Goal: Information Seeking & Learning: Learn about a topic

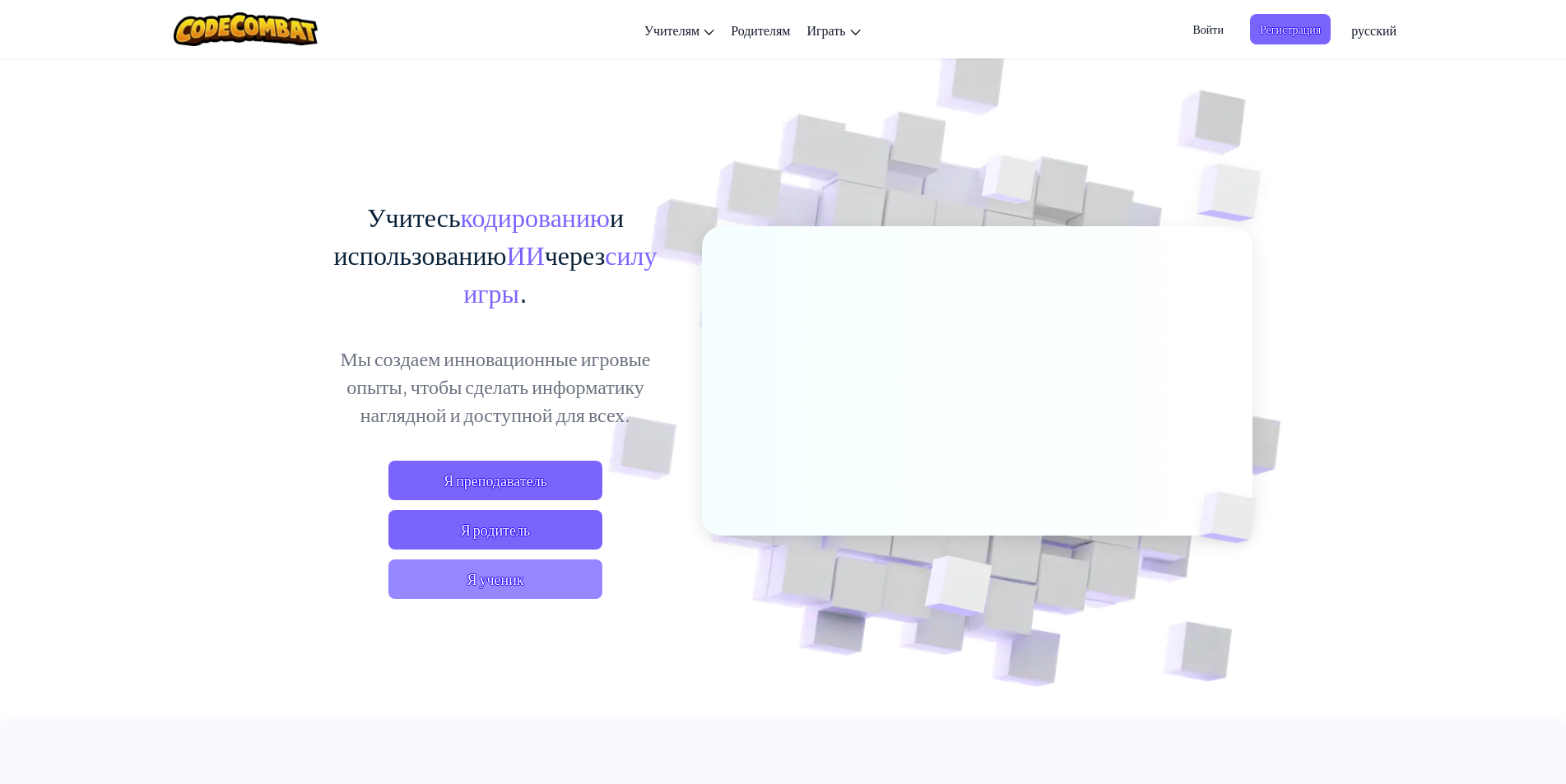
click at [557, 565] on span "Я ученик" at bounding box center [495, 578] width 214 height 40
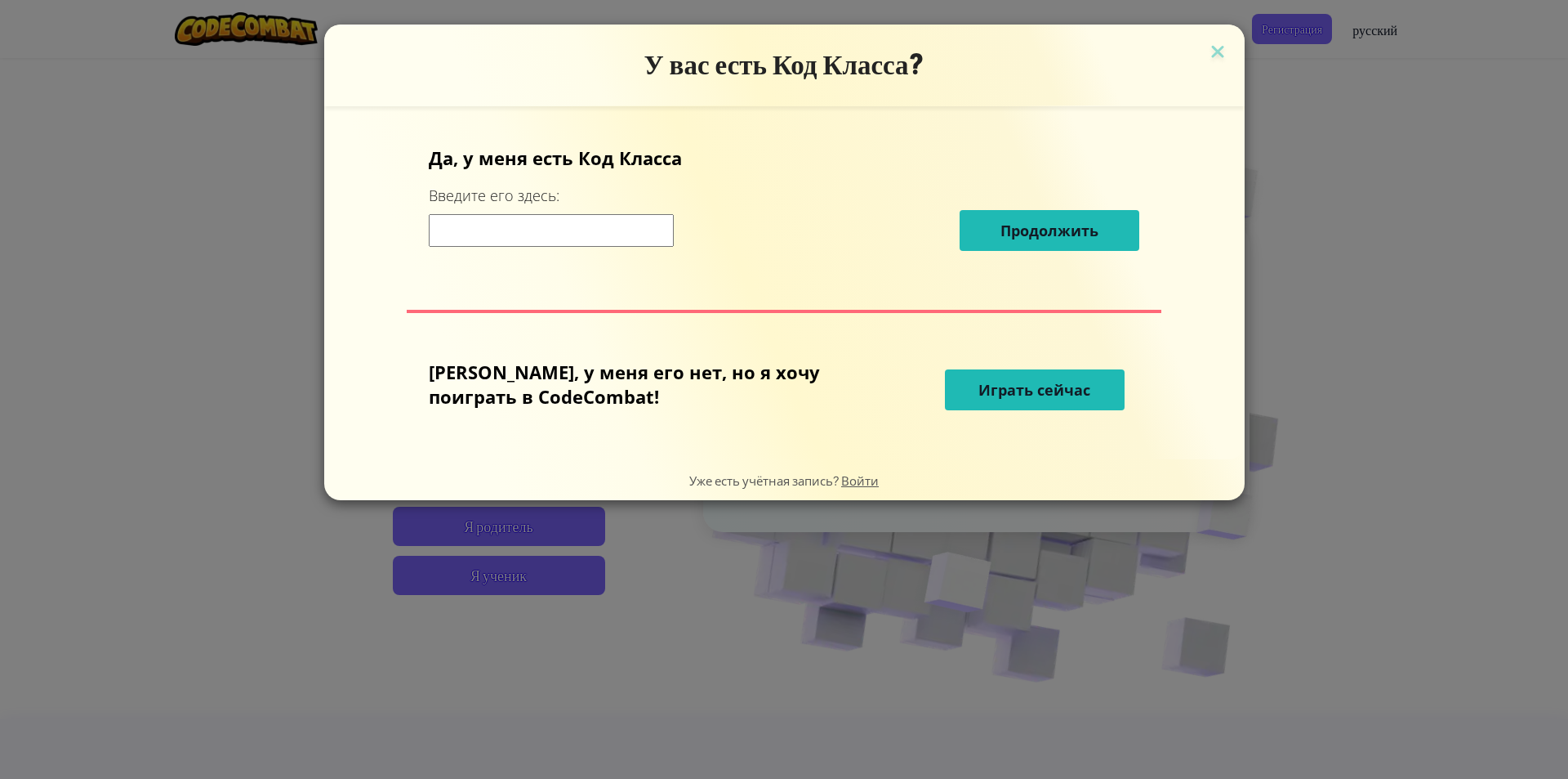
click at [615, 260] on div "Да, у меня есть Код [PERSON_NAME] Введите его здесь: Продолжить" at bounding box center [784, 204] width 711 height 118
click at [620, 241] on input at bounding box center [551, 230] width 246 height 33
click at [989, 378] on button "Играть сейчас" at bounding box center [1035, 390] width 179 height 41
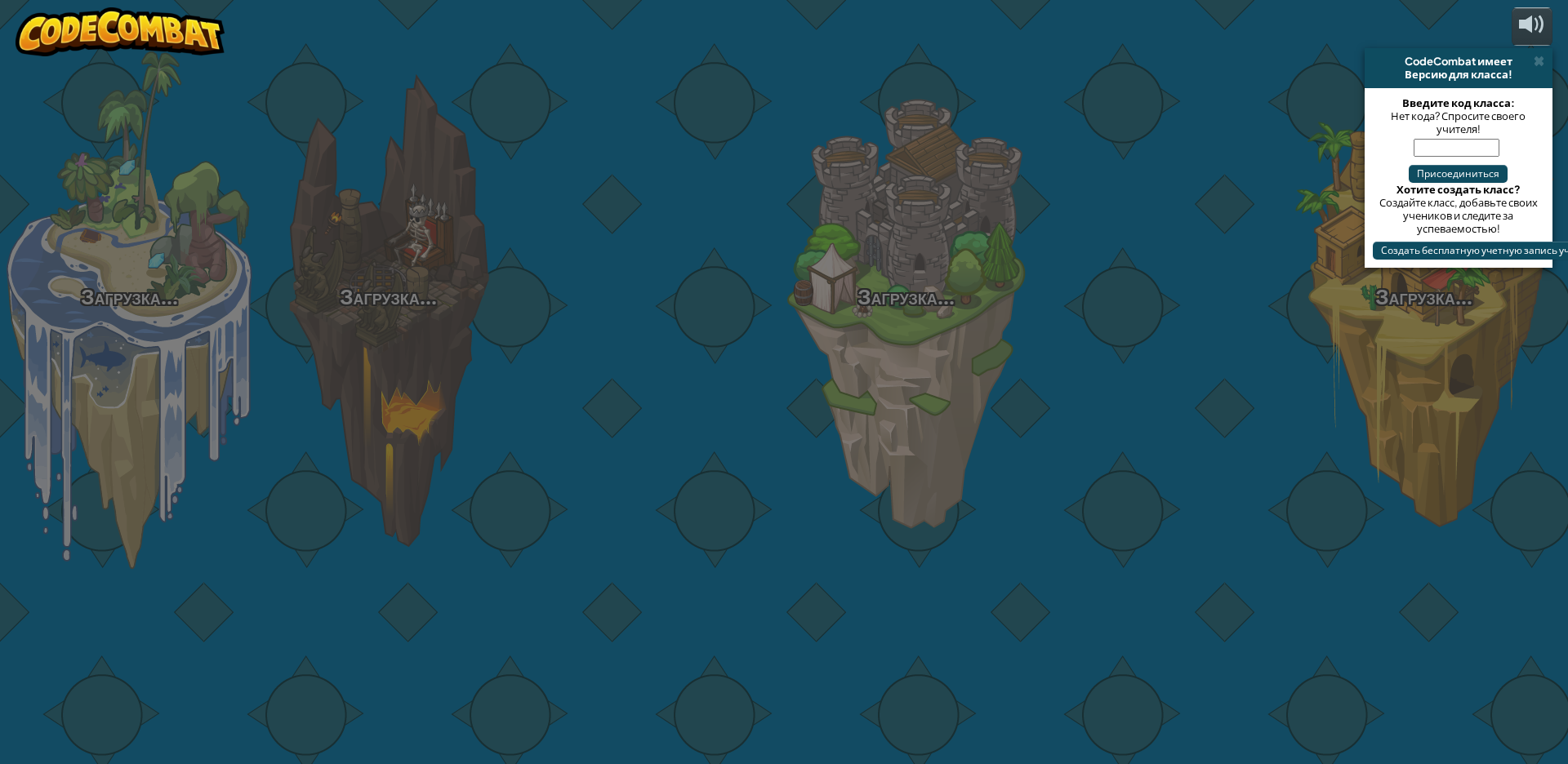
select select "ru"
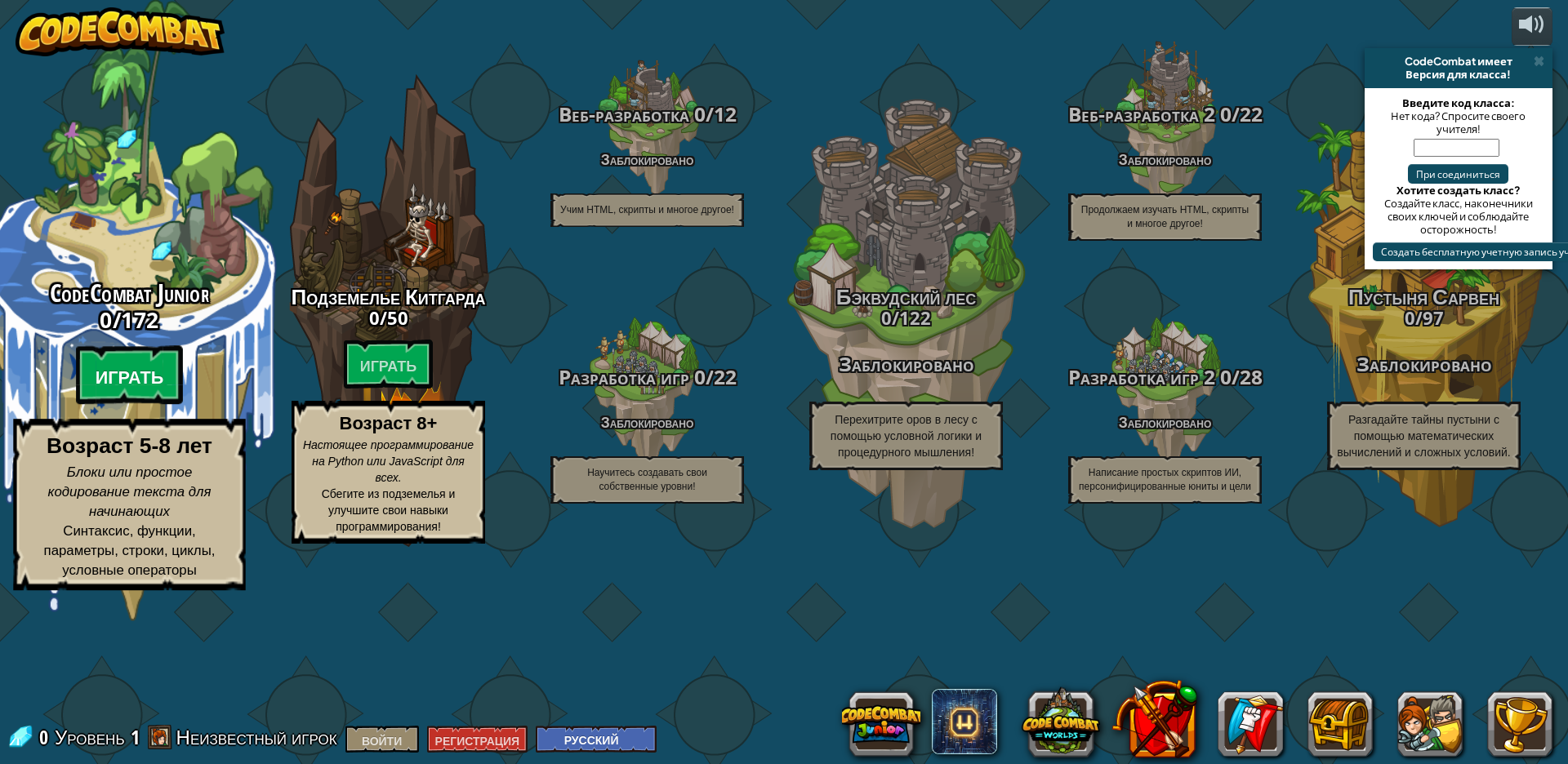
click at [136, 389] on font "Играть" at bounding box center [130, 378] width 69 height 25
select select "ru"
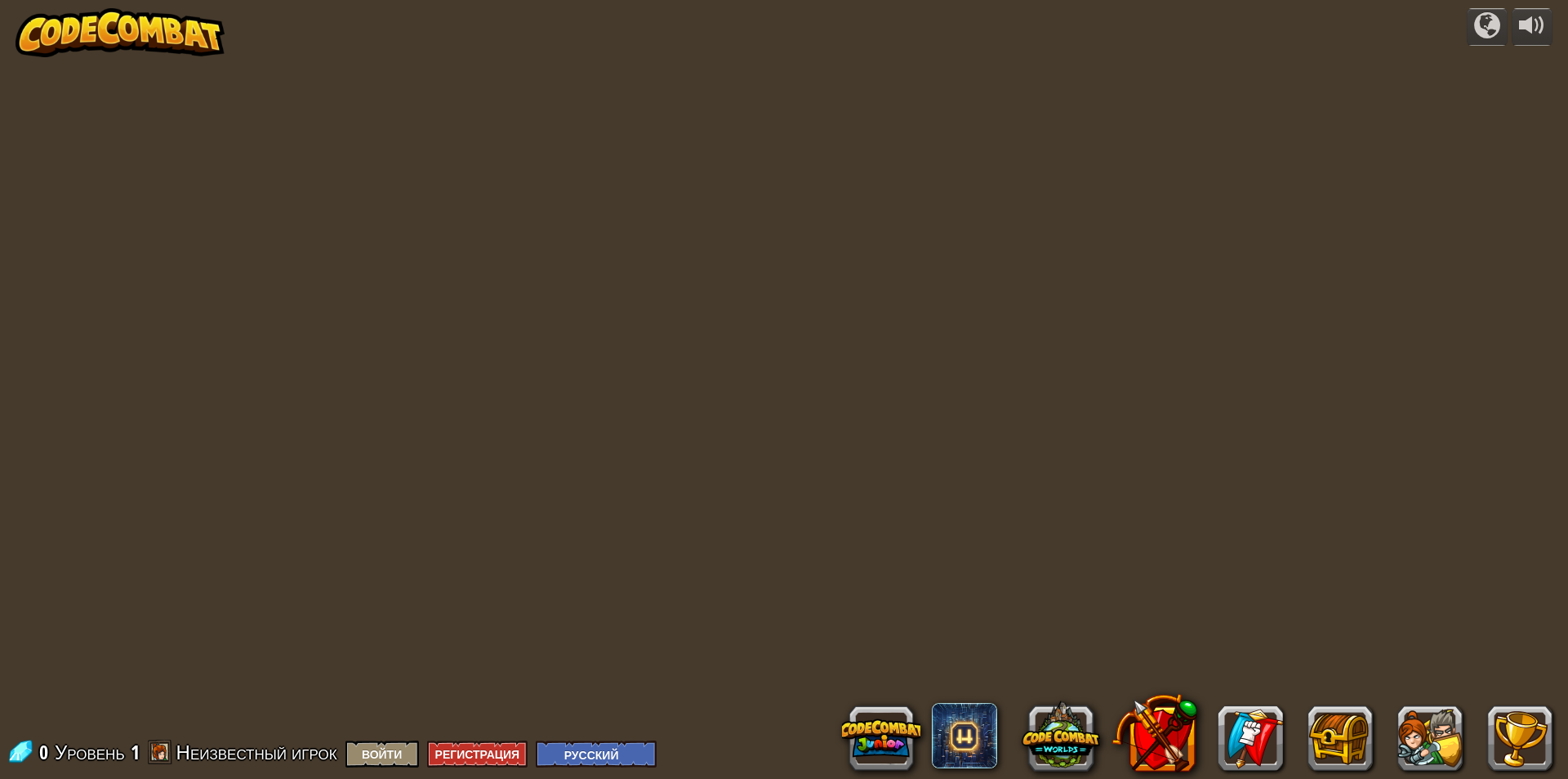
select select "ru"
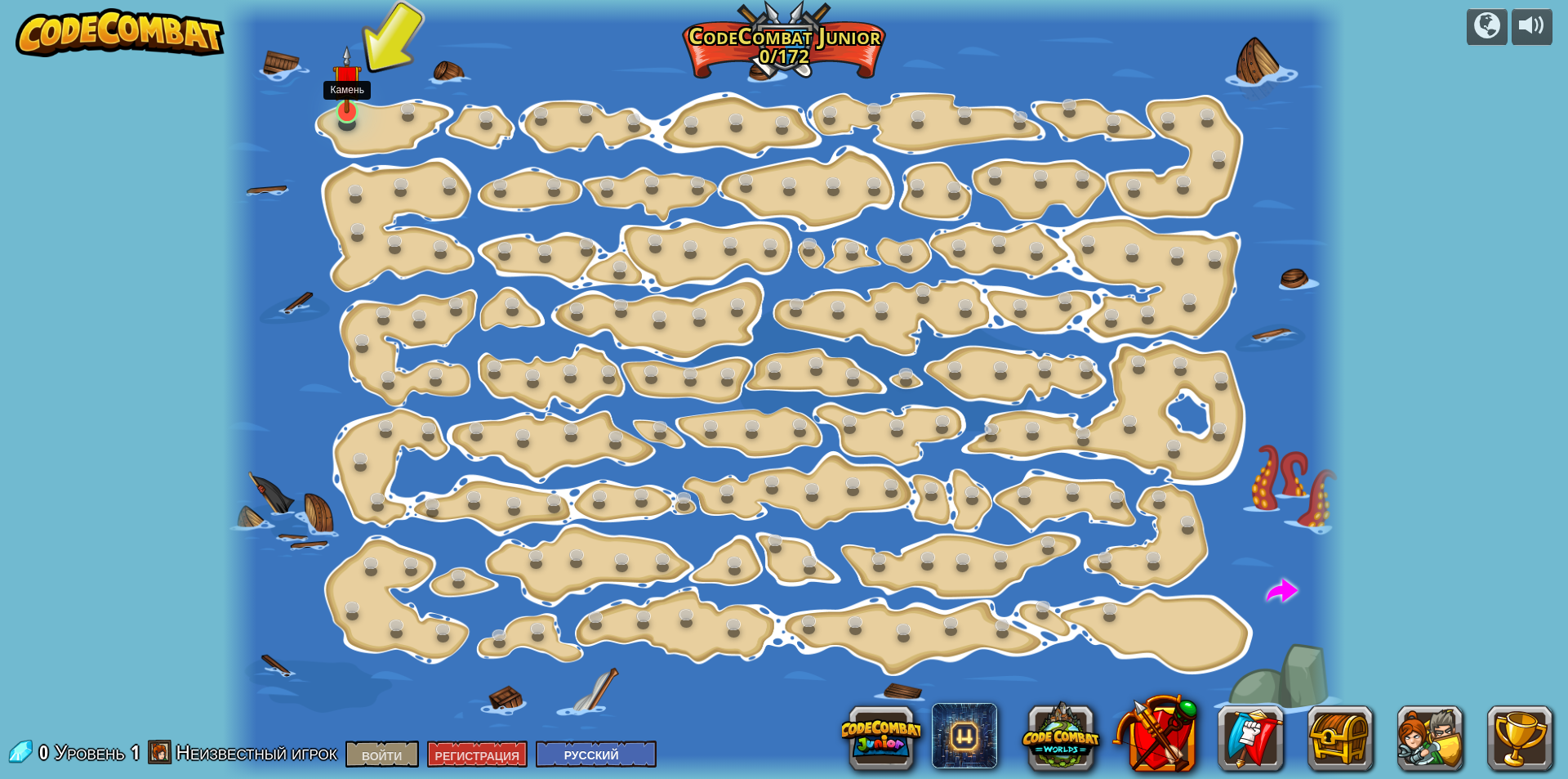
click at [346, 104] on img at bounding box center [347, 80] width 30 height 69
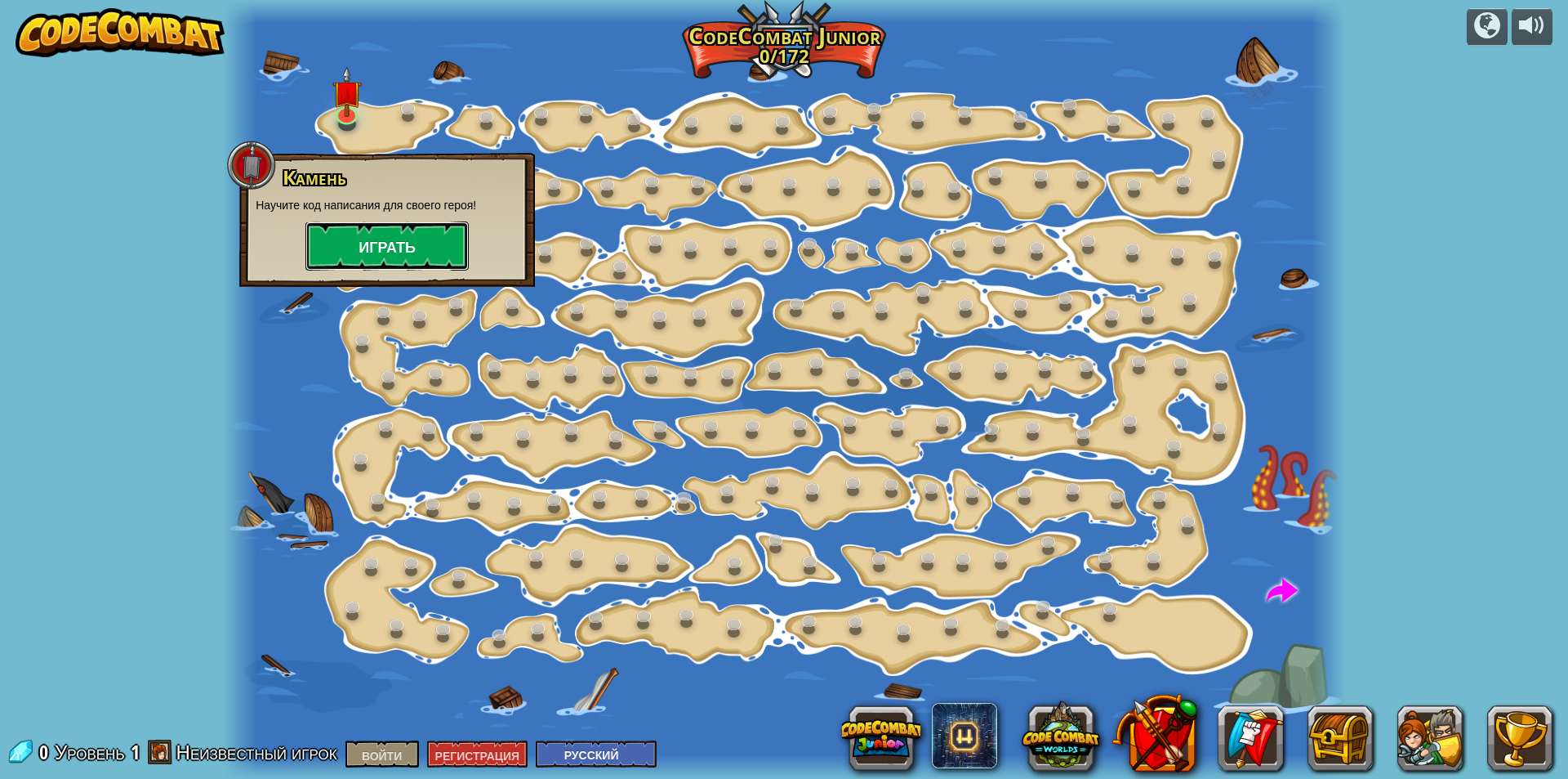
click at [372, 245] on font "Играть" at bounding box center [387, 248] width 58 height 20
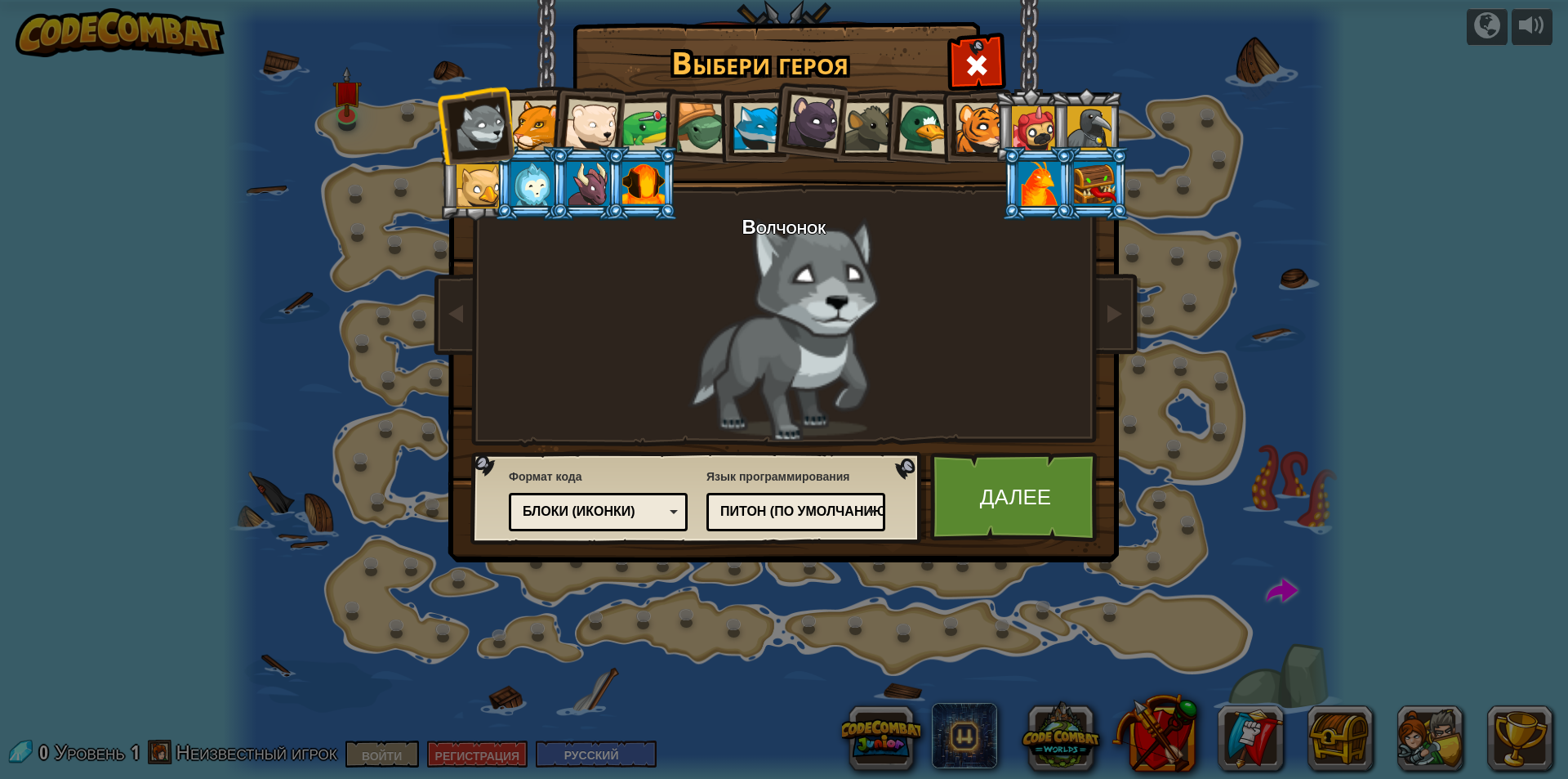
click at [597, 191] on div at bounding box center [588, 184] width 42 height 44
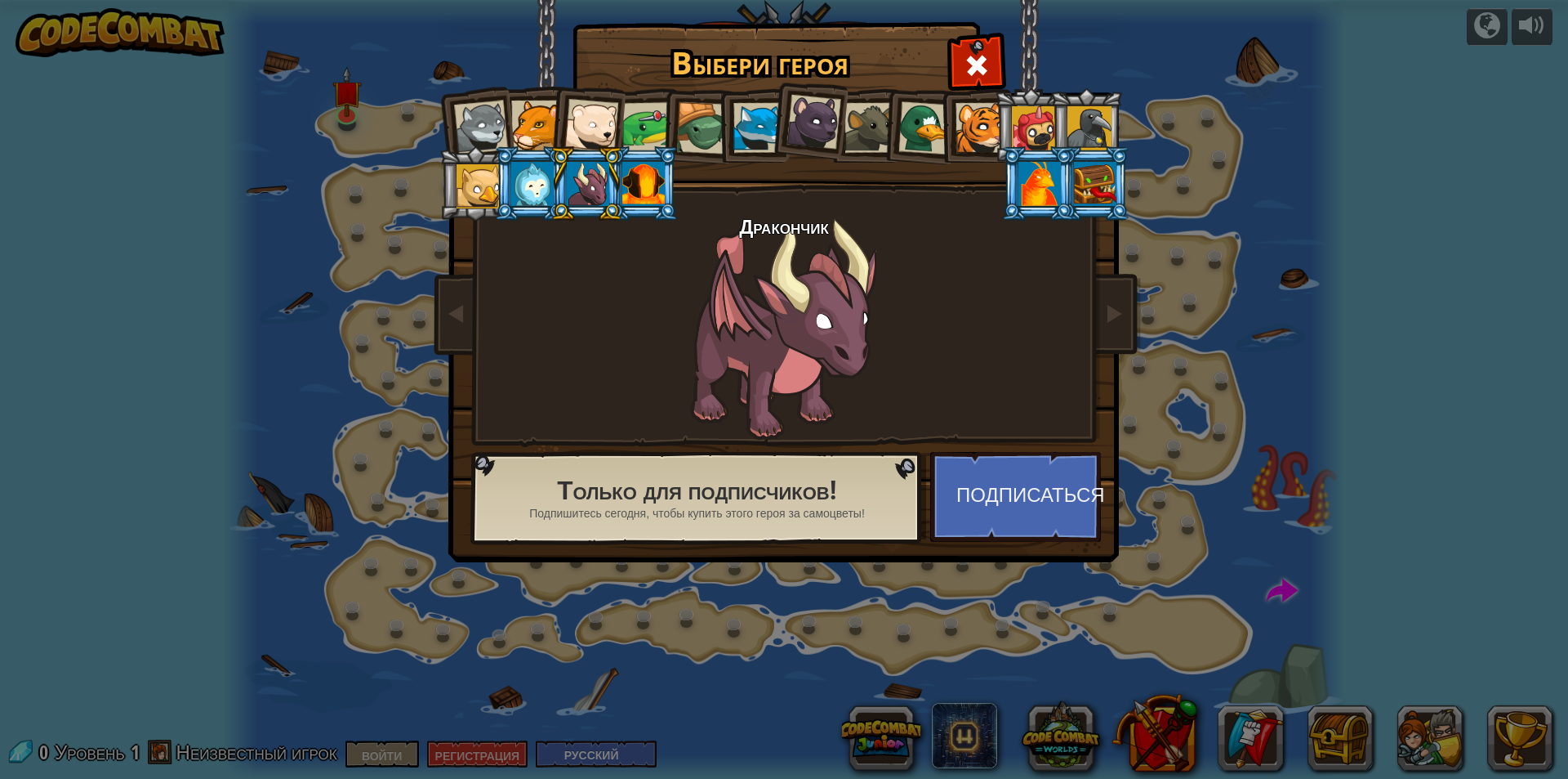
click at [764, 133] on div at bounding box center [759, 128] width 50 height 50
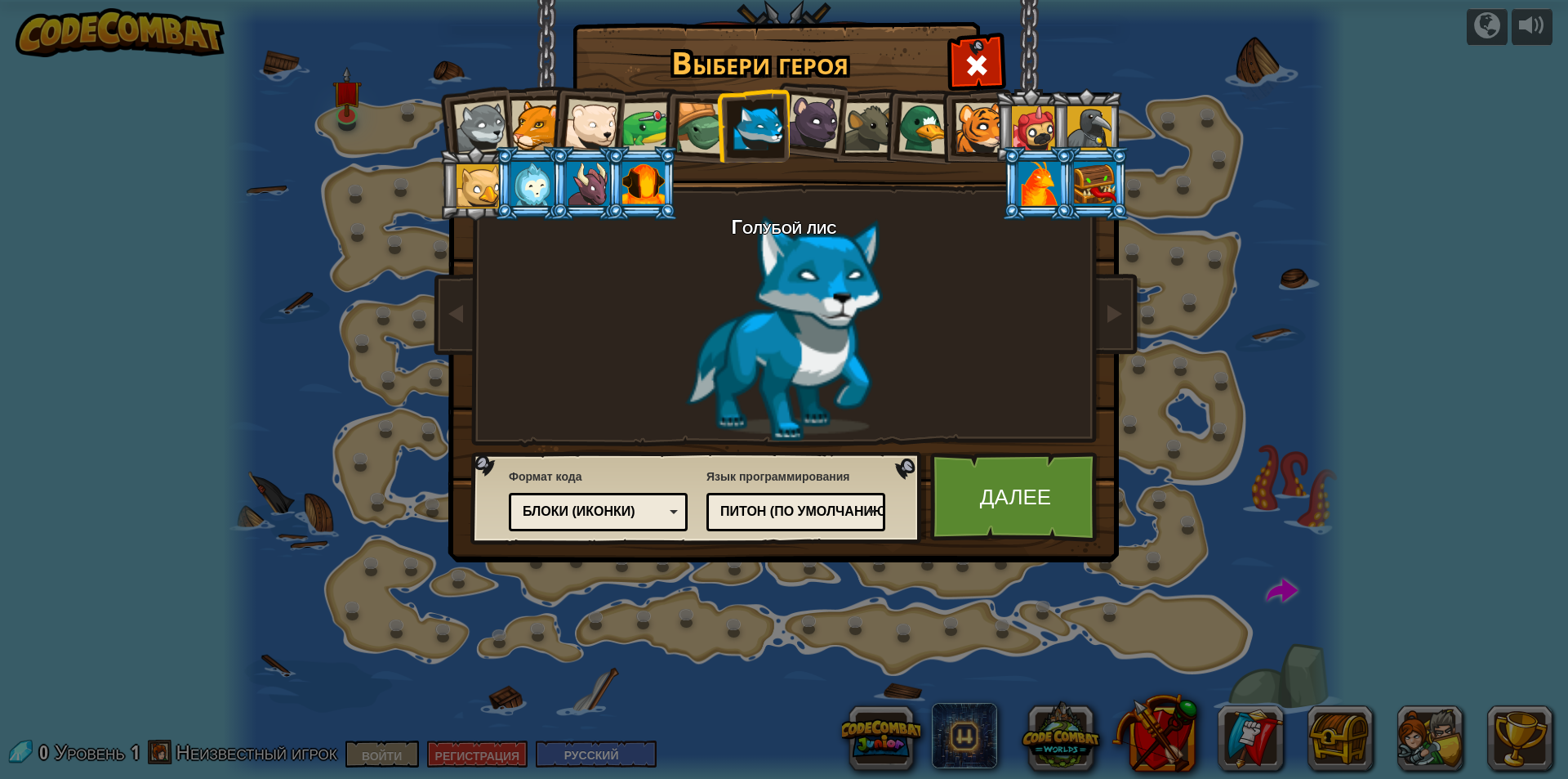
click at [806, 123] on div at bounding box center [813, 122] width 55 height 55
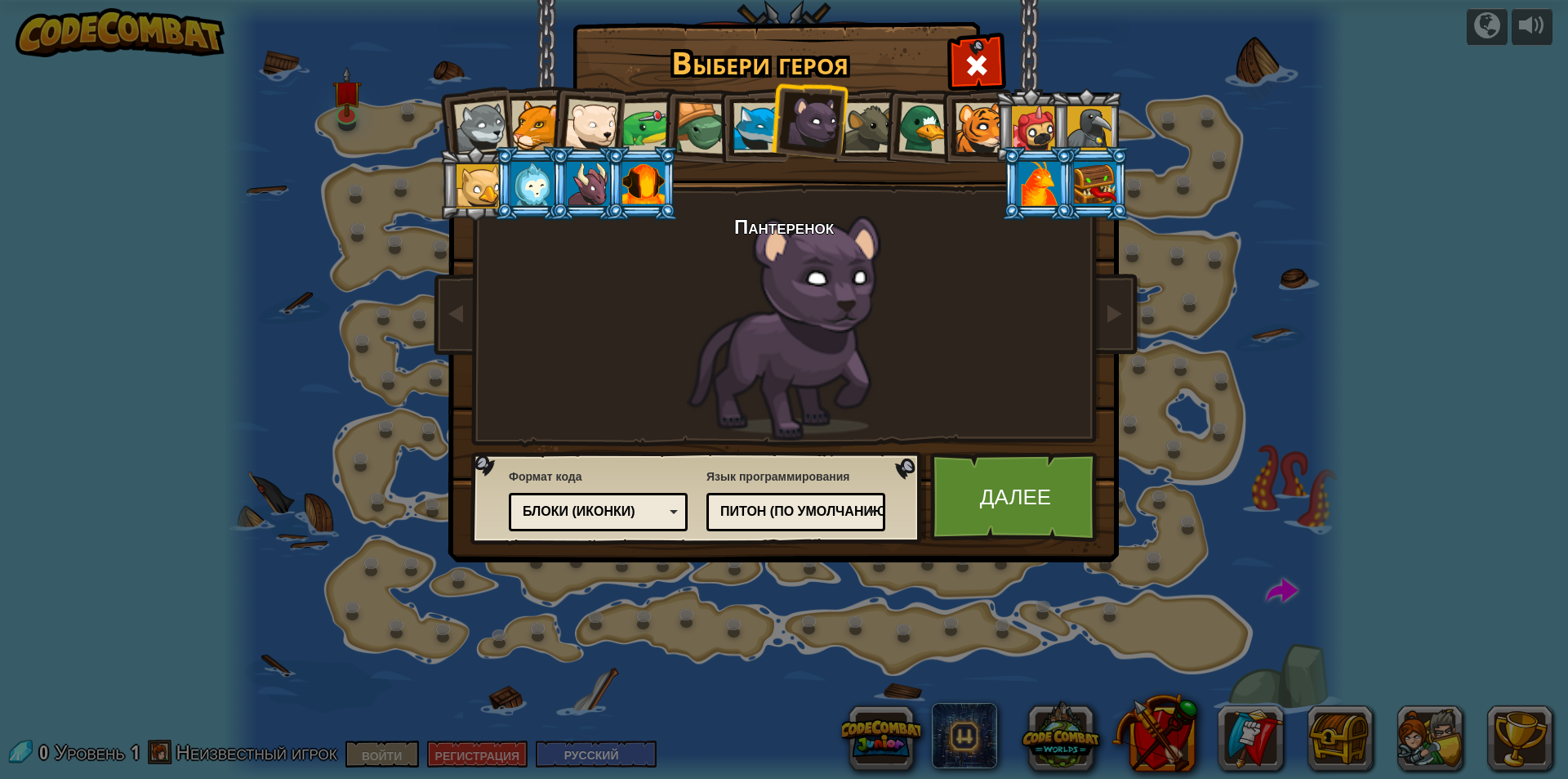
click at [755, 130] on div at bounding box center [759, 128] width 50 height 50
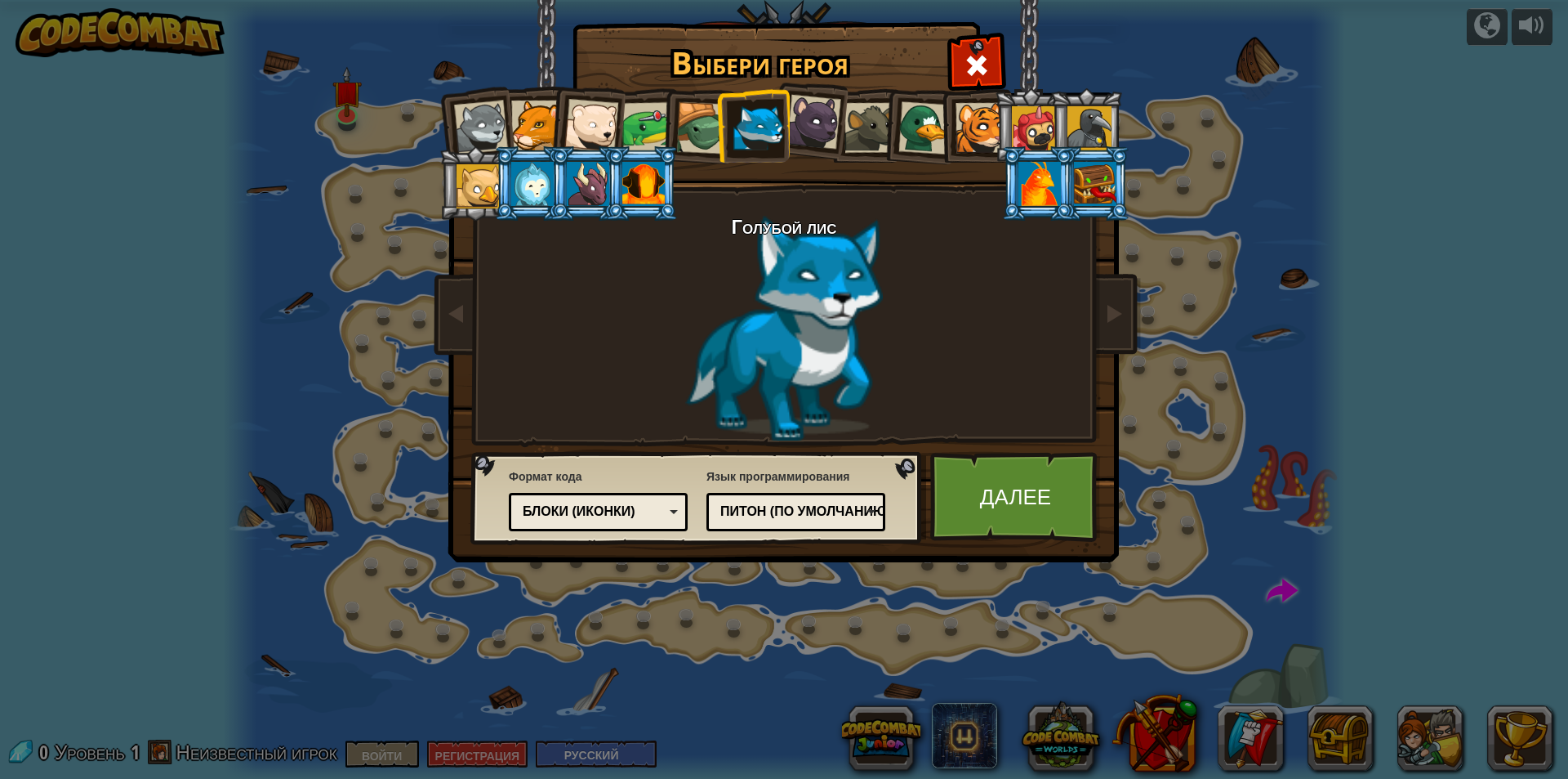
click at [830, 512] on font "Питон (По умолчанию)" at bounding box center [806, 511] width 171 height 13
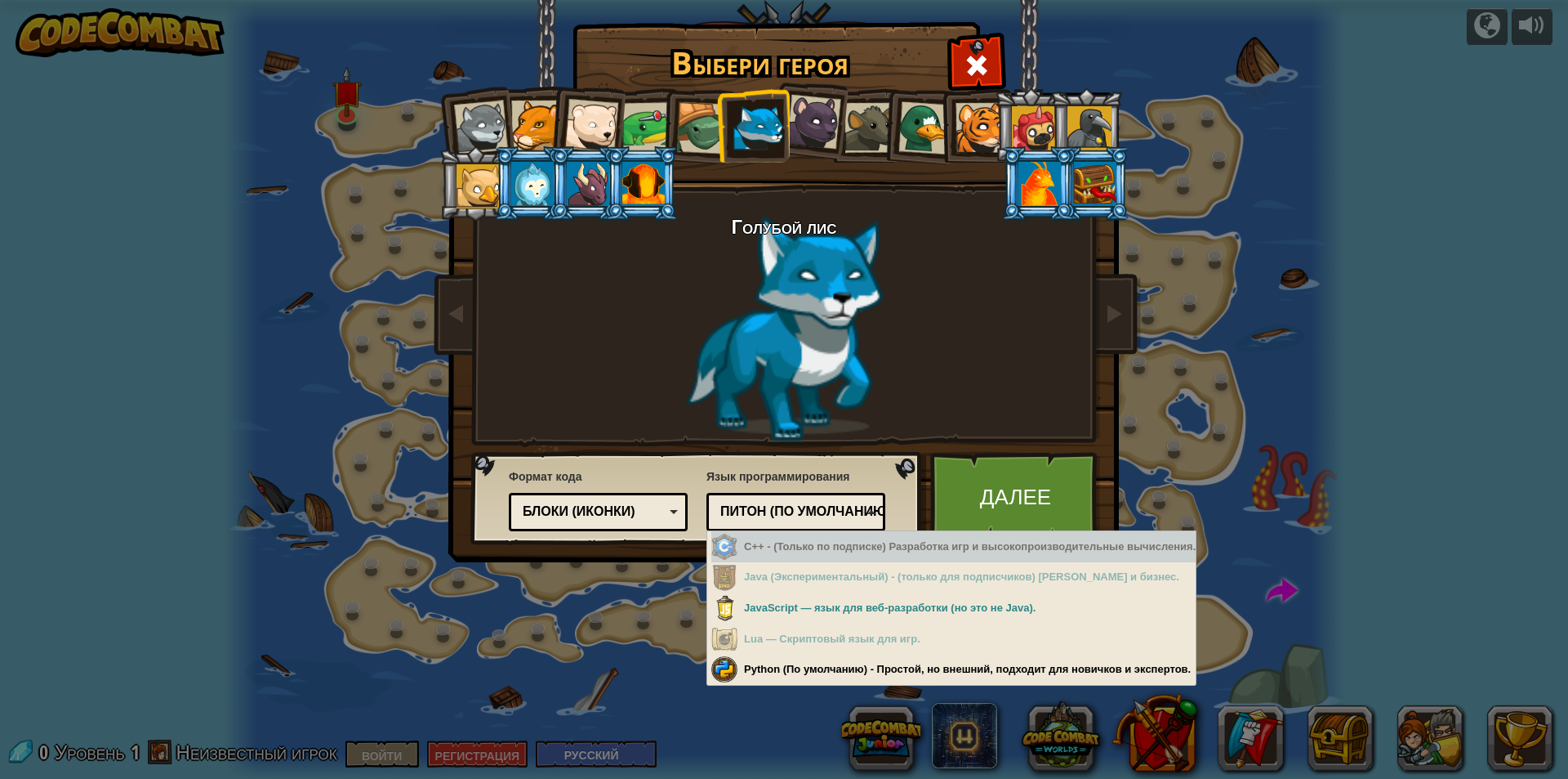
click at [880, 375] on div "Голубой лис" at bounding box center [784, 328] width 613 height 224
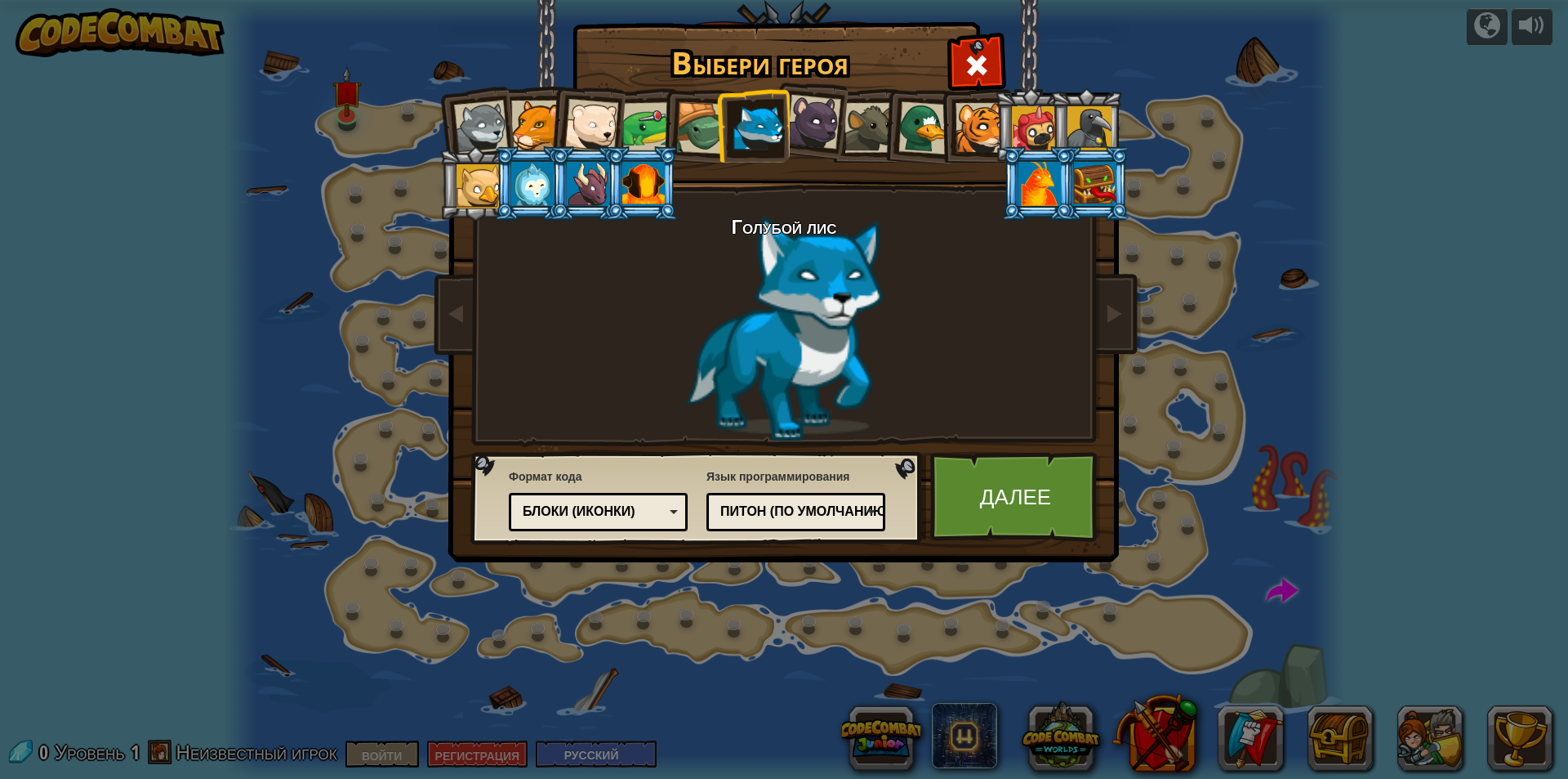
click at [624, 515] on font "Блоки (иконки)" at bounding box center [579, 511] width 113 height 13
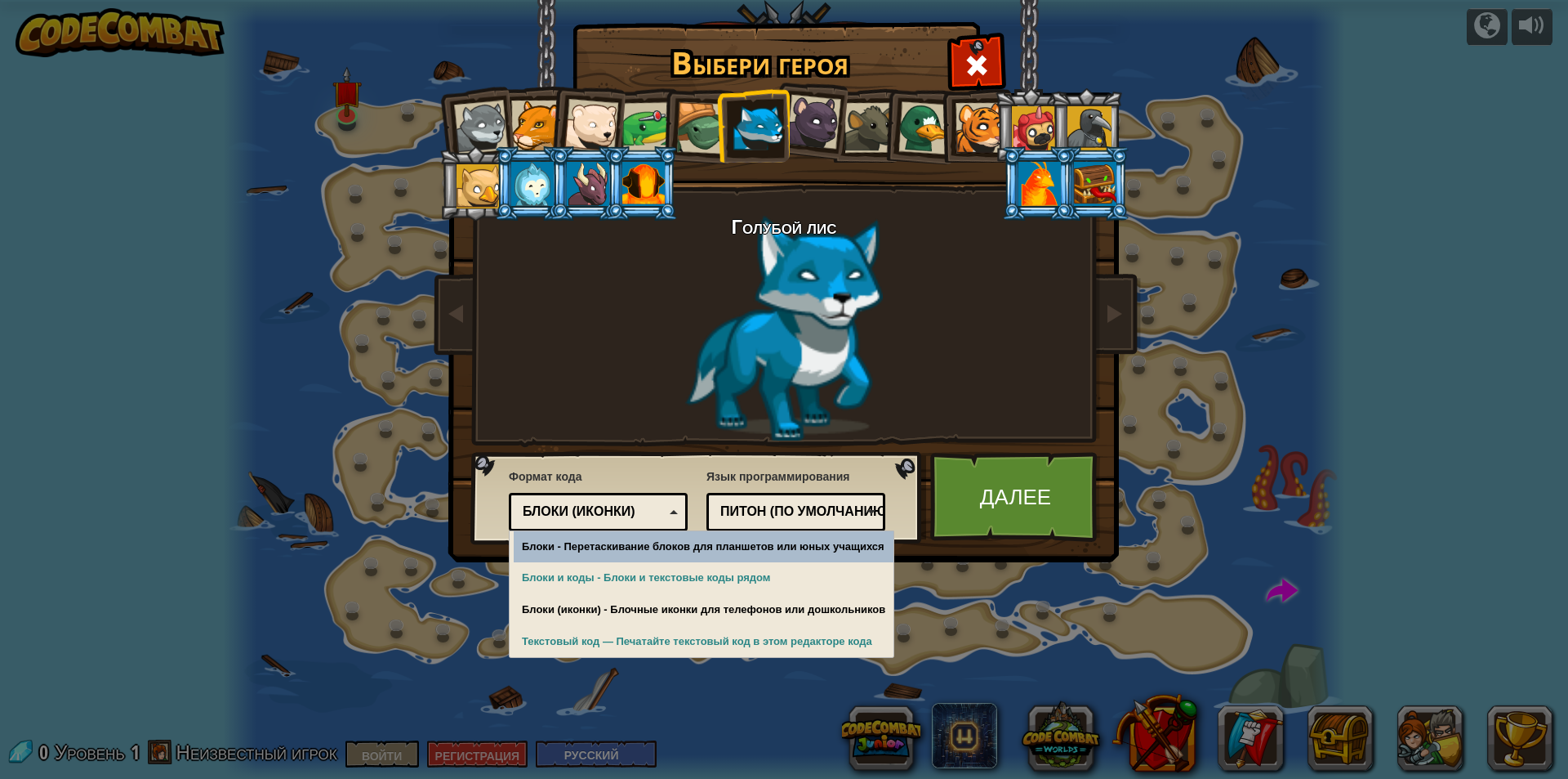
click at [854, 411] on div "Голубой лис" at bounding box center [784, 328] width 613 height 224
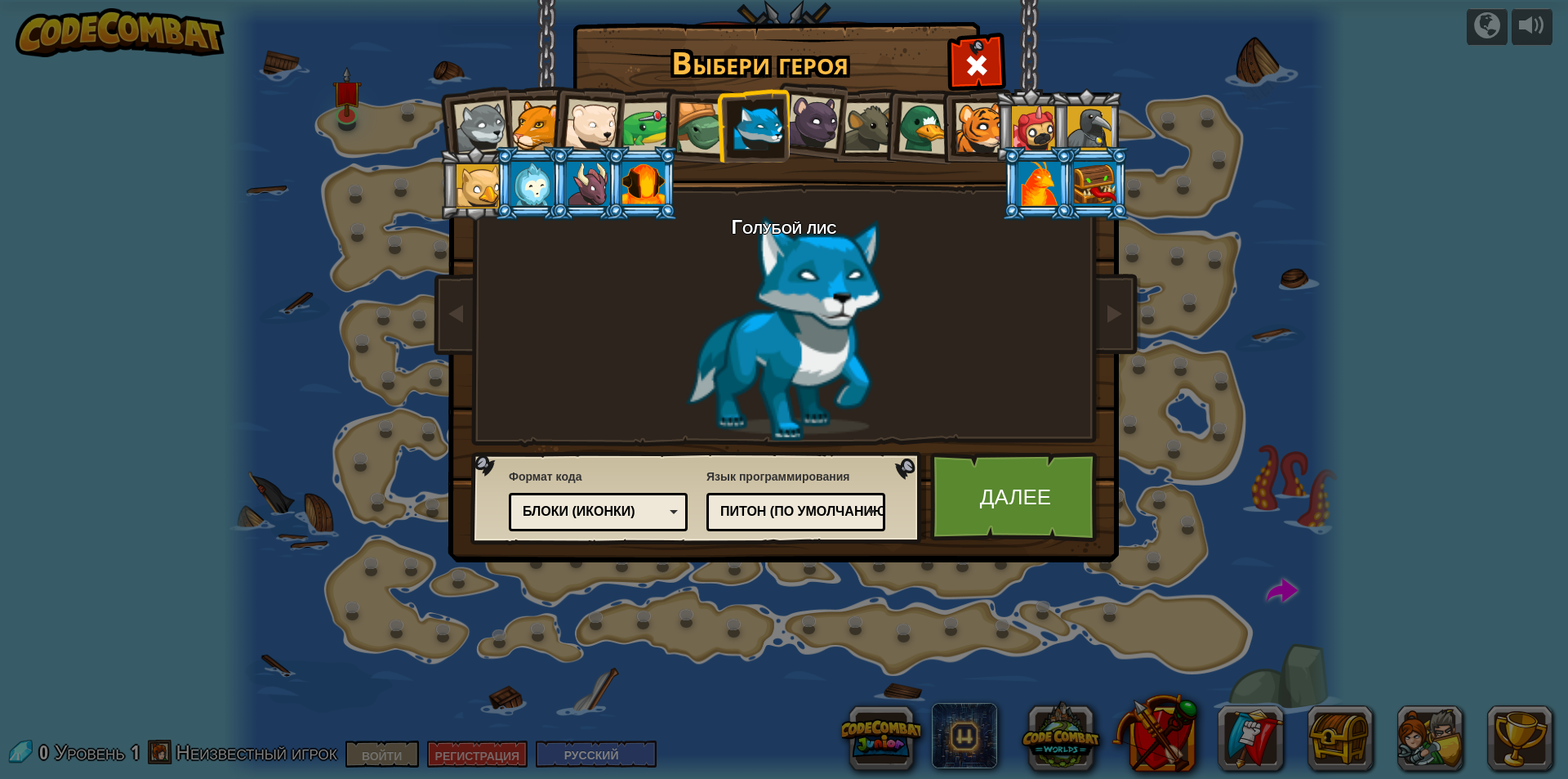
click at [633, 522] on div "Блоки (иконки)" at bounding box center [598, 511] width 157 height 25
click at [999, 510] on font "Далее" at bounding box center [1016, 496] width 71 height 30
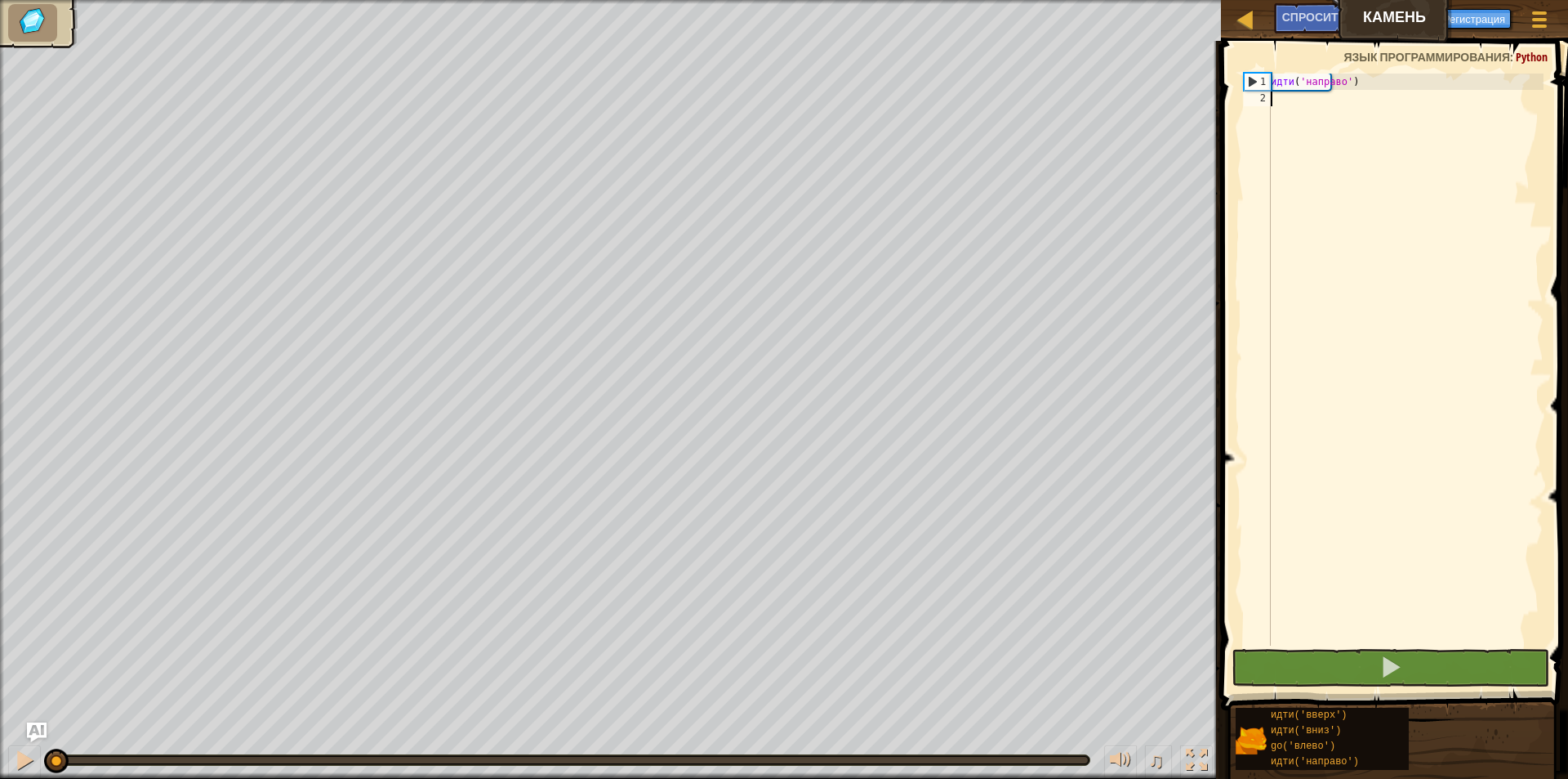
click at [1374, 280] on div "идти ( 'направо' )" at bounding box center [1406, 376] width 276 height 604
click at [1315, 89] on div "идти ( 'направо' )" at bounding box center [1406, 376] width 276 height 604
type textarea "go('right')"
click at [1290, 84] on div "идти ( 'направо' )" at bounding box center [1406, 376] width 276 height 604
click at [1281, 84] on div "идти ( 'направо' )" at bounding box center [1406, 376] width 276 height 604
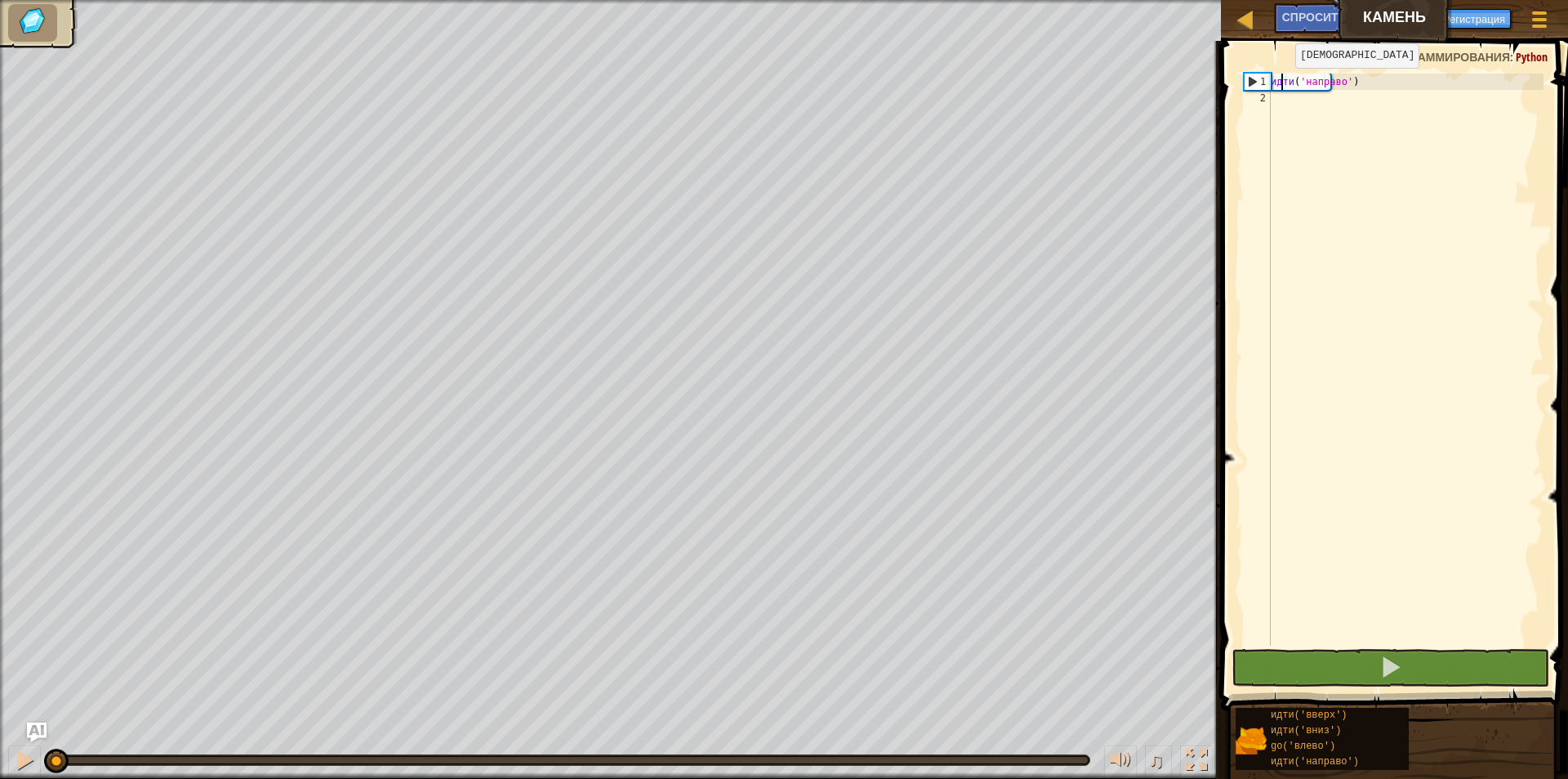
drag, startPoint x: 1281, startPoint y: 84, endPoint x: 1265, endPoint y: 217, distance: 134.0
click at [1400, 147] on div "go ( 'right' )" at bounding box center [1406, 376] width 276 height 604
click at [1333, 85] on div "go ( 'right' )" at bounding box center [1406, 376] width 276 height 604
type textarea "go('right')"
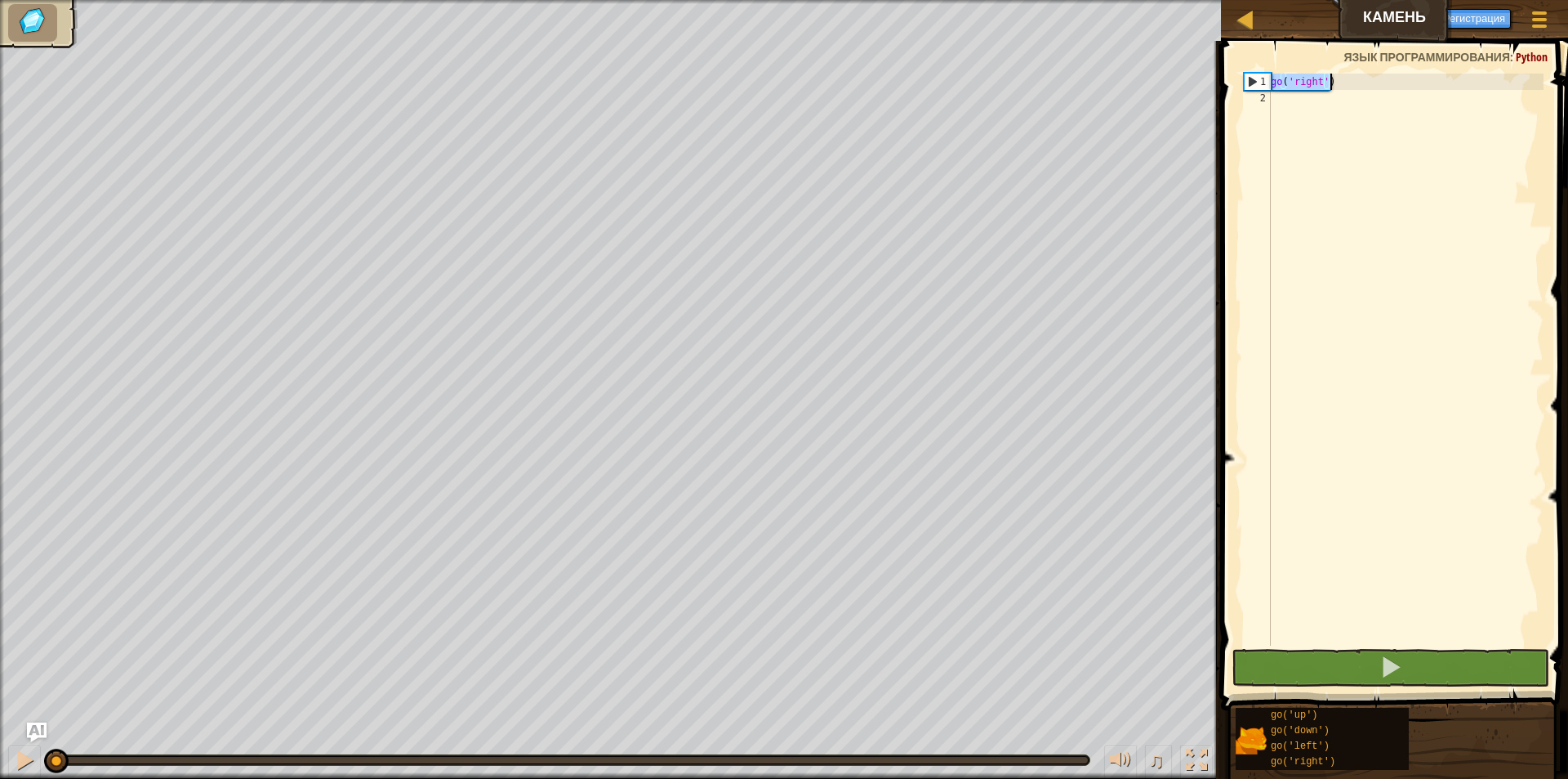
click at [1414, 163] on div "go ( 'right' )" at bounding box center [1406, 376] width 276 height 604
paste textarea "go('right')"
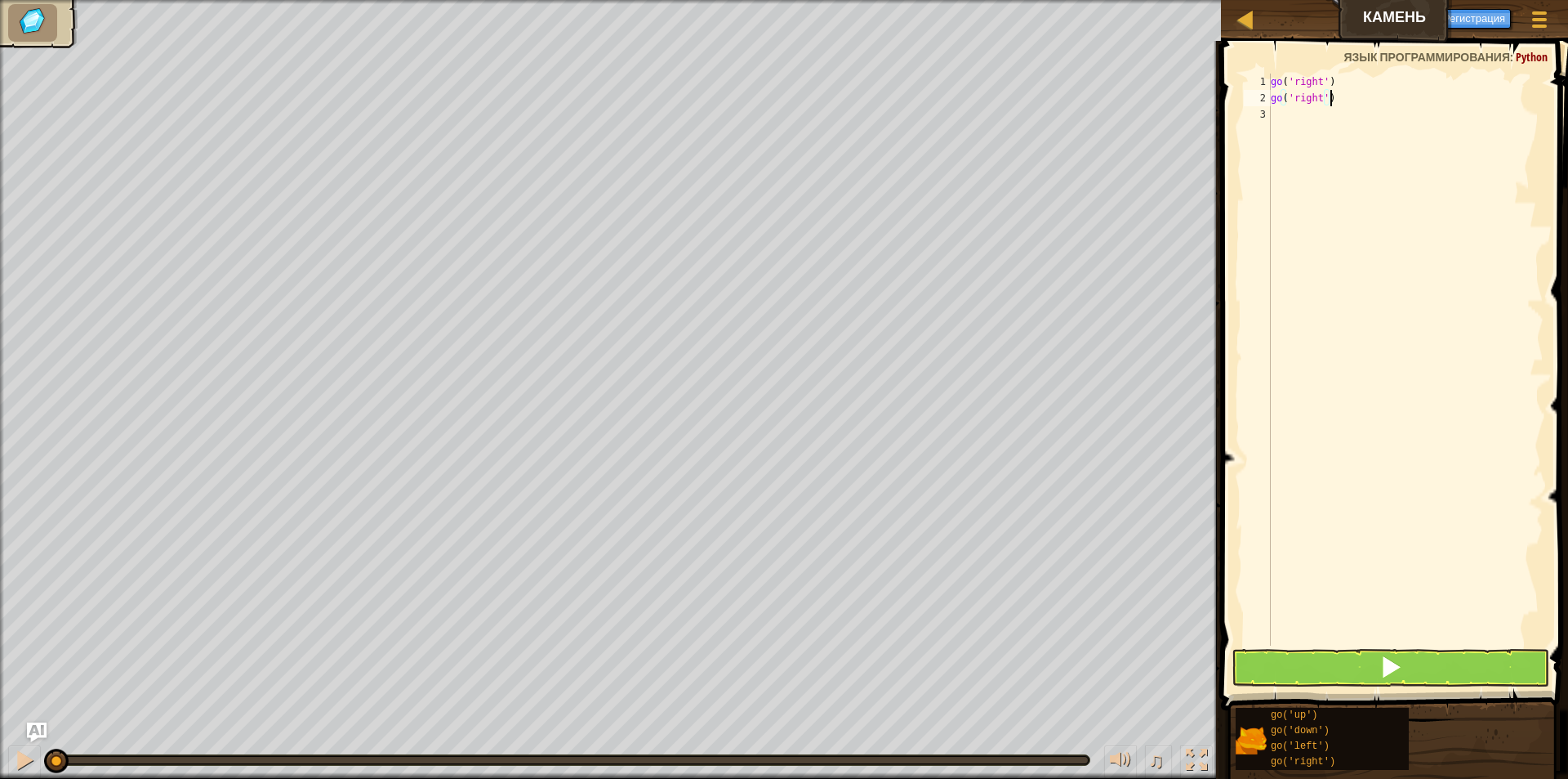
click at [1343, 105] on div "go ( 'right' ) go ( 'right' )" at bounding box center [1406, 376] width 276 height 604
type textarea "g"
type textarea "go"
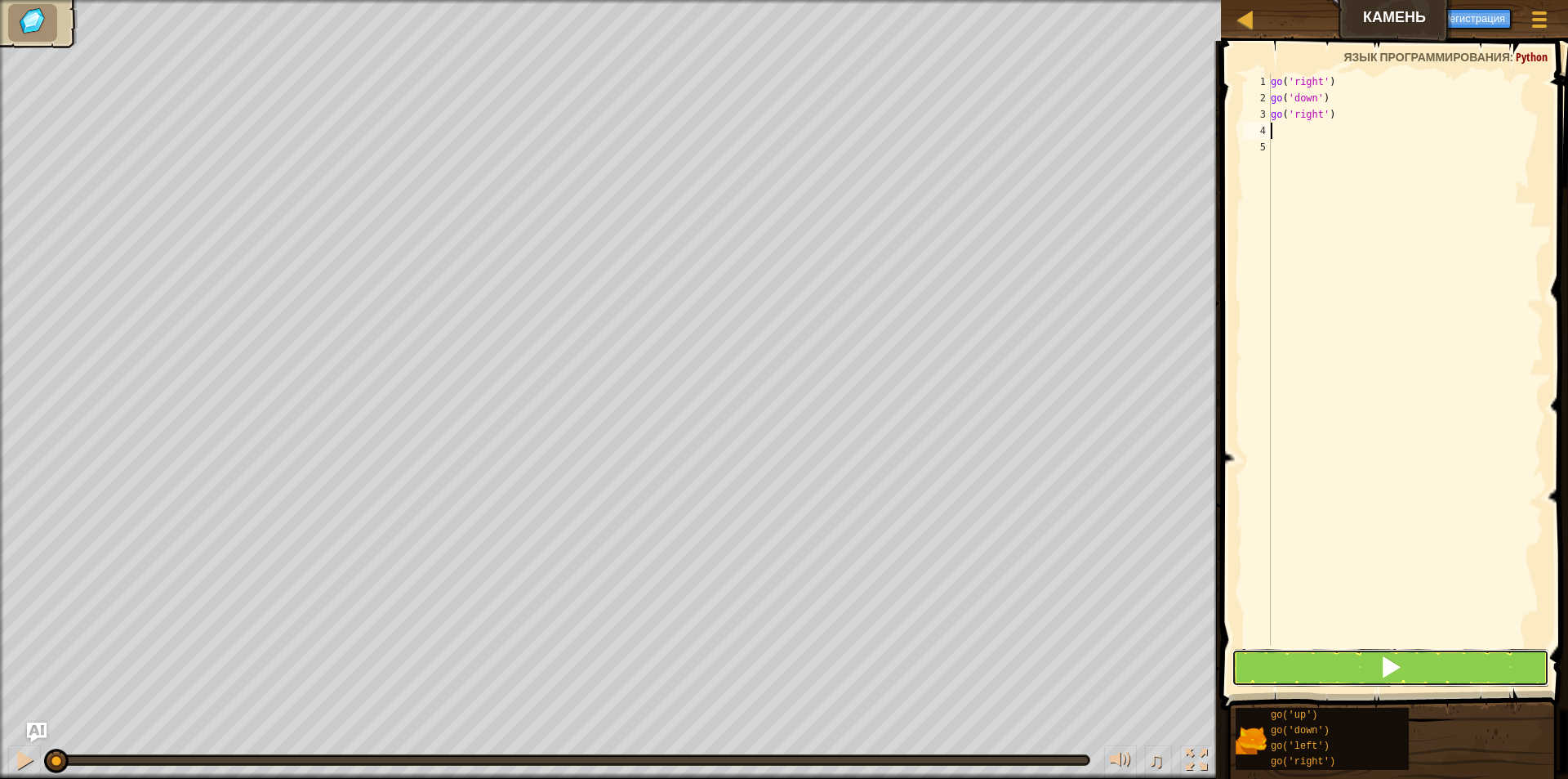
click at [1397, 670] on span at bounding box center [1392, 667] width 23 height 23
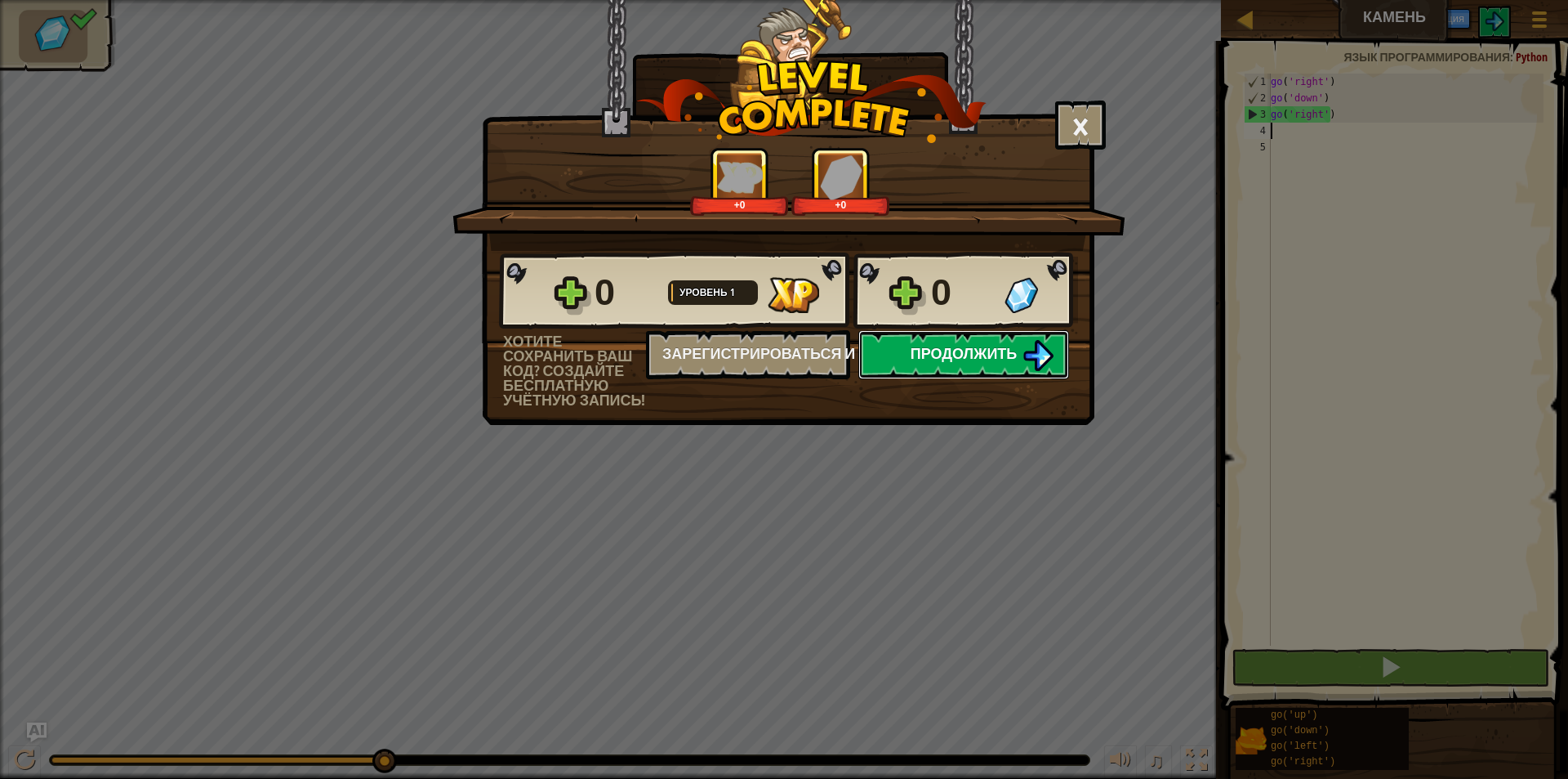
click at [1023, 342] on img at bounding box center [1038, 355] width 31 height 31
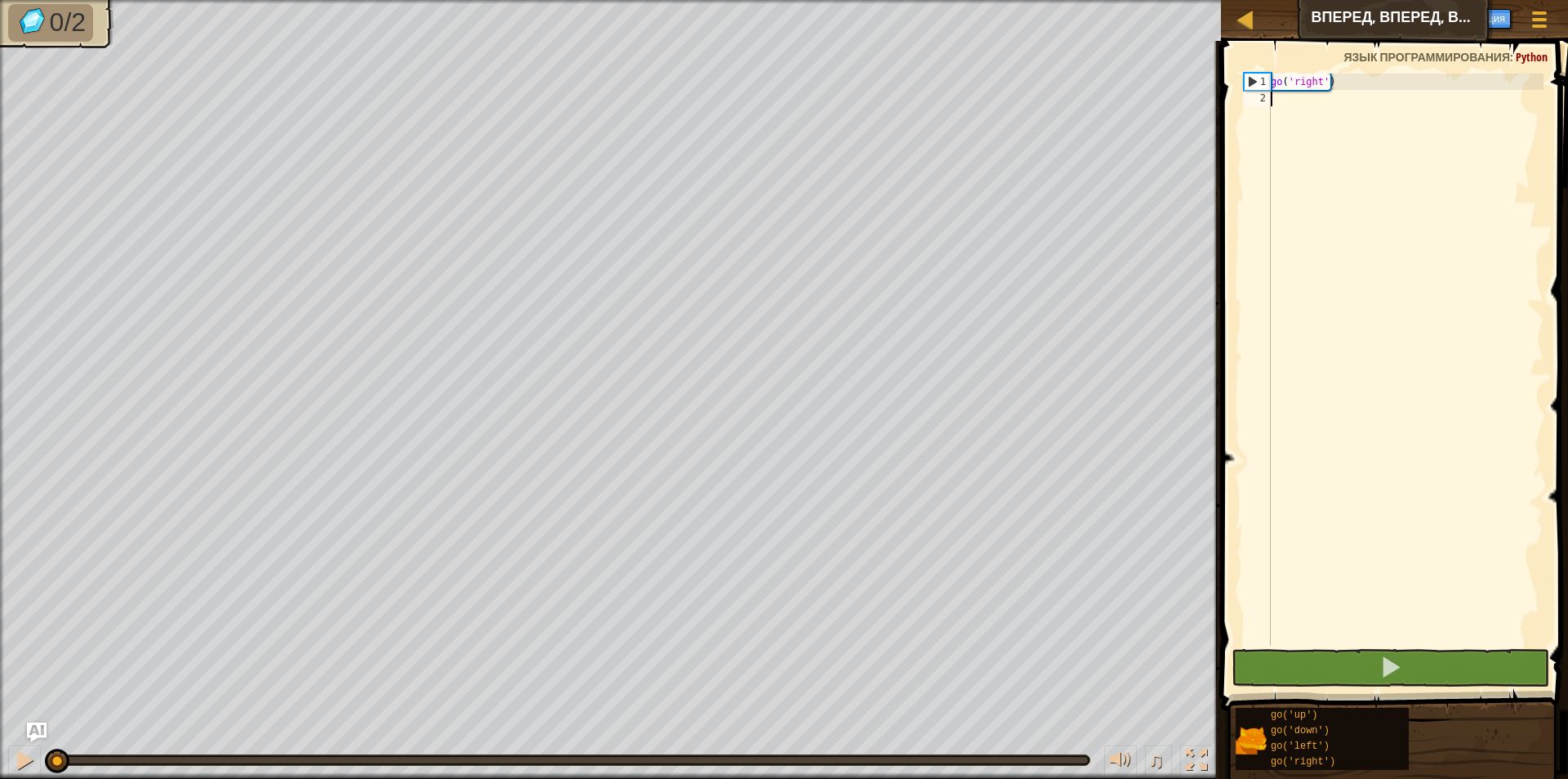
click at [1331, 110] on div "go ( 'right' )" at bounding box center [1406, 376] width 276 height 604
click at [1337, 107] on div "go ( 'right' )" at bounding box center [1406, 376] width 276 height 604
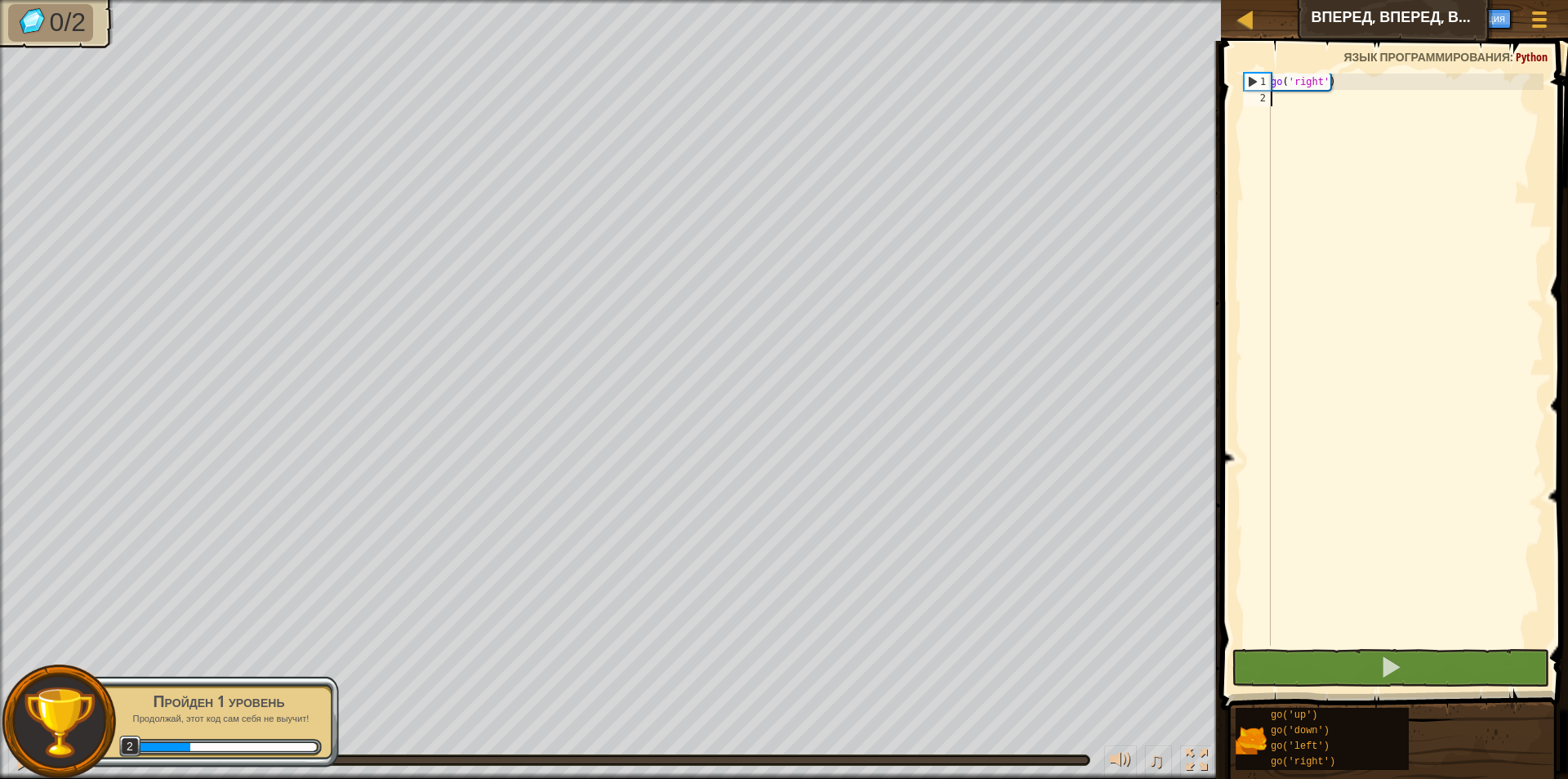
type textarea "go"
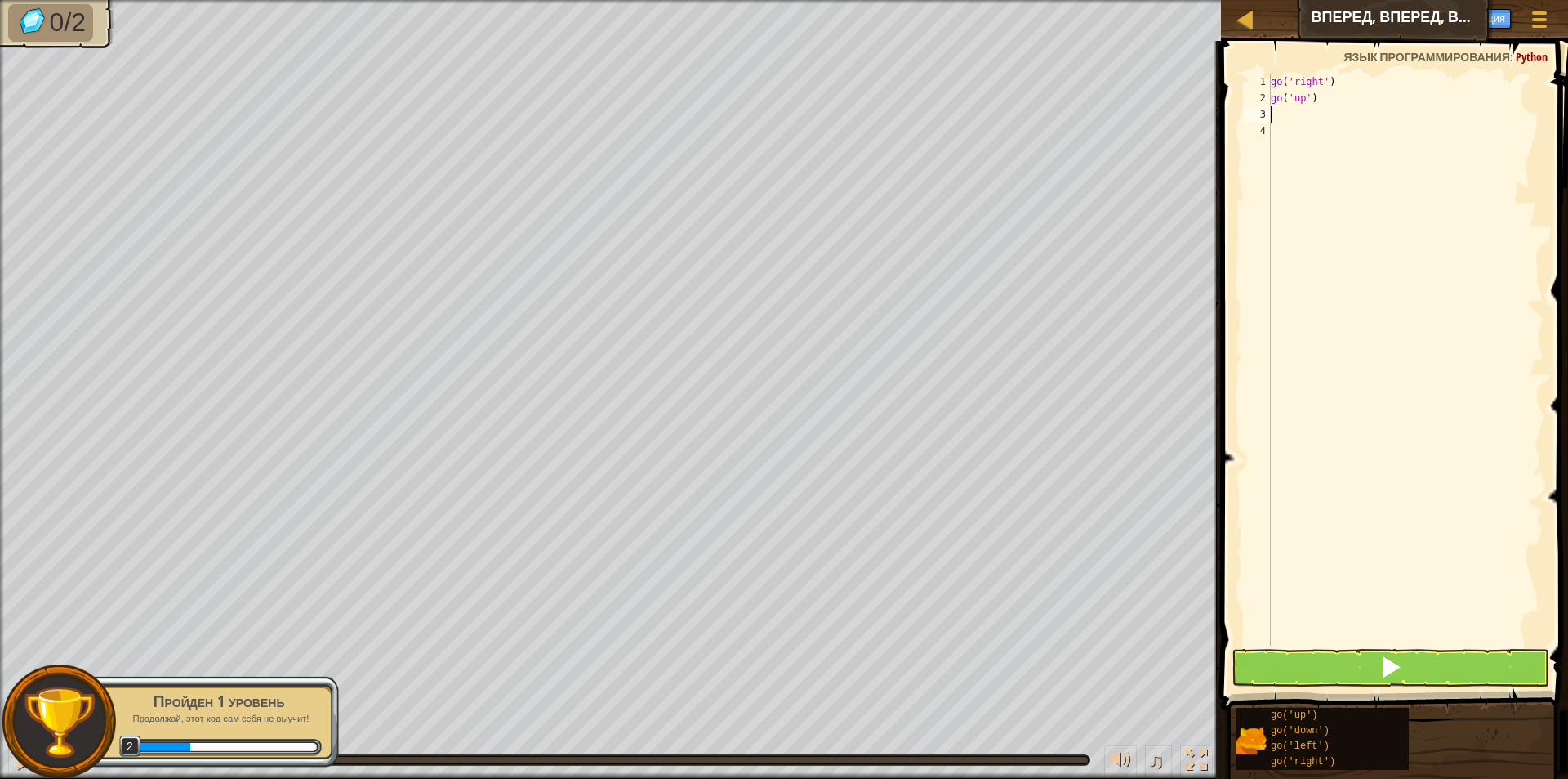
type textarea "go"
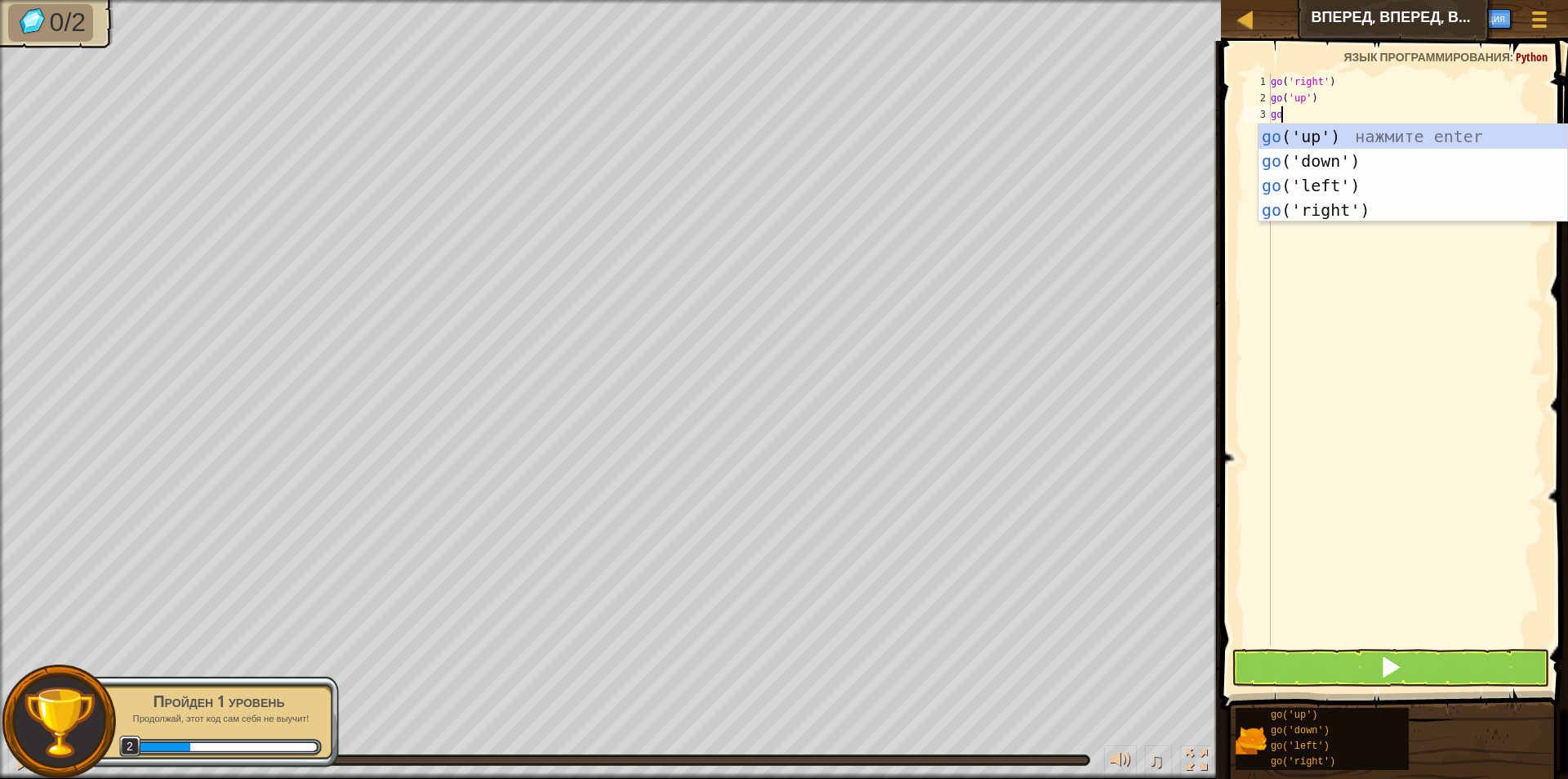
type textarea "g"
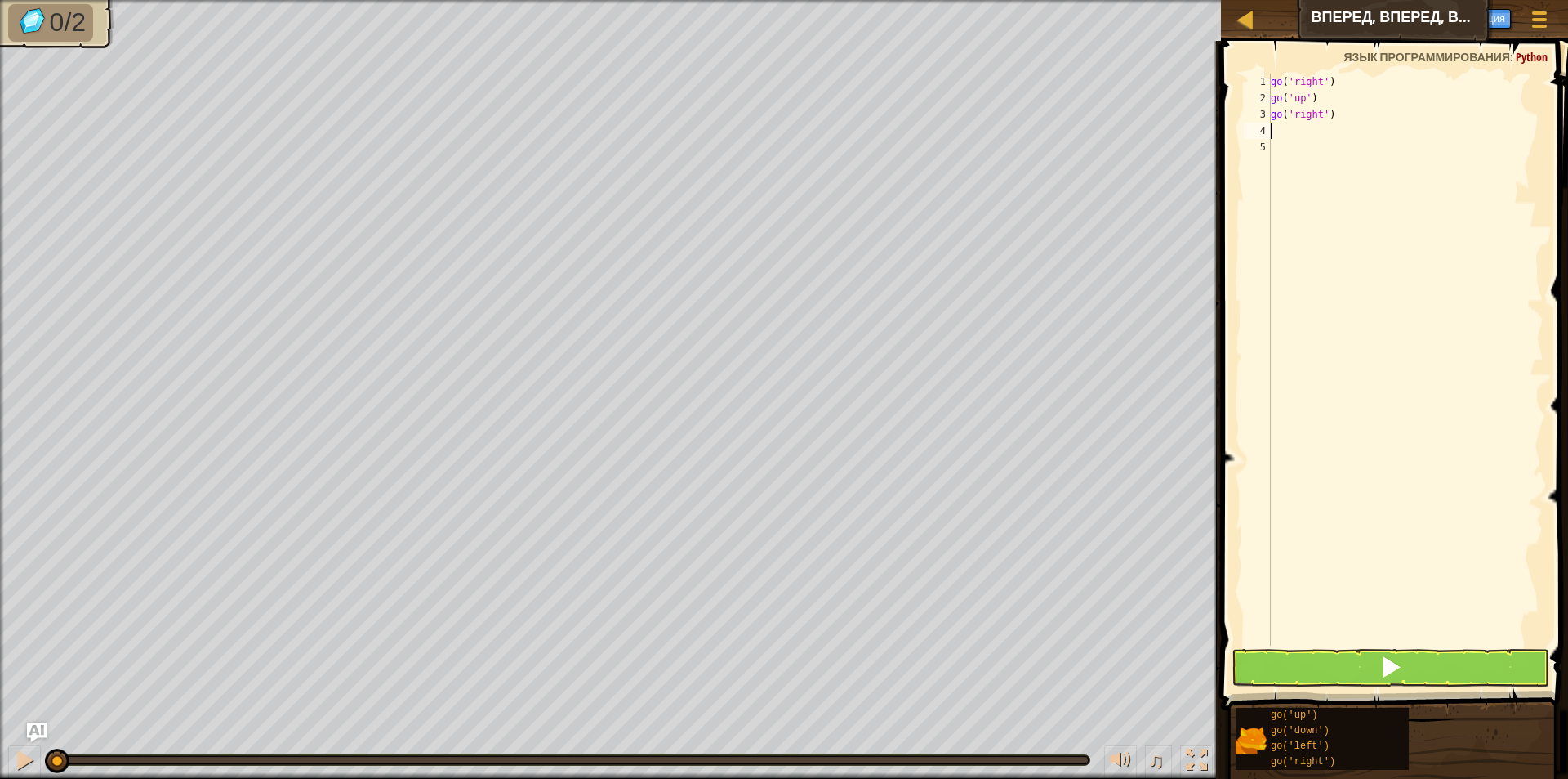
type textarea "go('right')"
click at [1327, 657] on button at bounding box center [1390, 667] width 317 height 37
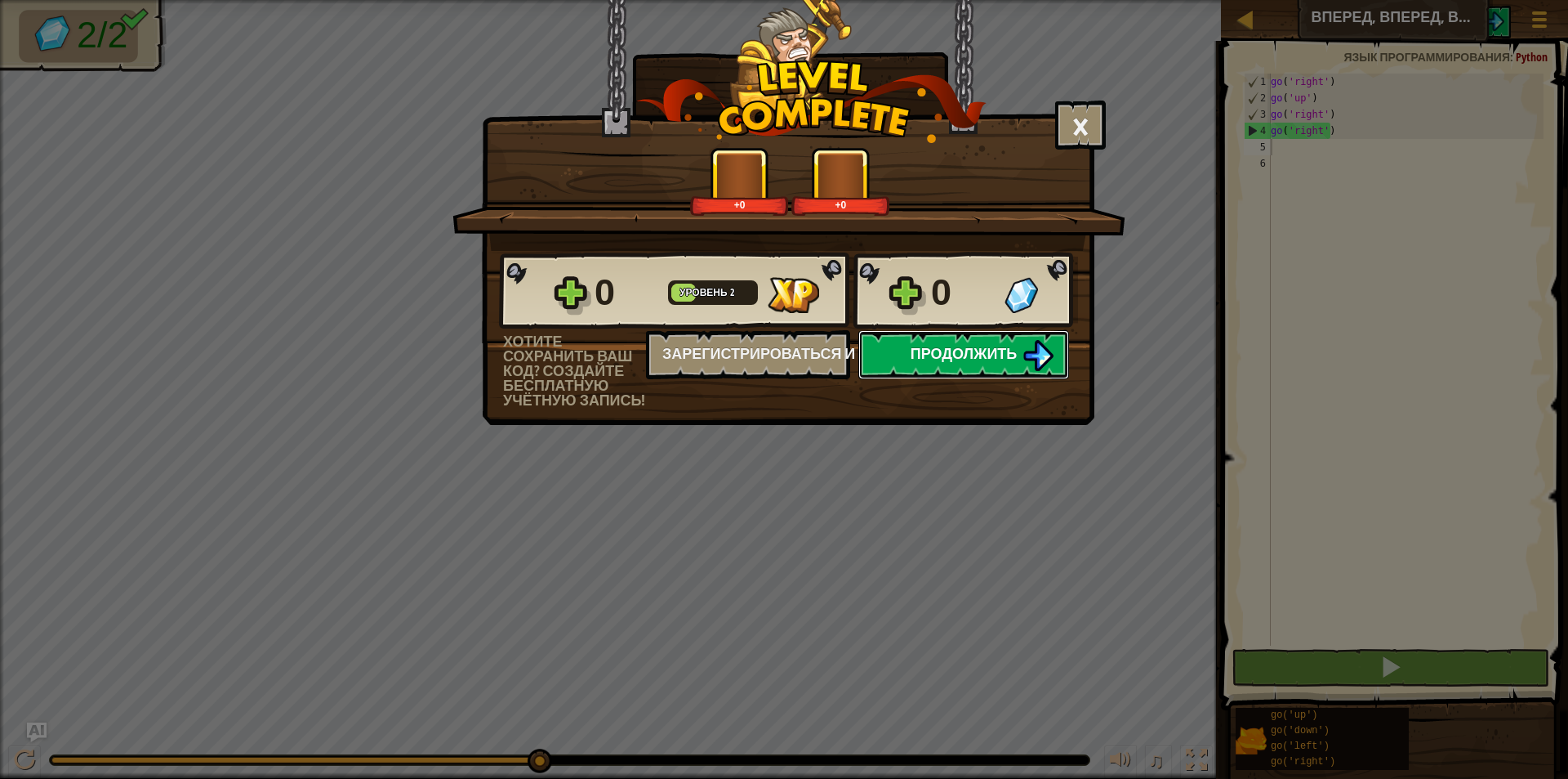
click at [1000, 338] on button "Продолжить" at bounding box center [964, 354] width 211 height 49
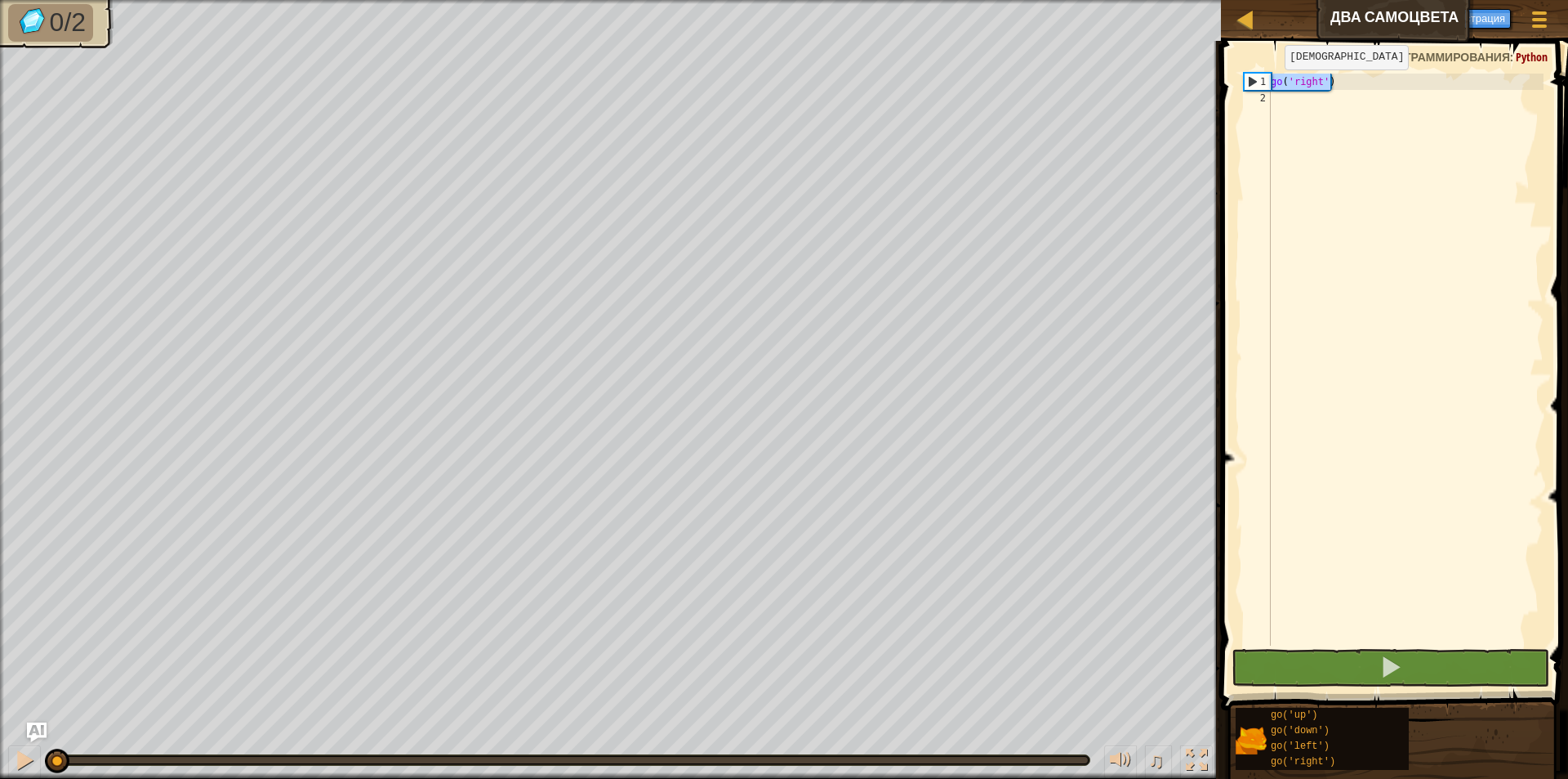
drag, startPoint x: 1352, startPoint y: 91, endPoint x: 1264, endPoint y: 85, distance: 88.2
click at [1264, 85] on div "1 2 go ( 'right' ) הההההההההההההההההההההההההההההההההההההההההההההההההההההההההההה…" at bounding box center [1392, 360] width 303 height 572
type textarea "go('right')"
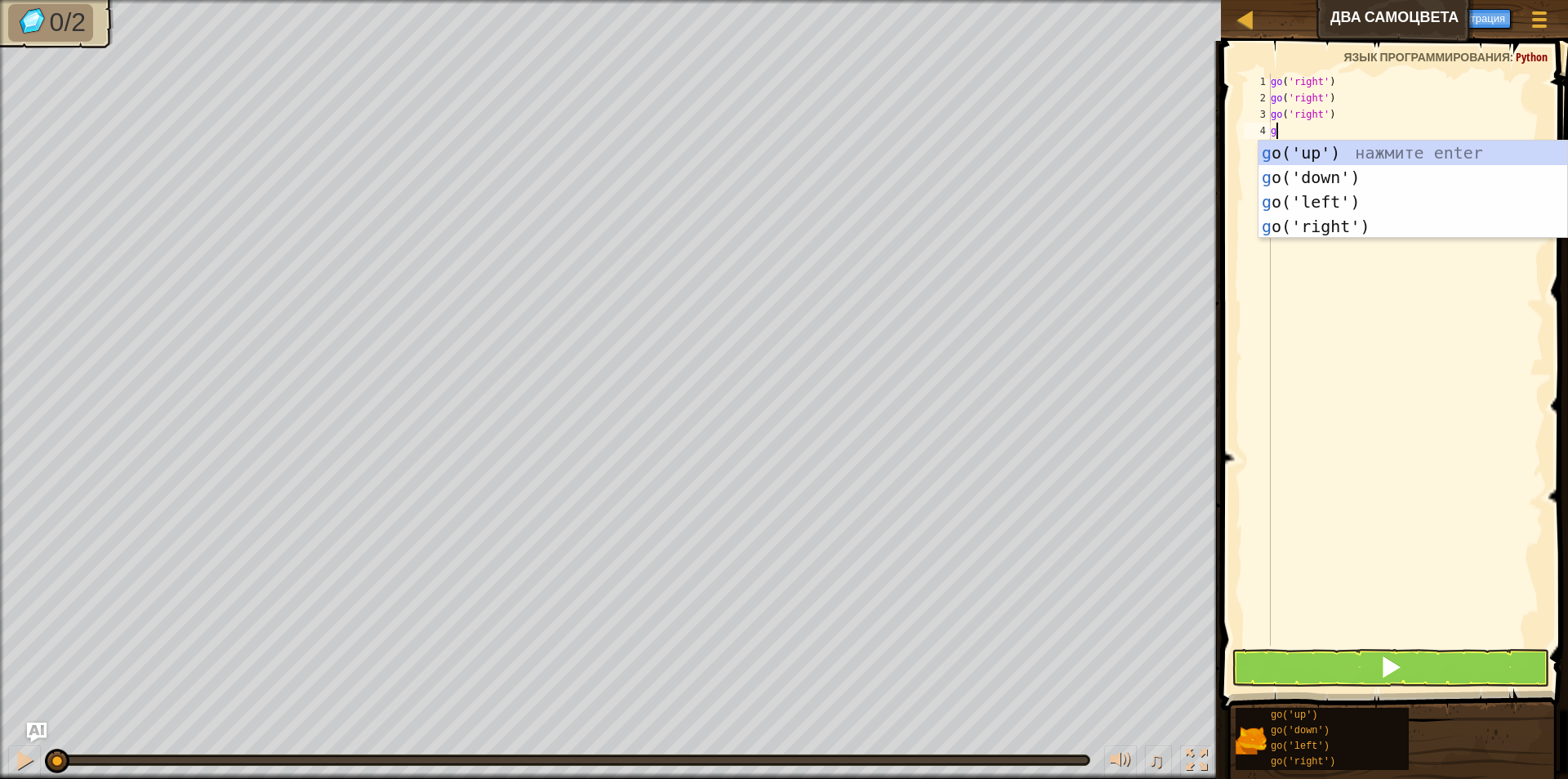
scroll to position [8, 0]
type textarea "go"
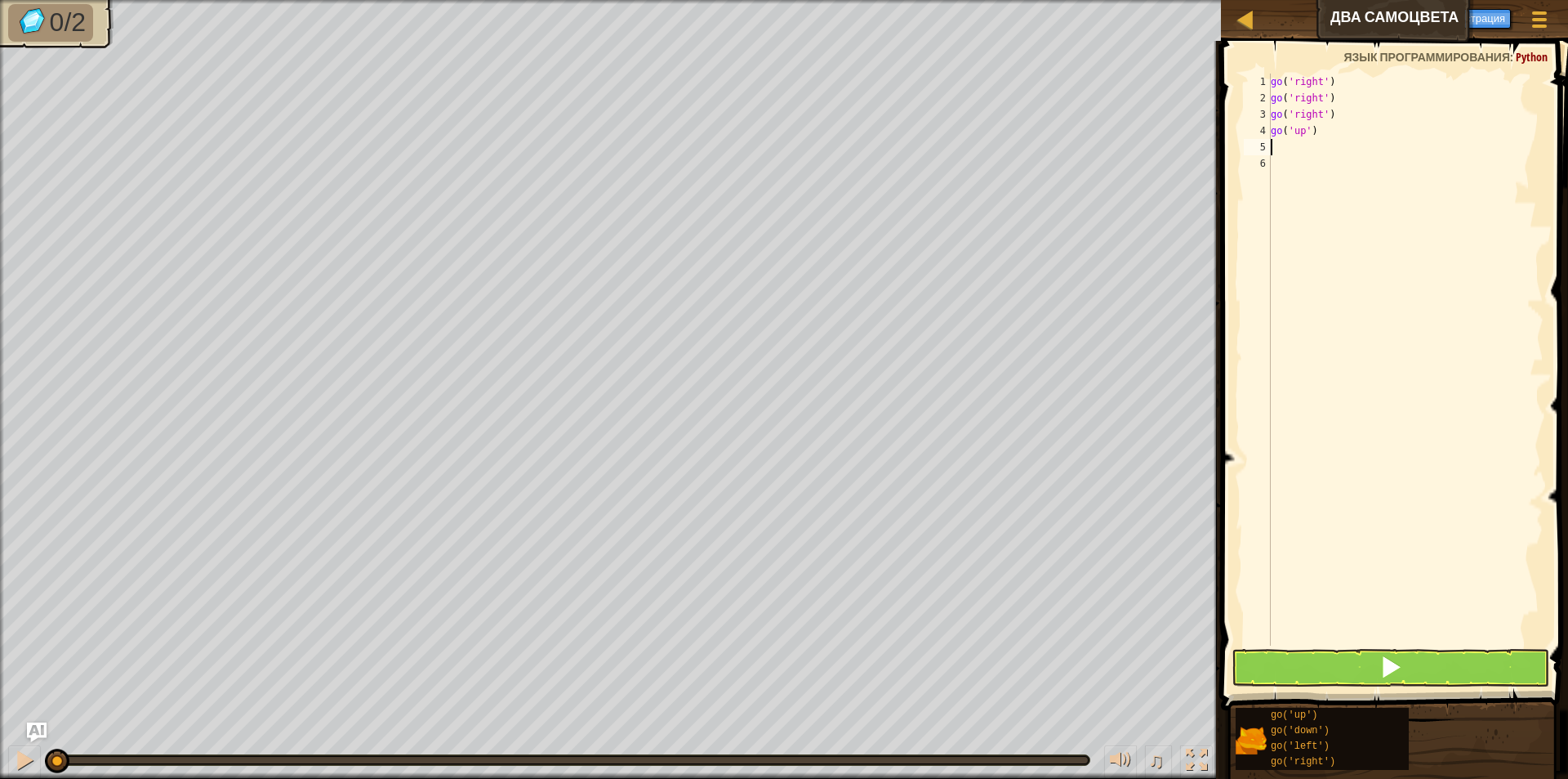
type textarea "go"
type textarea "go('down')"
click at [1412, 668] on button at bounding box center [1390, 667] width 317 height 37
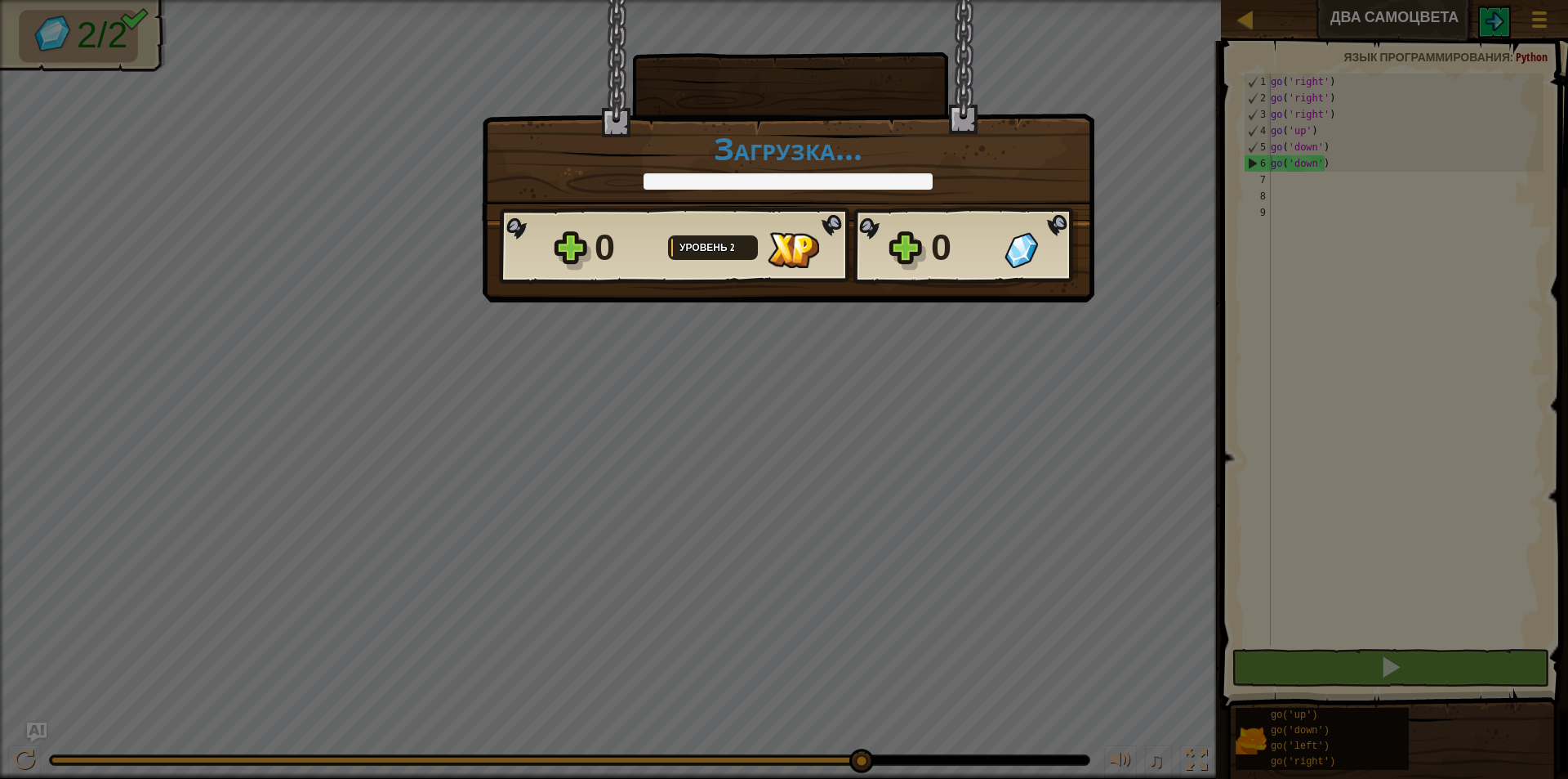
scroll to position [8, 1]
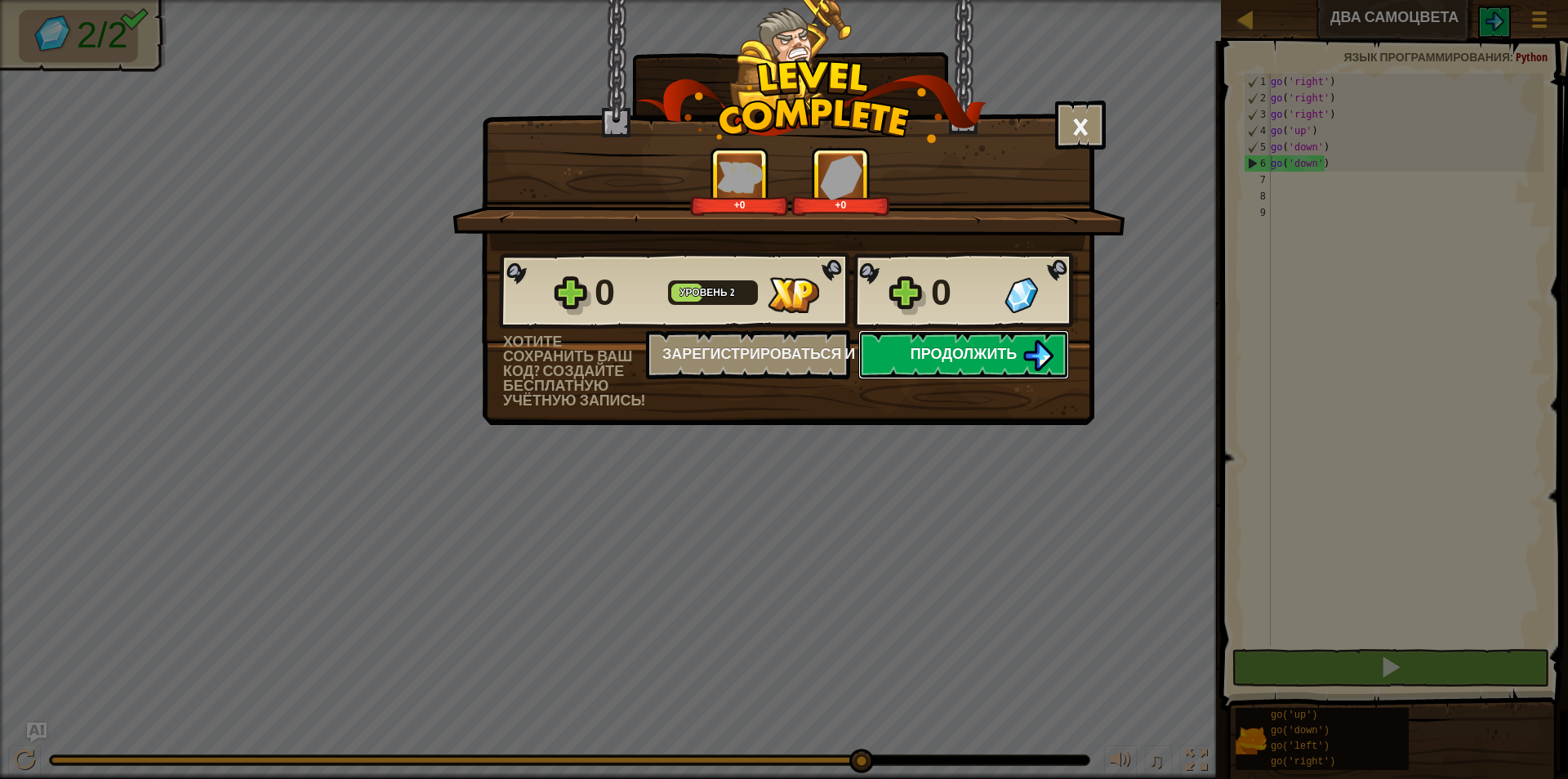
click at [1023, 359] on img at bounding box center [1038, 355] width 31 height 31
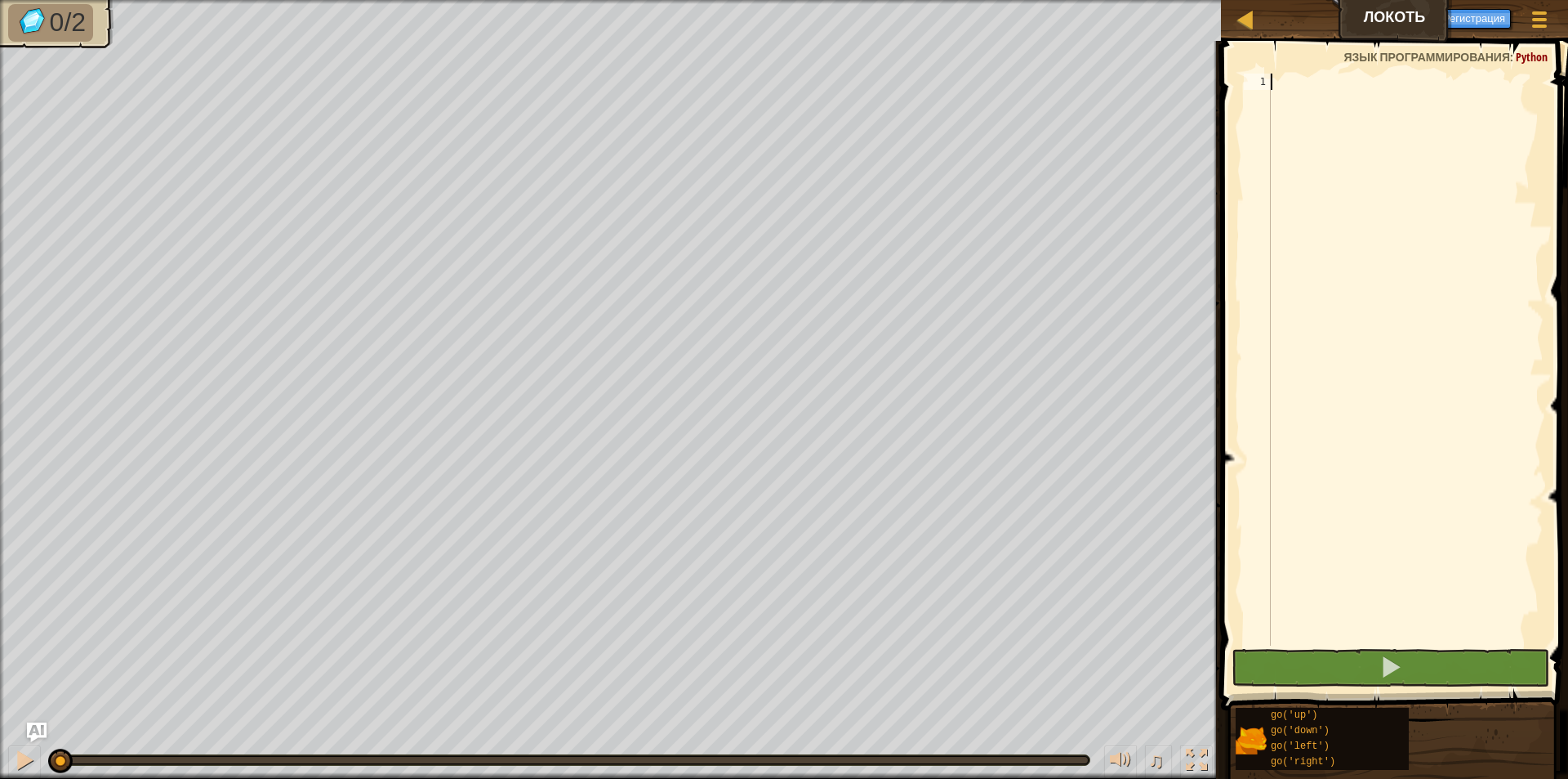
click at [1293, 102] on div at bounding box center [1406, 376] width 276 height 604
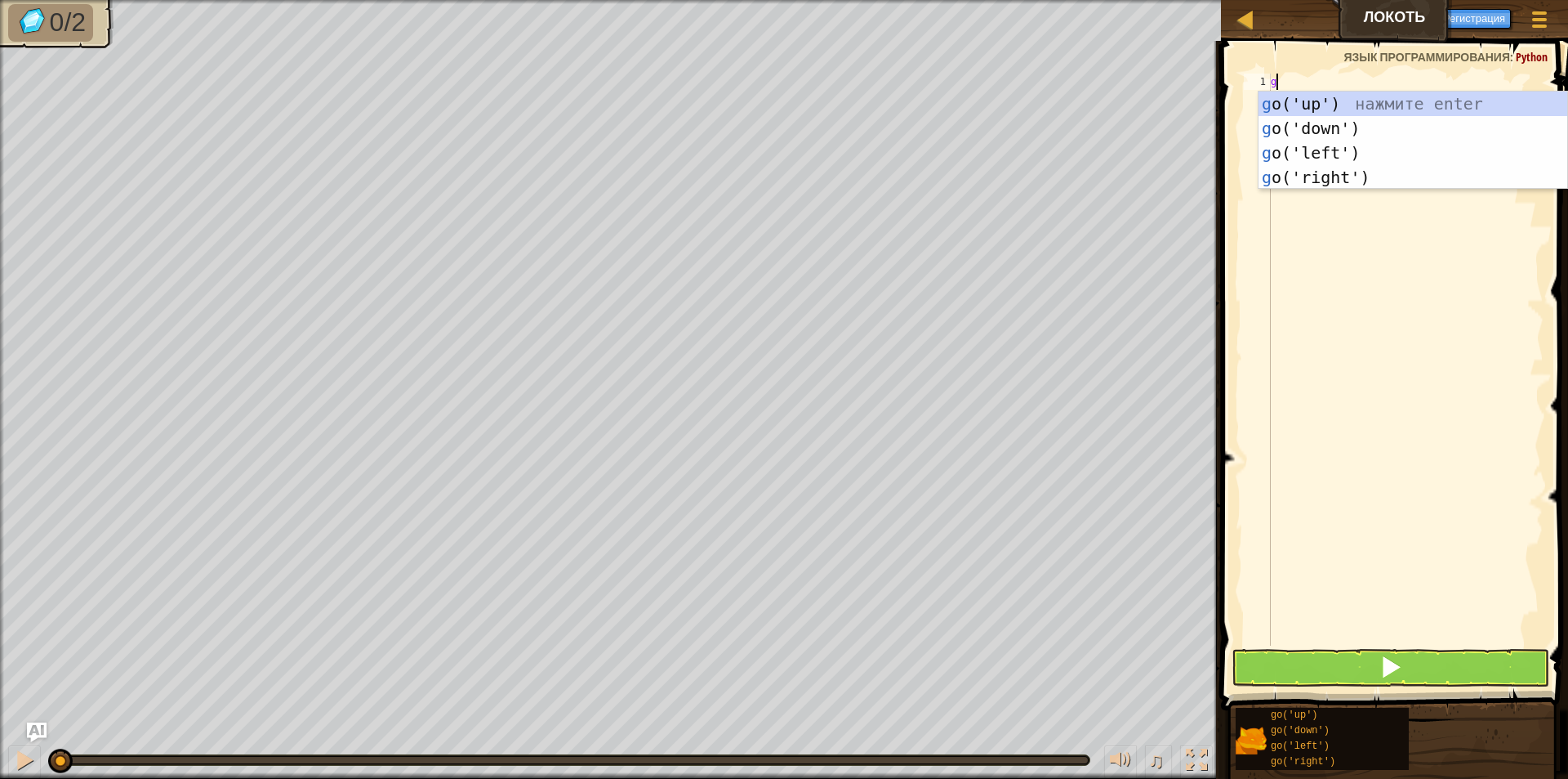
type textarea "go"
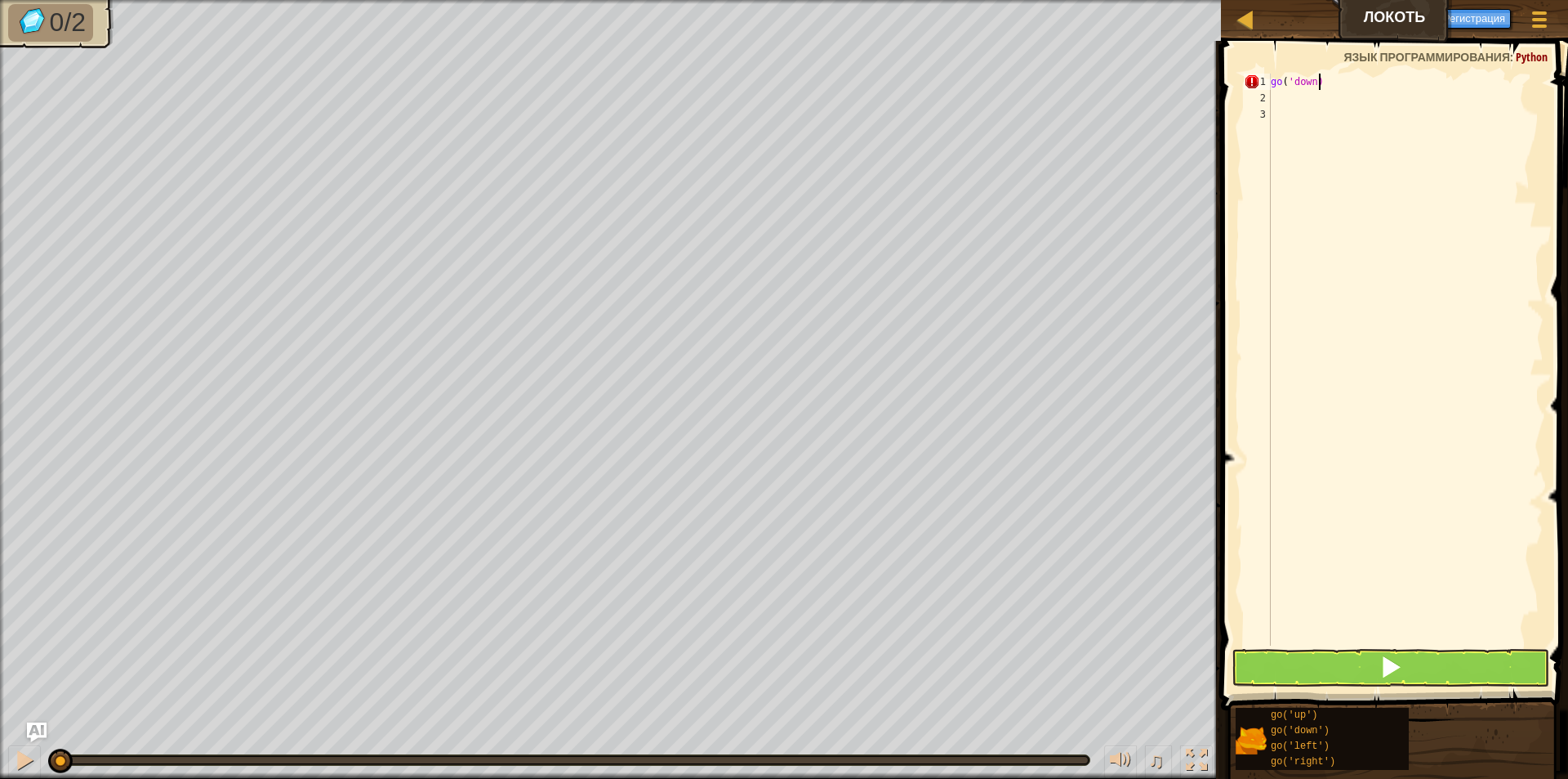
scroll to position [8, 3]
type textarea "go('down')"
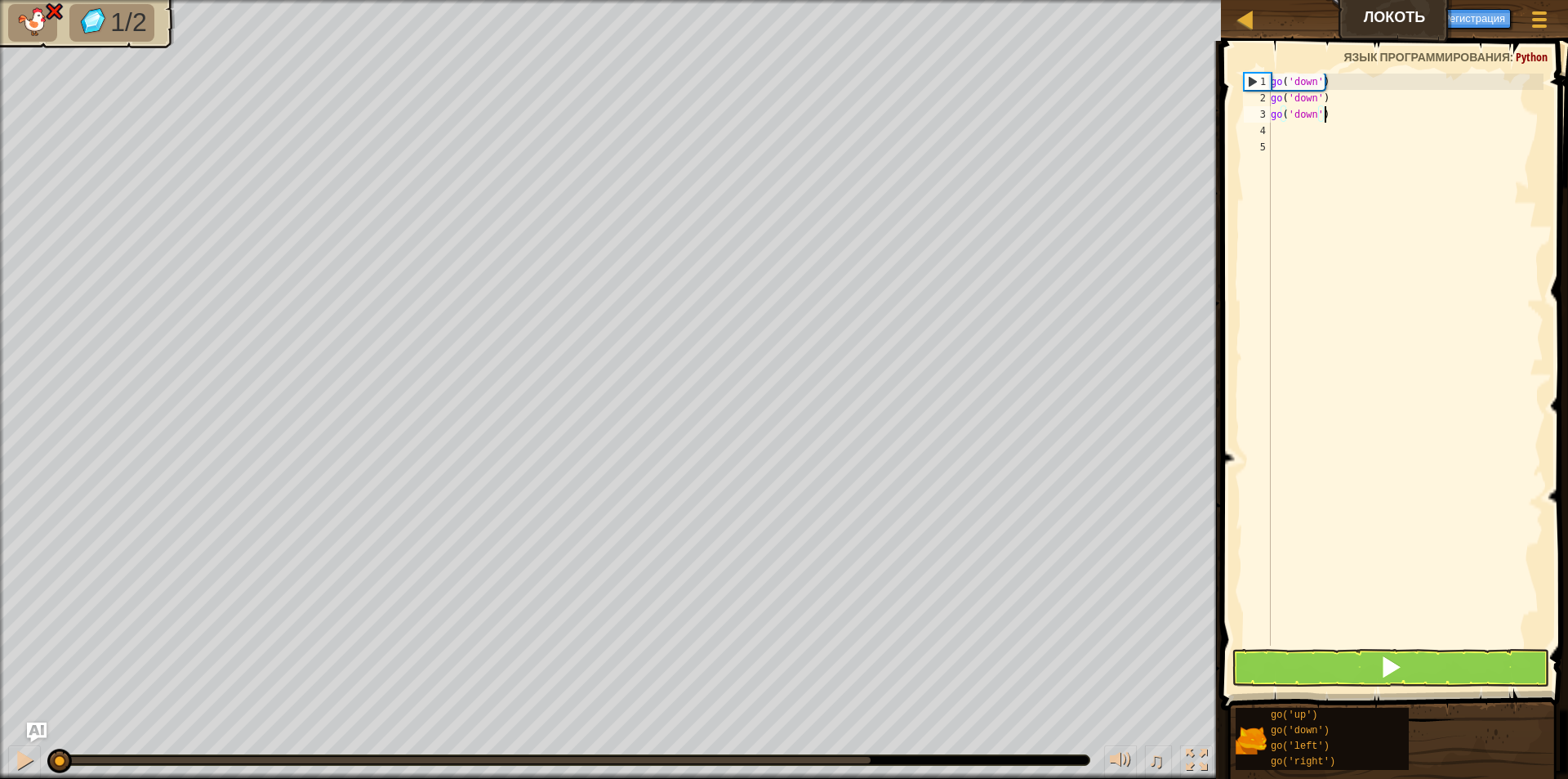
scroll to position [8, 0]
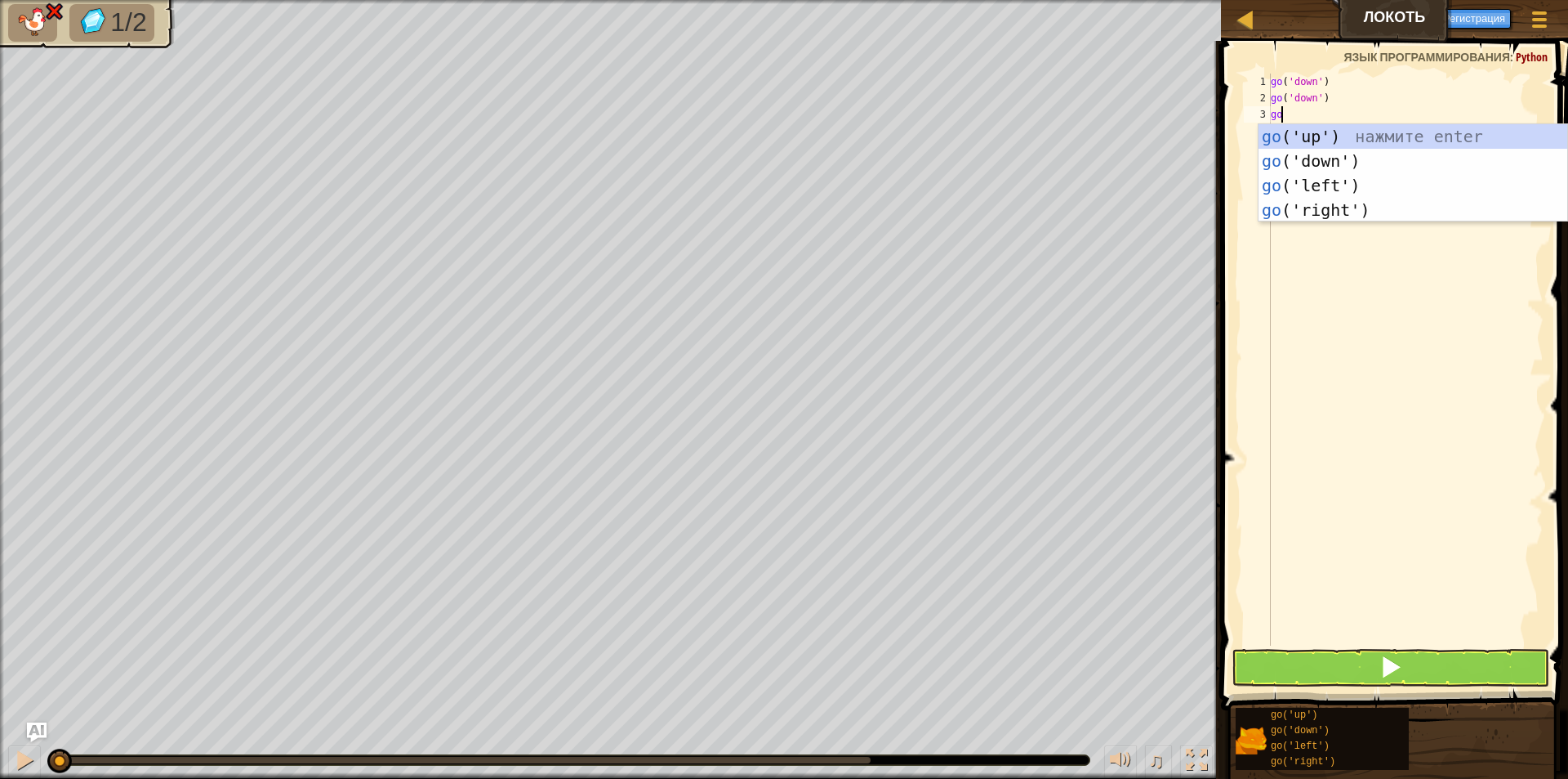
type textarea "gole"
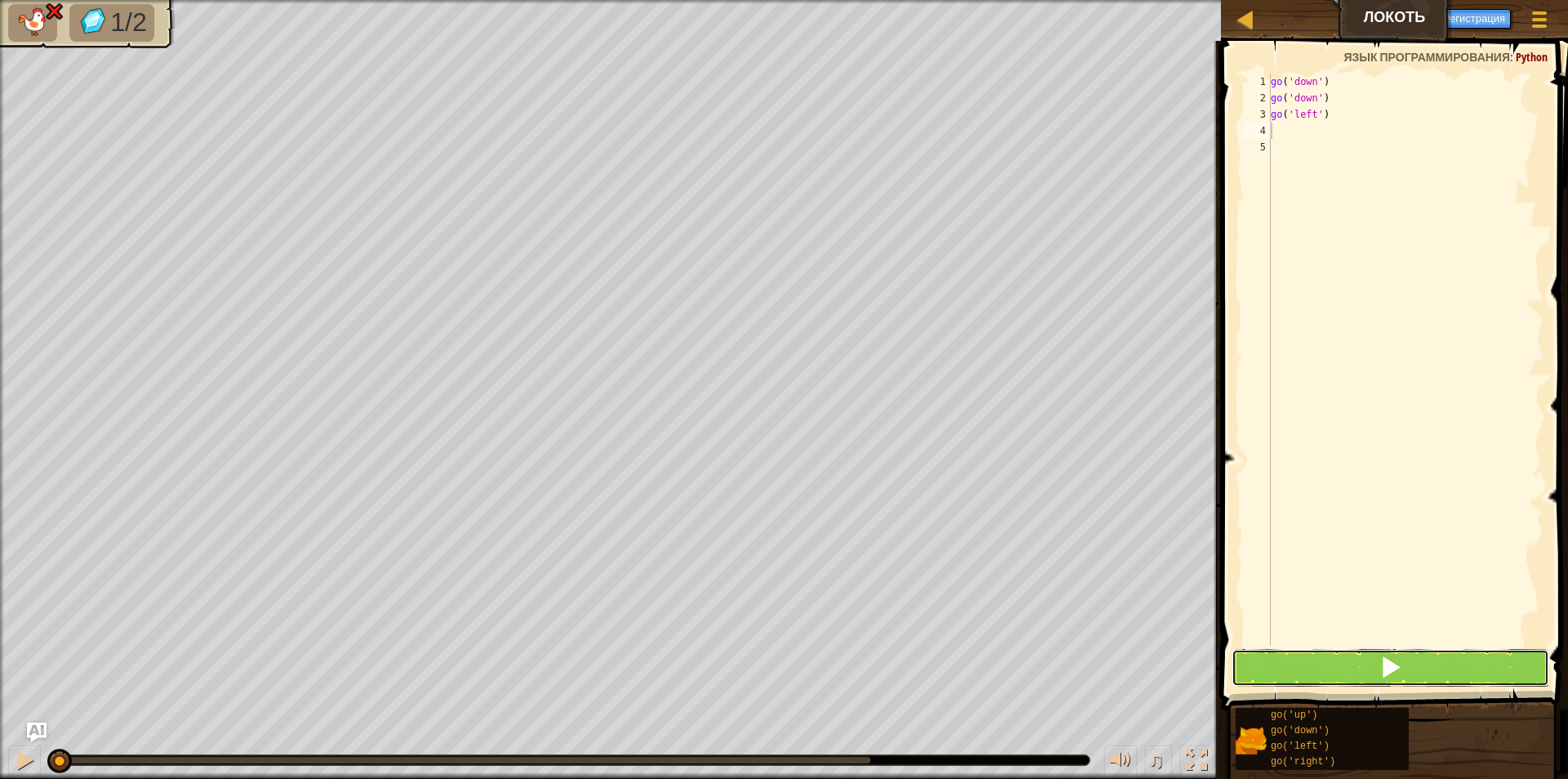
drag, startPoint x: 1389, startPoint y: 649, endPoint x: 1375, endPoint y: 646, distance: 14.3
click at [1382, 649] on button at bounding box center [1390, 667] width 317 height 37
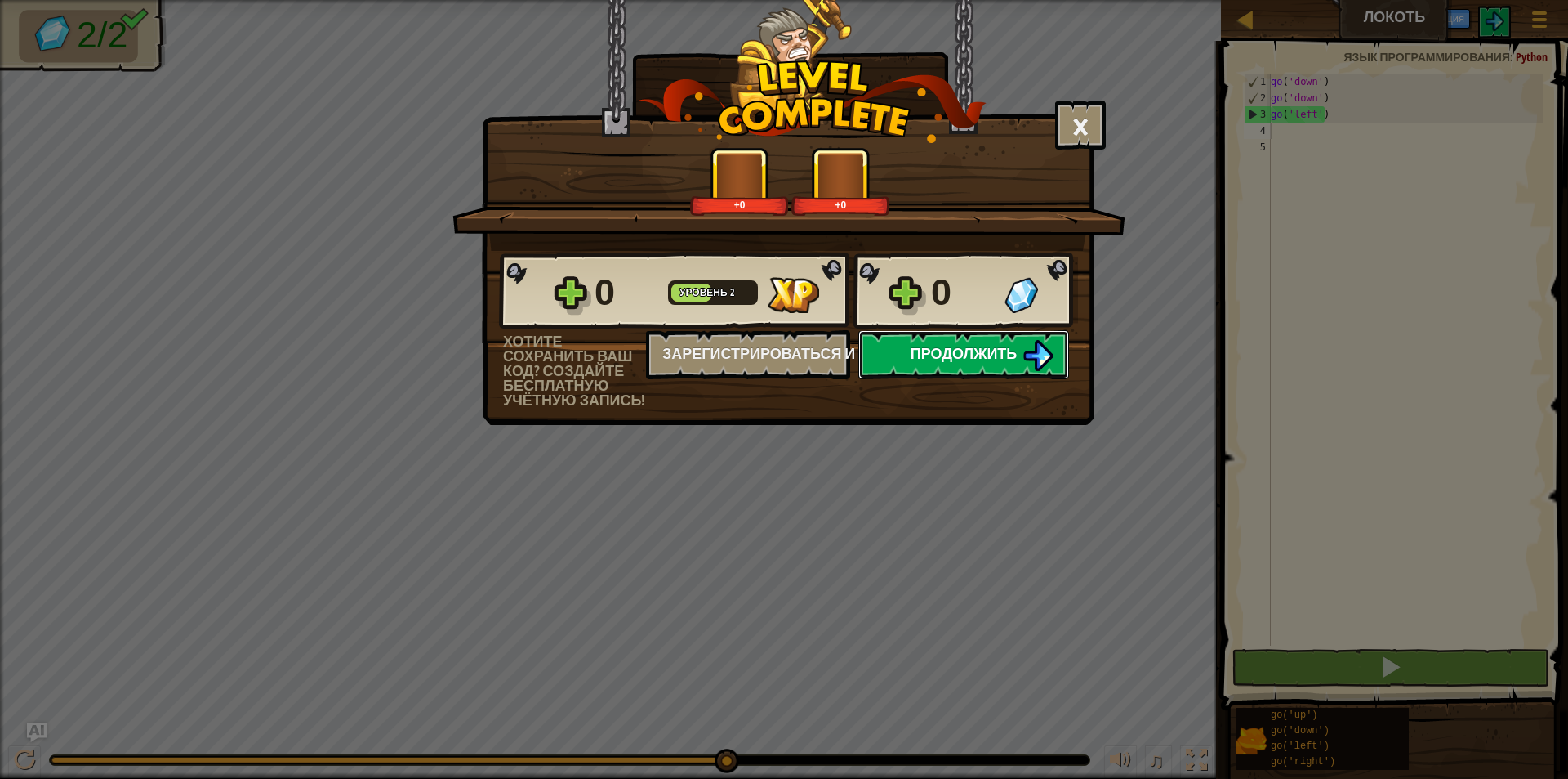
click at [963, 361] on span "Продолжить" at bounding box center [965, 353] width 107 height 20
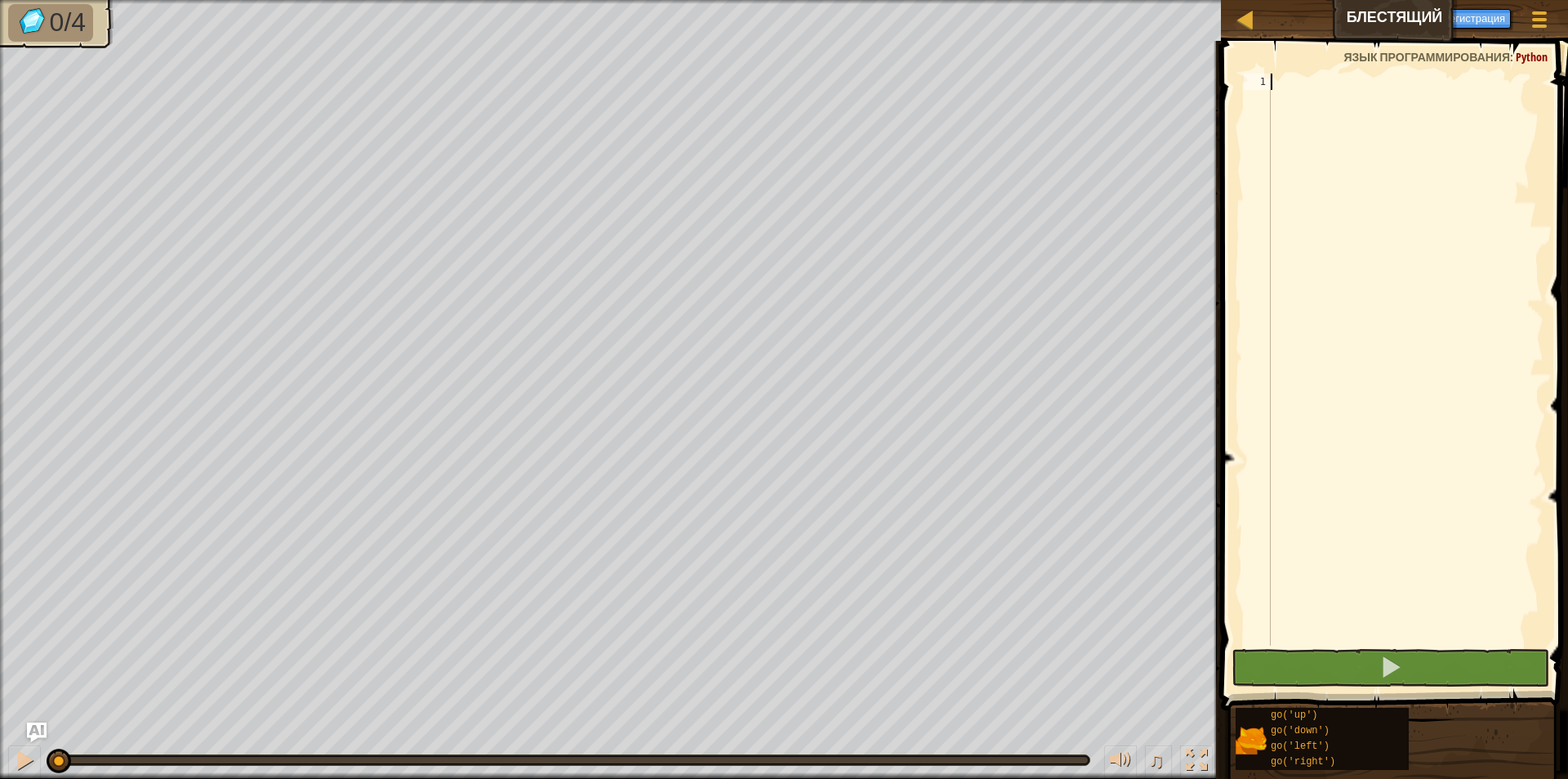
scroll to position [8, 0]
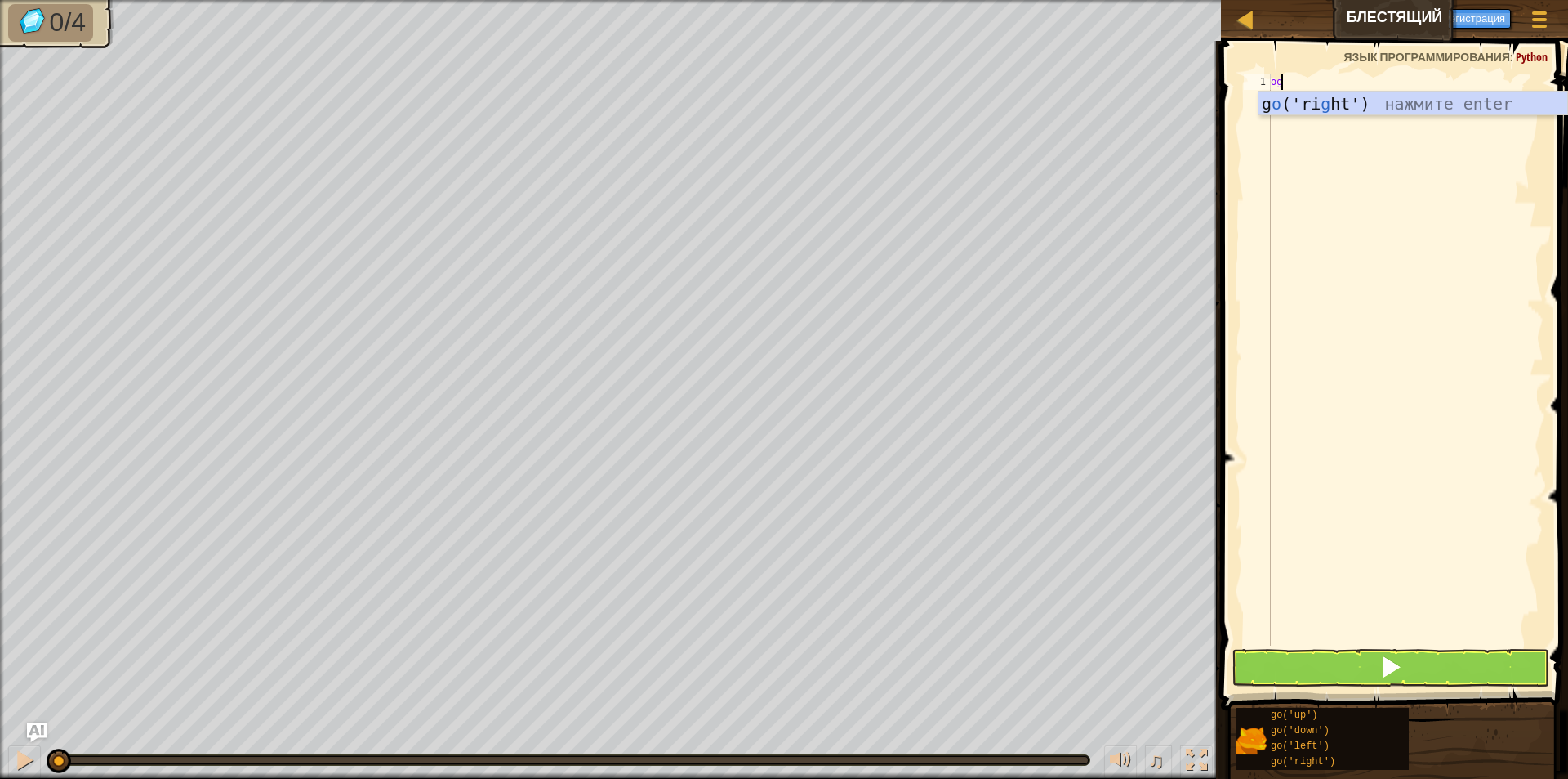
type textarea "o"
type textarea "go"
type textarea "go('left')"
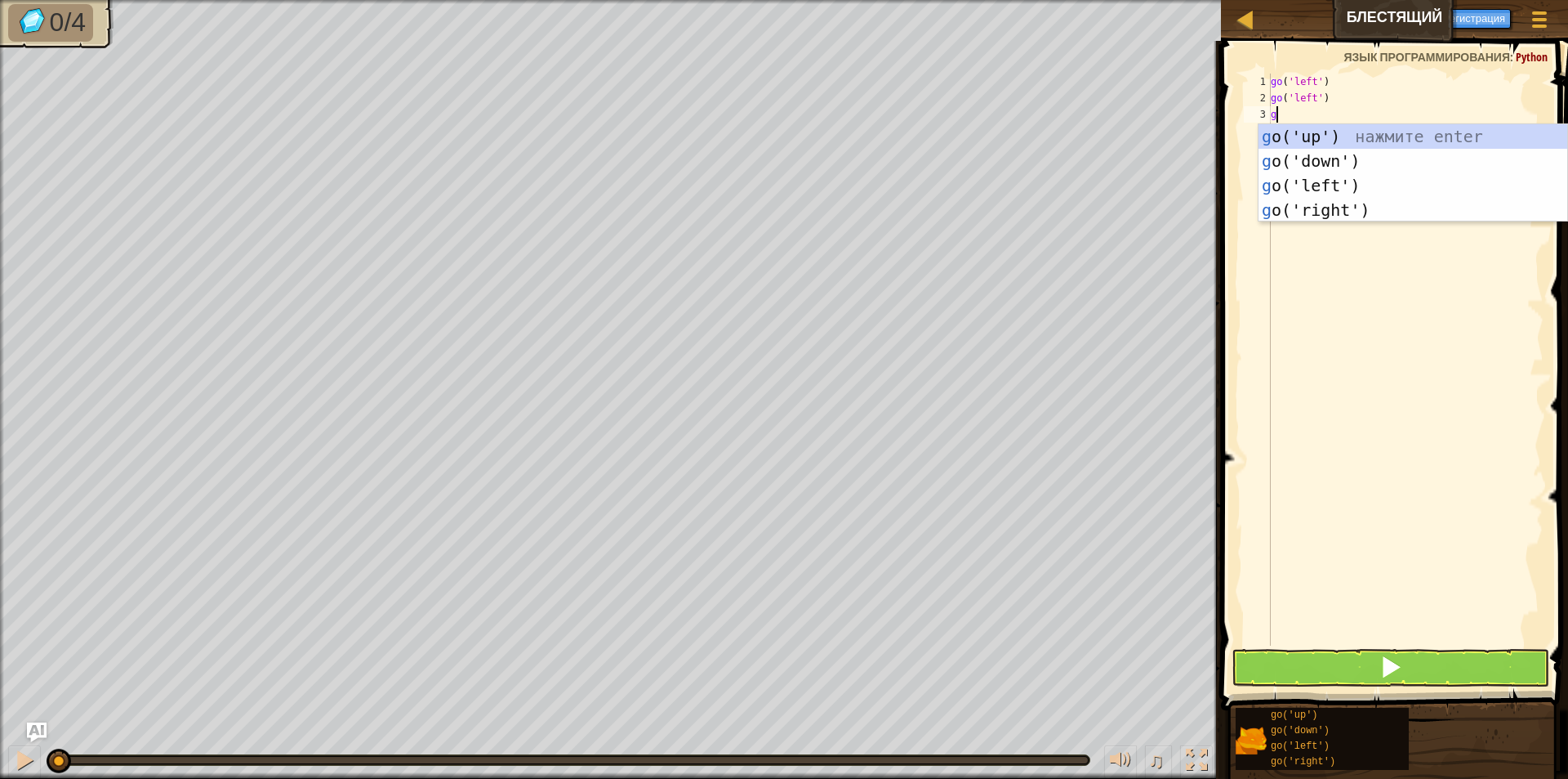
type textarea "go"
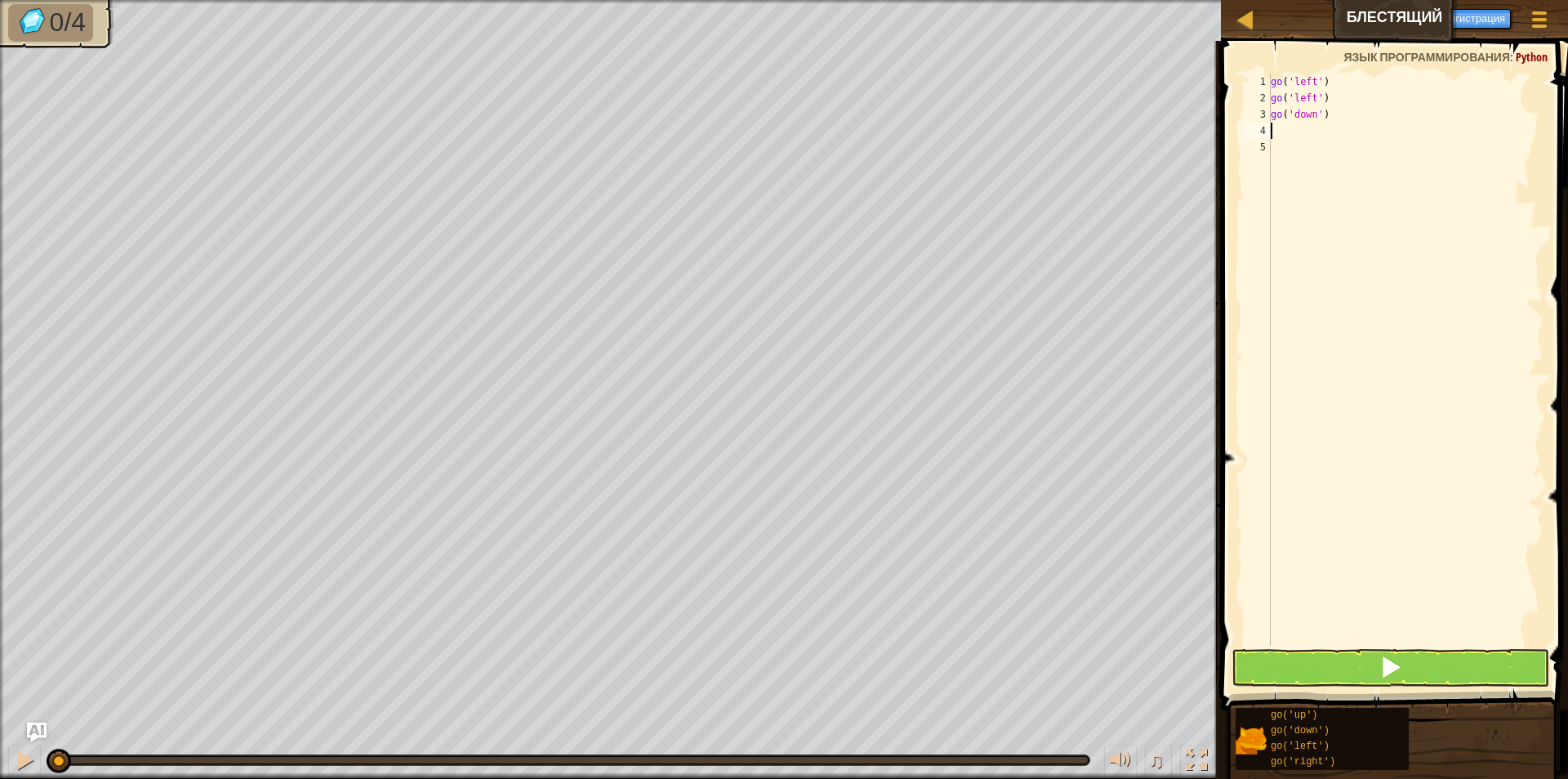
type textarea "go"
click at [1460, 659] on button at bounding box center [1390, 667] width 317 height 37
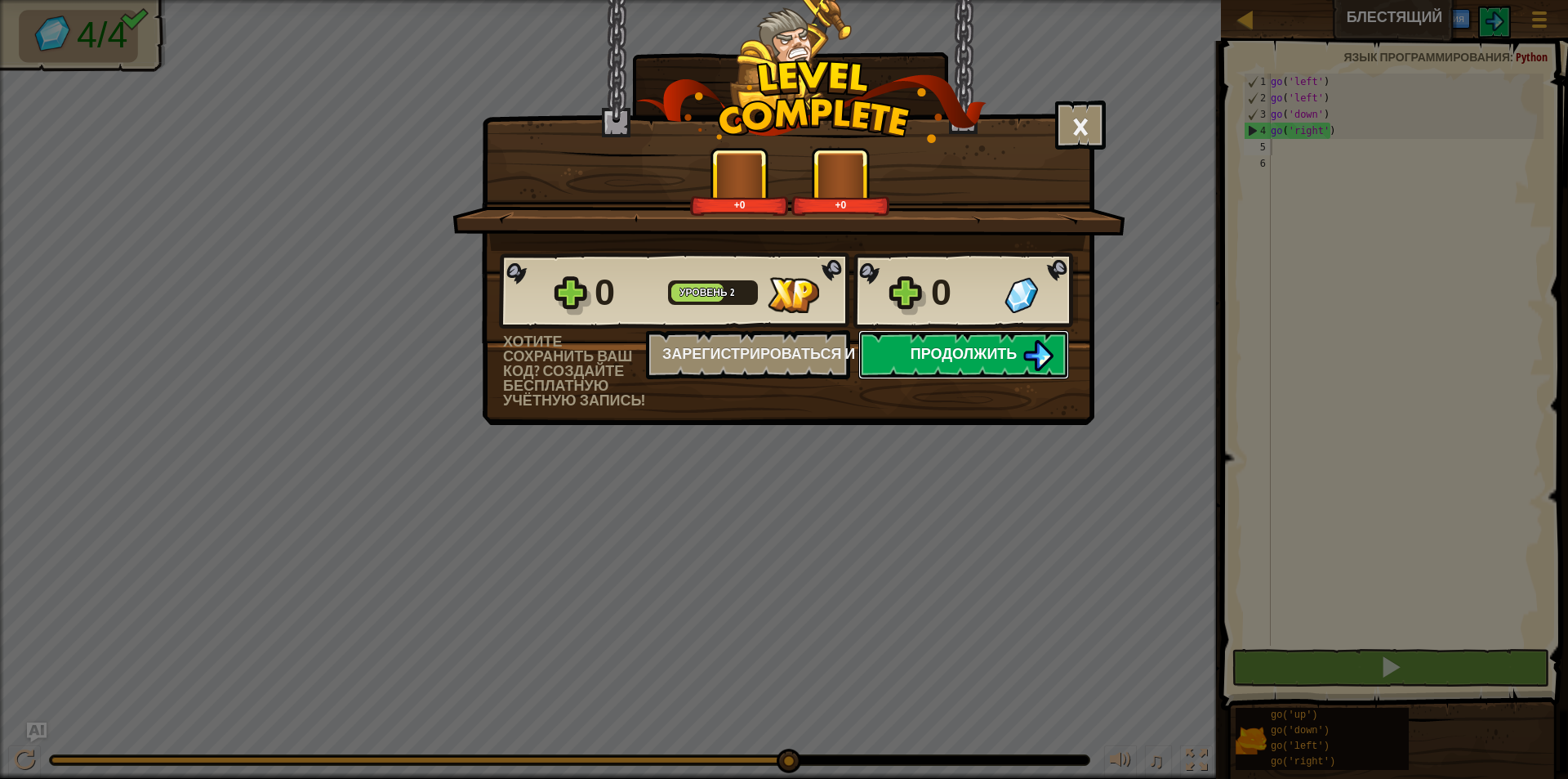
click at [1015, 357] on span "Продолжить" at bounding box center [965, 353] width 107 height 20
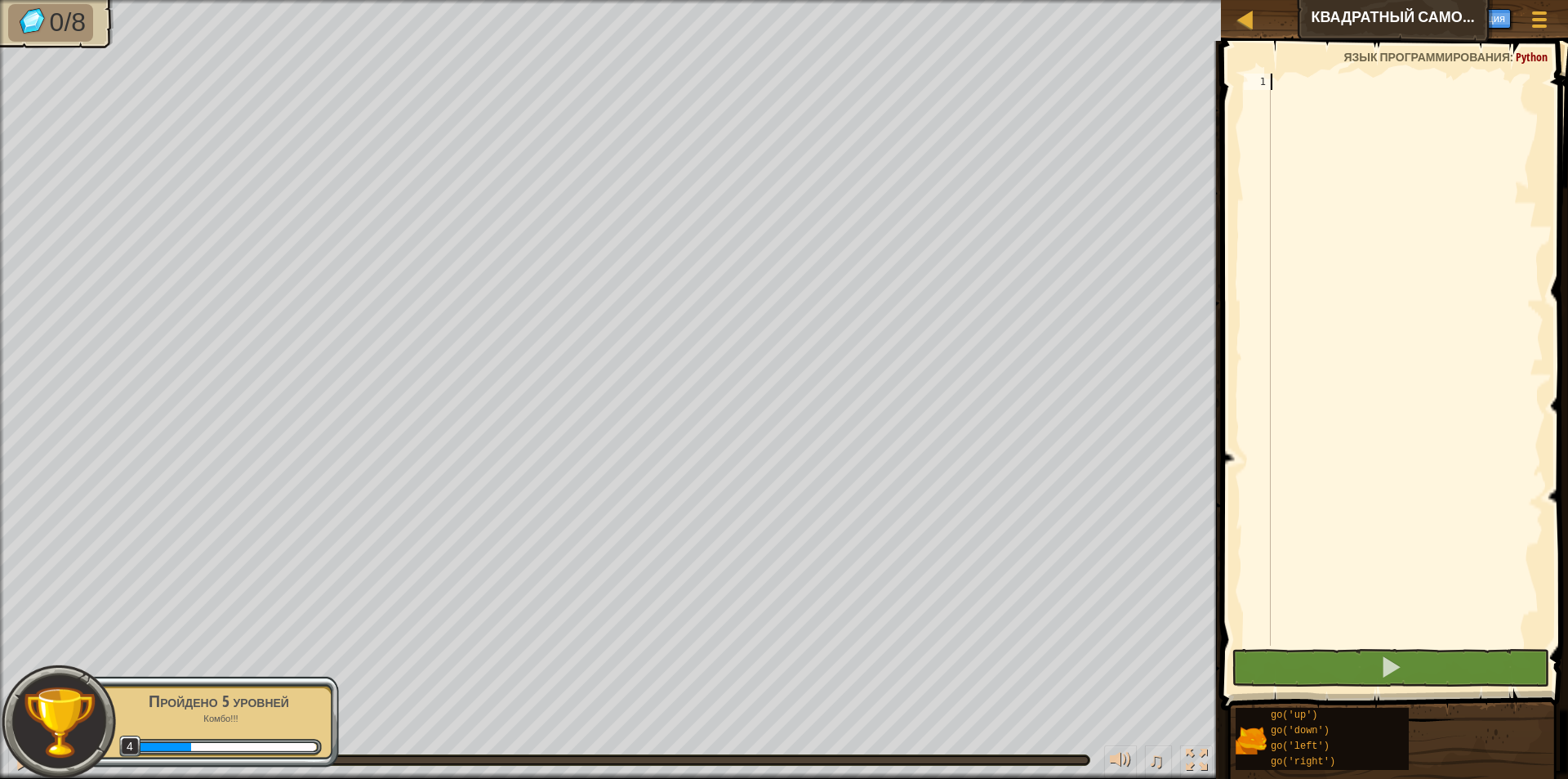
scroll to position [8, 0]
type textarea "r"
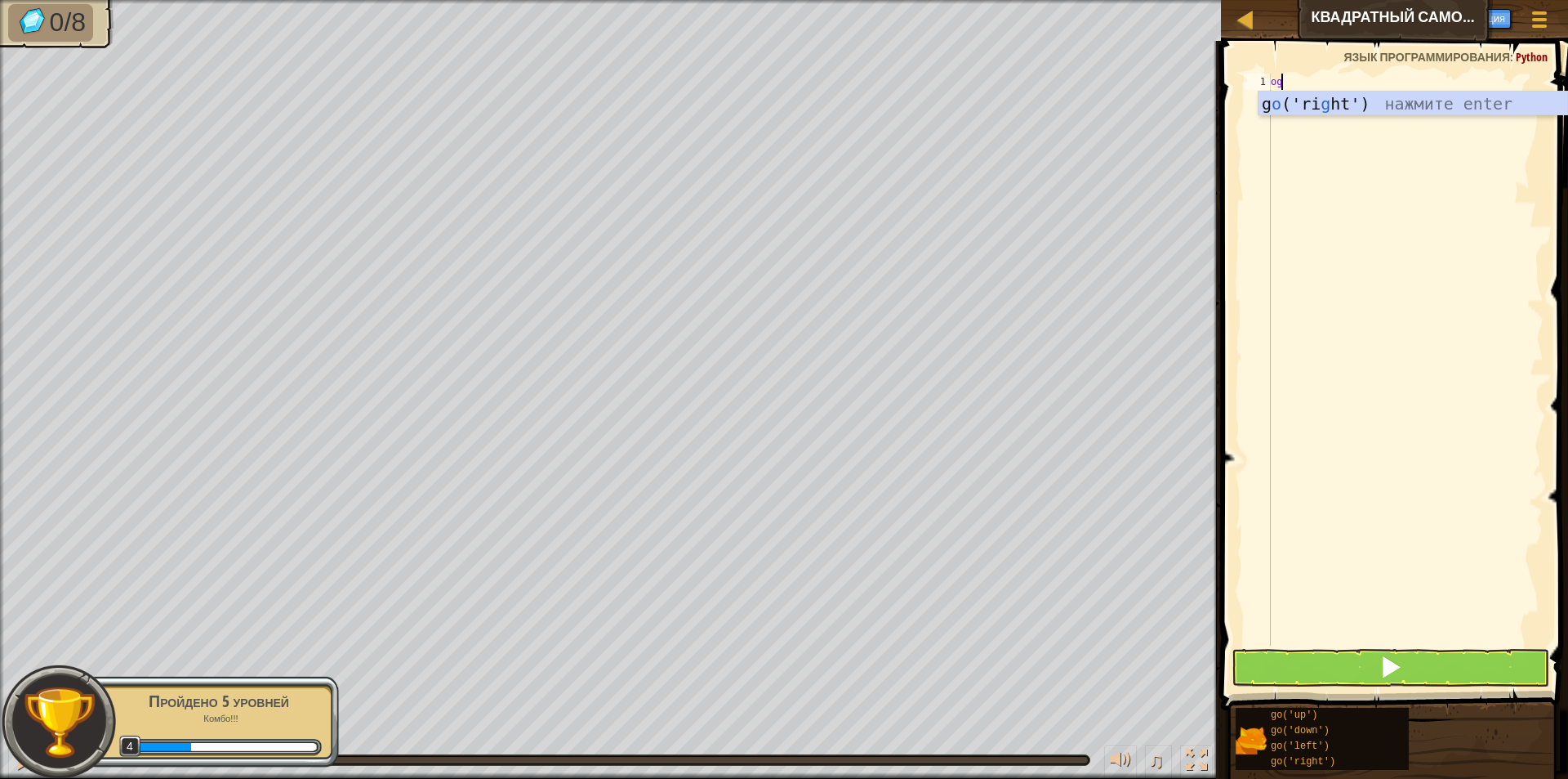
type textarea "o"
type textarea "go"
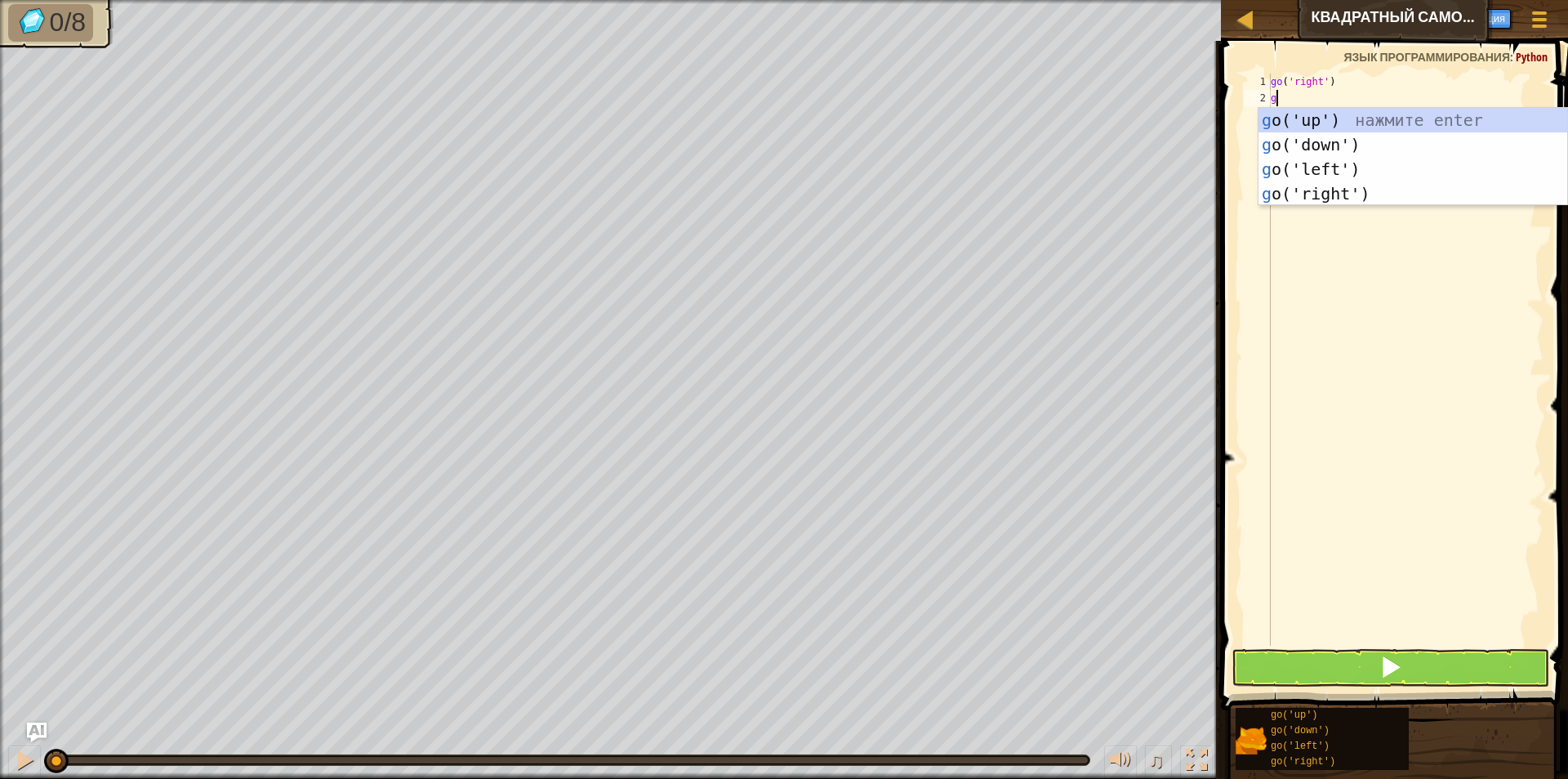
type textarea "go"
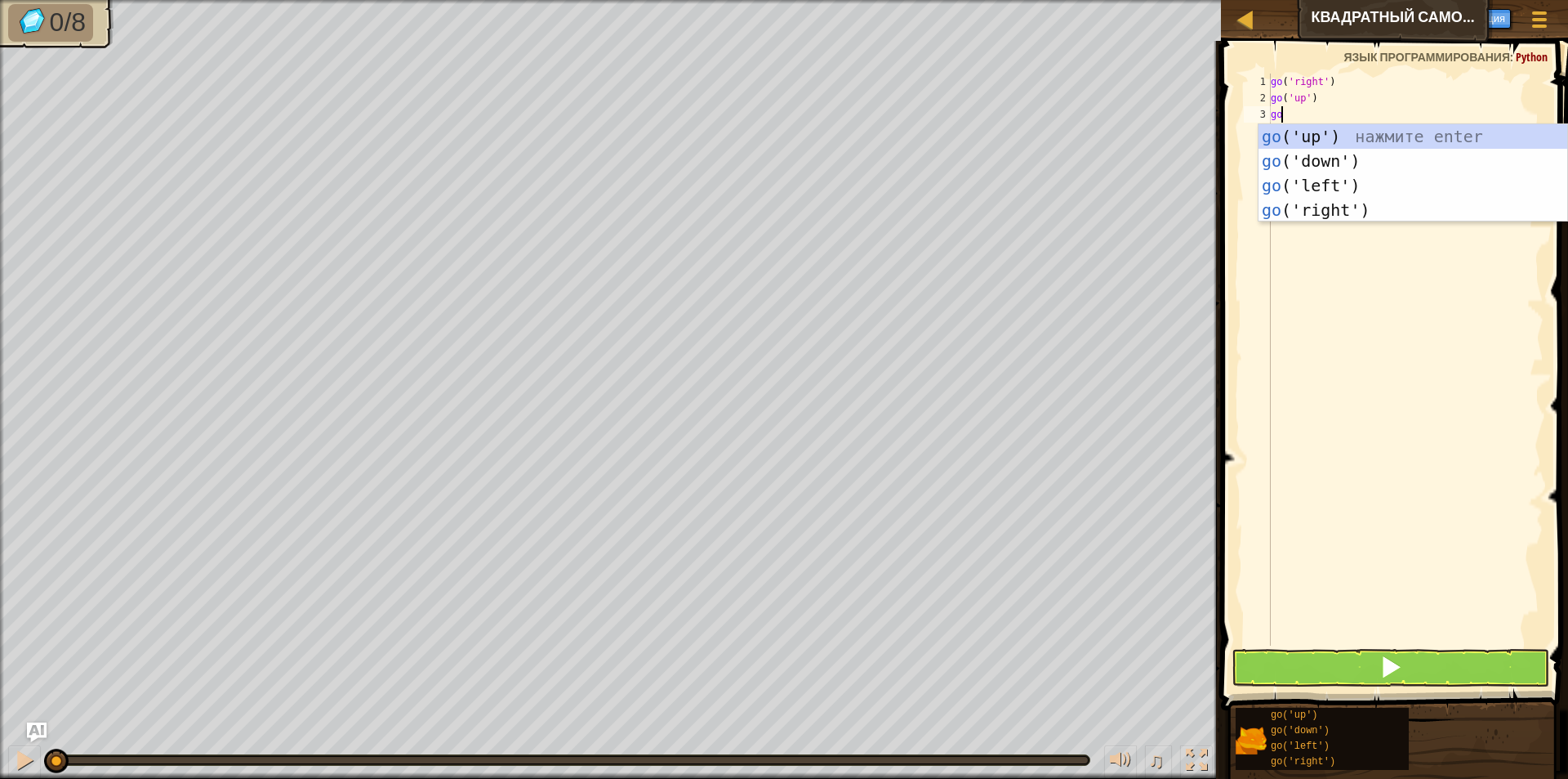
type textarea "go"
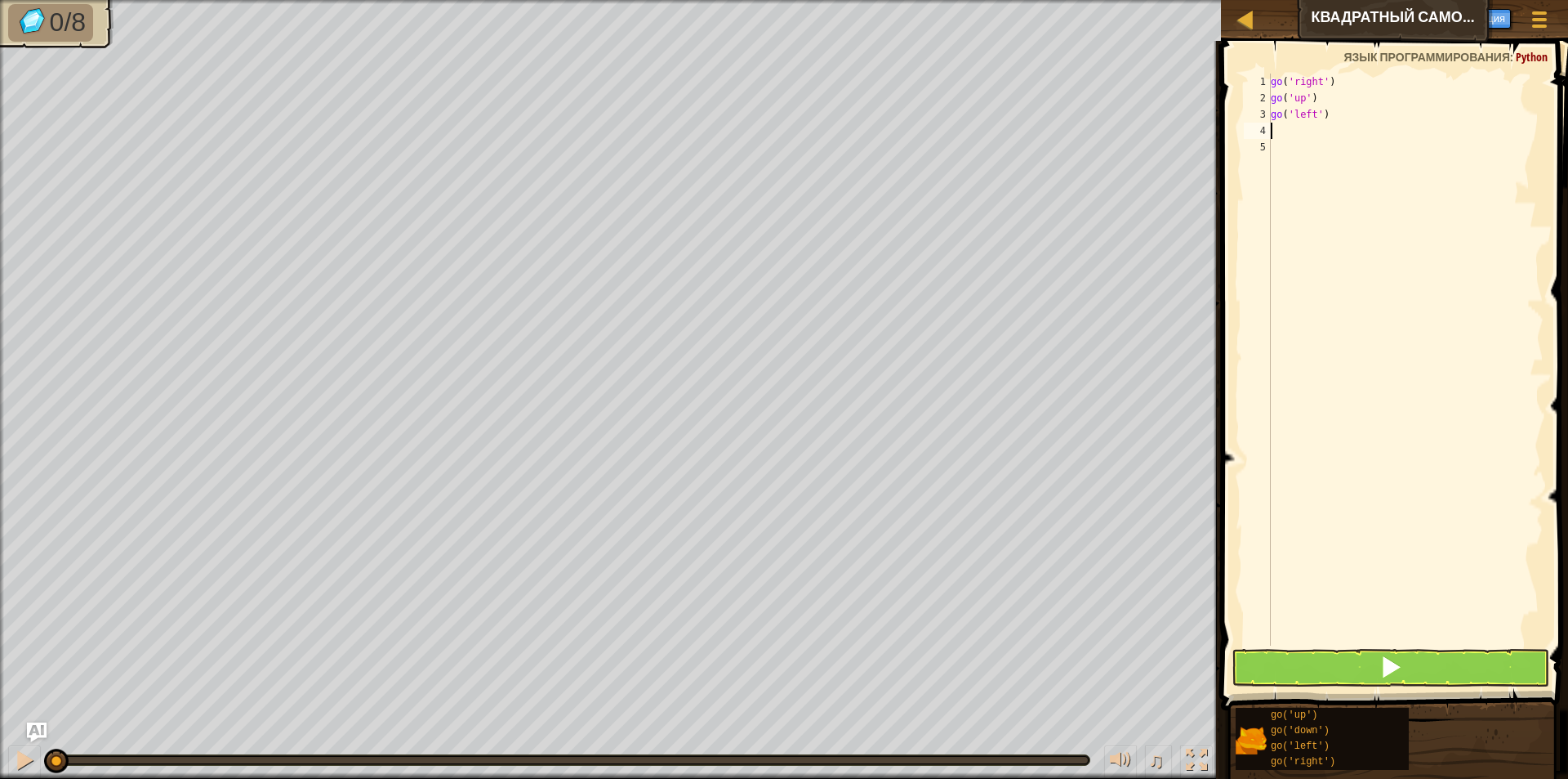
type textarea "go('left')"
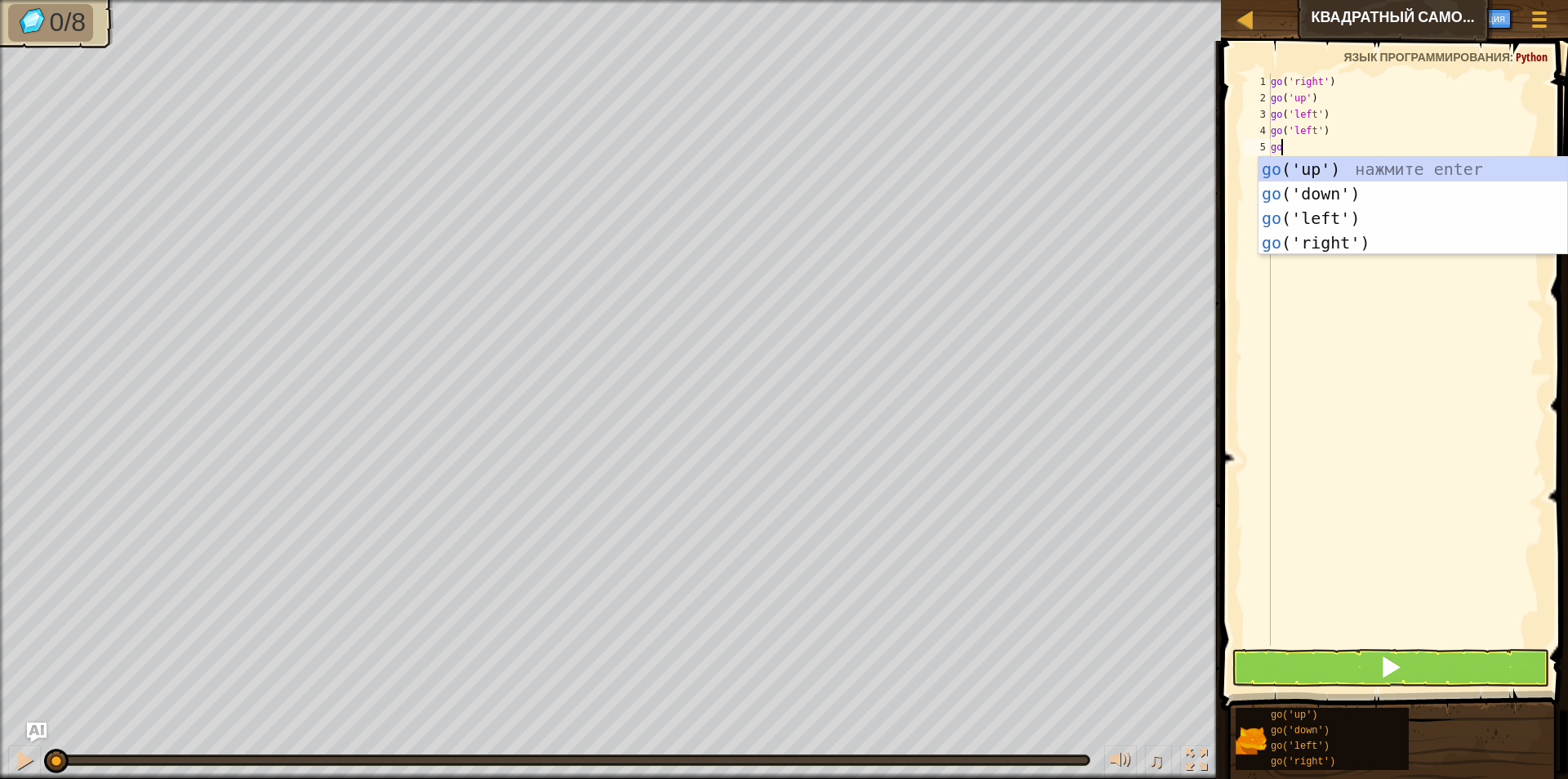
type textarea "[DEMOGRAPHIC_DATA]"
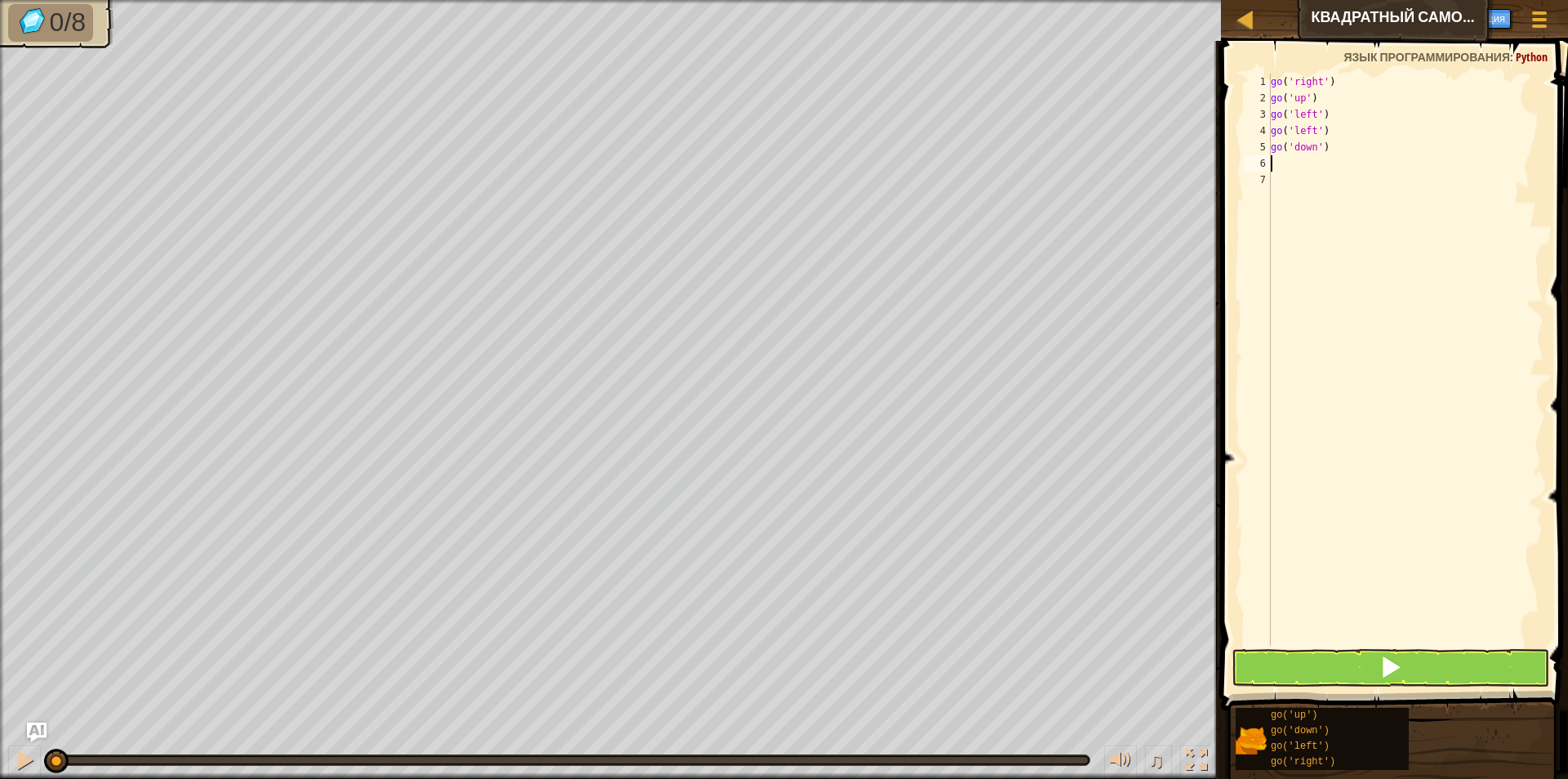
type textarea "go('down')"
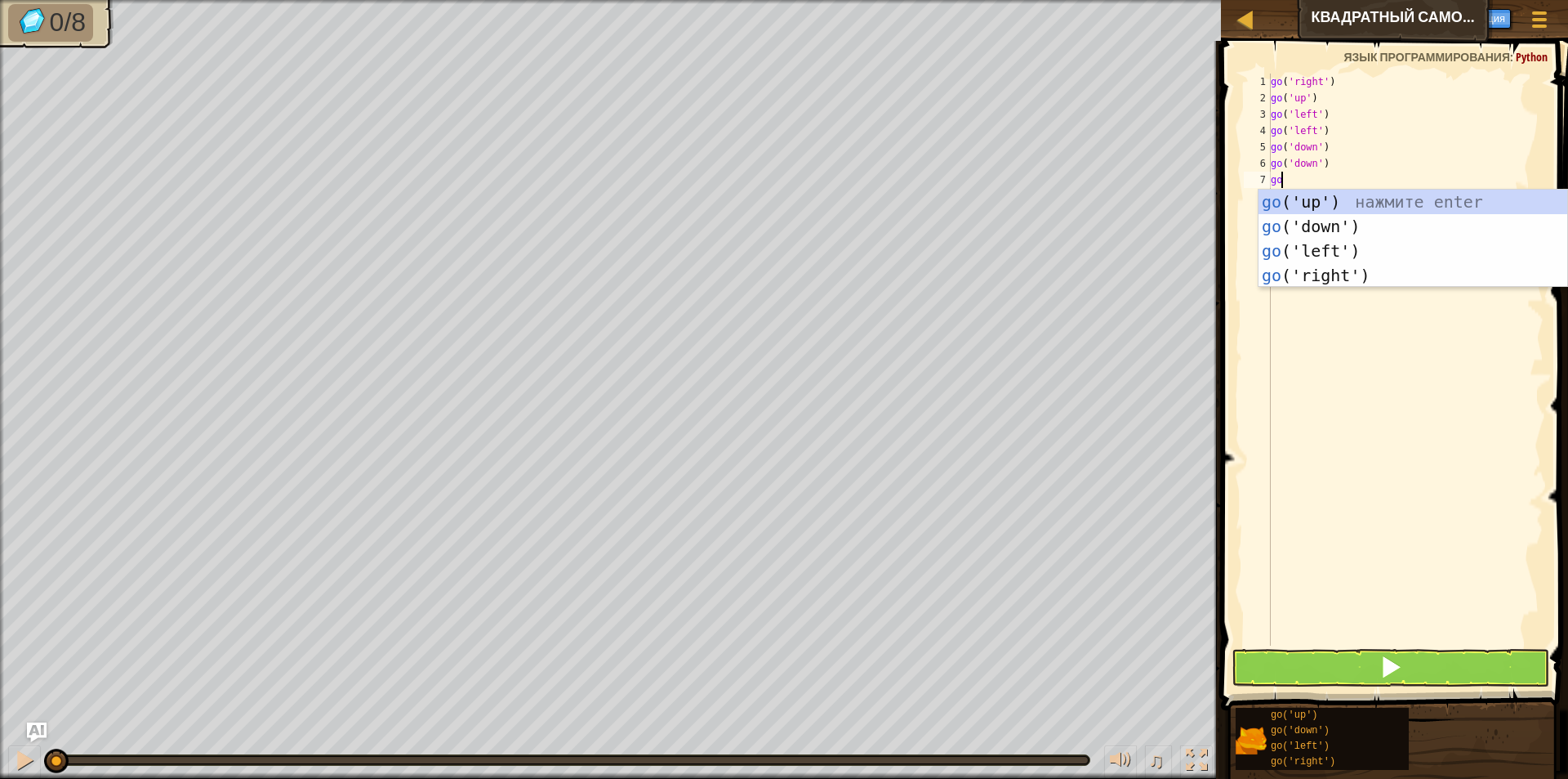
type textarea "gor"
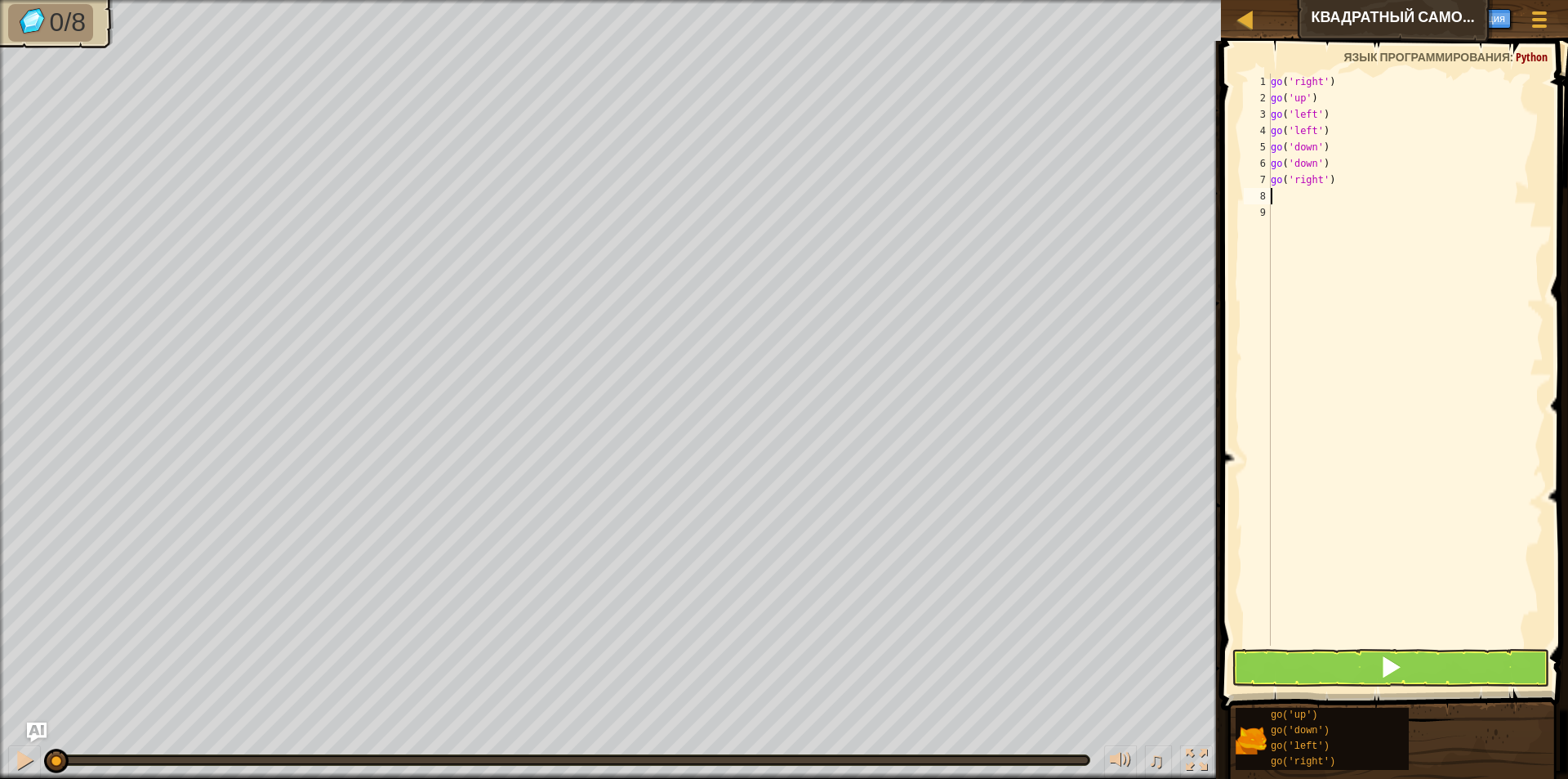
type textarea "go('right')"
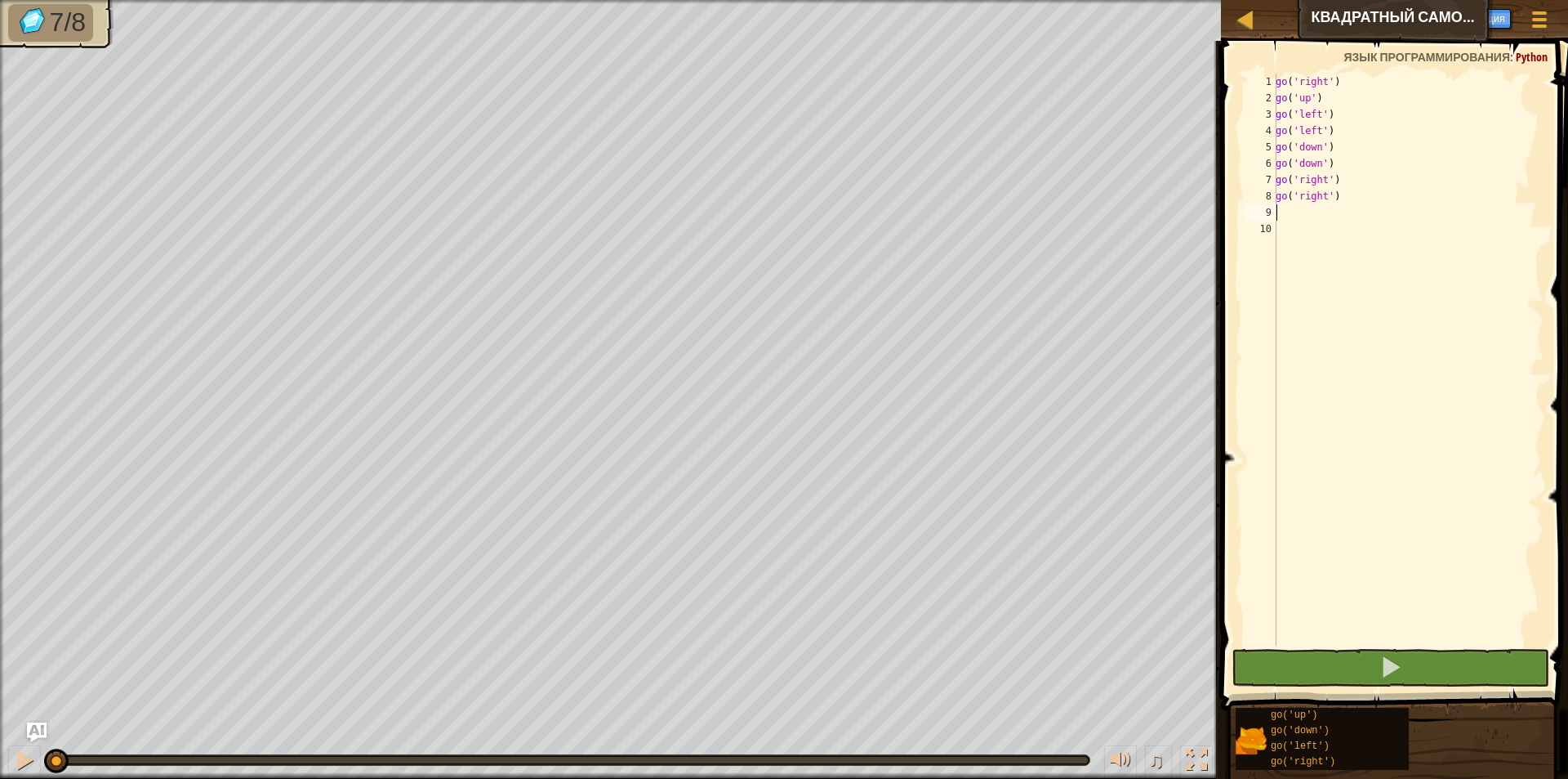
click at [1304, 205] on div "go ( 'right' ) go ( 'up' ) go ( 'left' ) go ( 'left' ) go ( 'down' ) go ( 'down…" at bounding box center [1408, 376] width 271 height 604
click at [1298, 201] on div "go ( 'right' ) go ( 'up' ) go ( 'left' ) go ( 'left' ) go ( 'down' ) go ( 'down…" at bounding box center [1408, 376] width 271 height 604
type textarea "go('right')"
click at [1325, 217] on div "go ( 'right' ) go ( 'up' ) go ( 'left' ) go ( 'left' ) go ( 'down' ) go ( 'down…" at bounding box center [1408, 376] width 271 height 604
type textarea "go('right')"
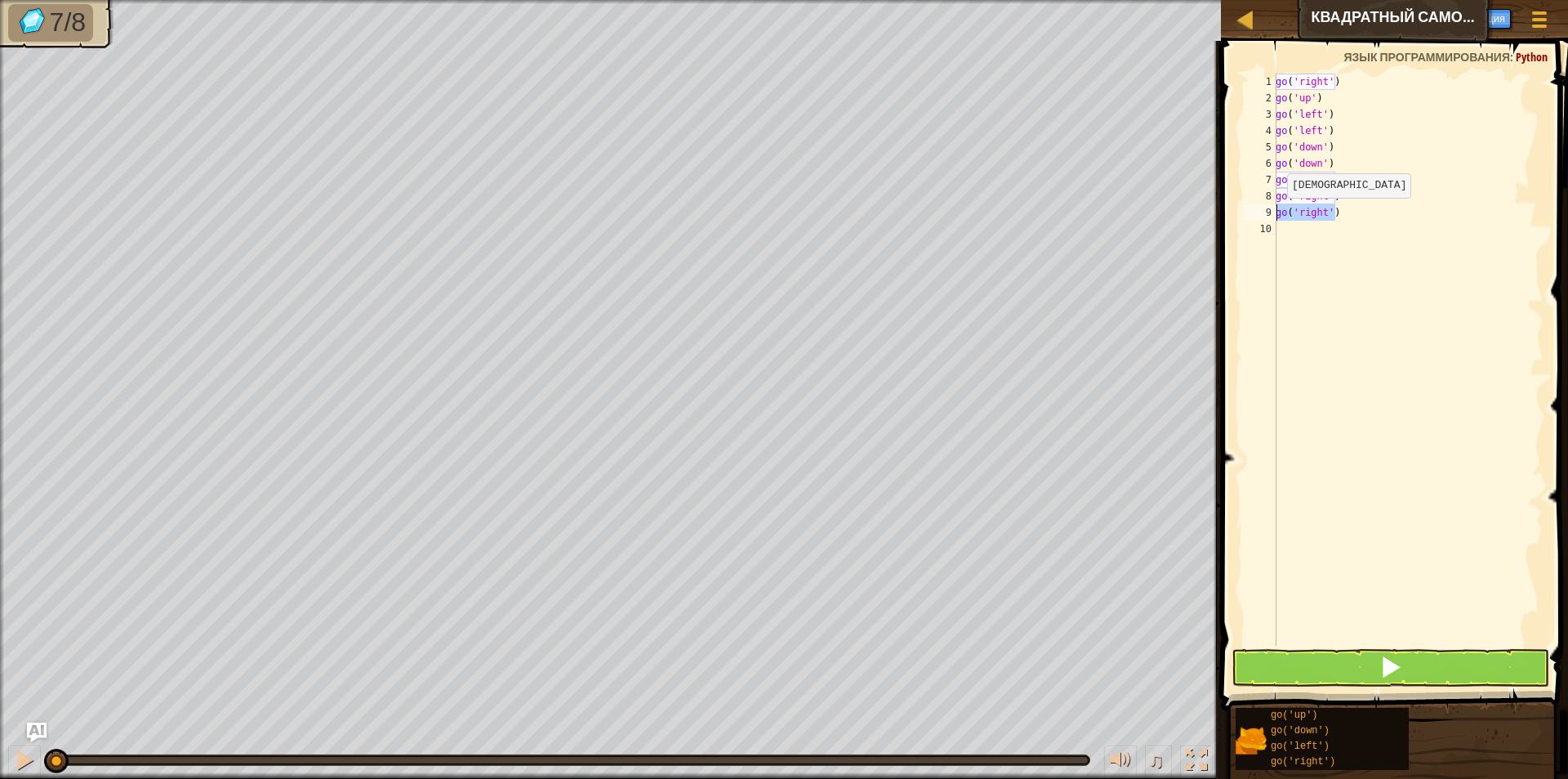
drag, startPoint x: 1336, startPoint y: 218, endPoint x: 1274, endPoint y: 213, distance: 62.2
click at [1274, 213] on div "go('right') 1 2 3 4 5 6 7 8 9 10 go ( 'right' ) go ( 'up' ) go ( 'left' ) go ( …" at bounding box center [1392, 360] width 303 height 572
click at [1399, 653] on button at bounding box center [1390, 667] width 317 height 37
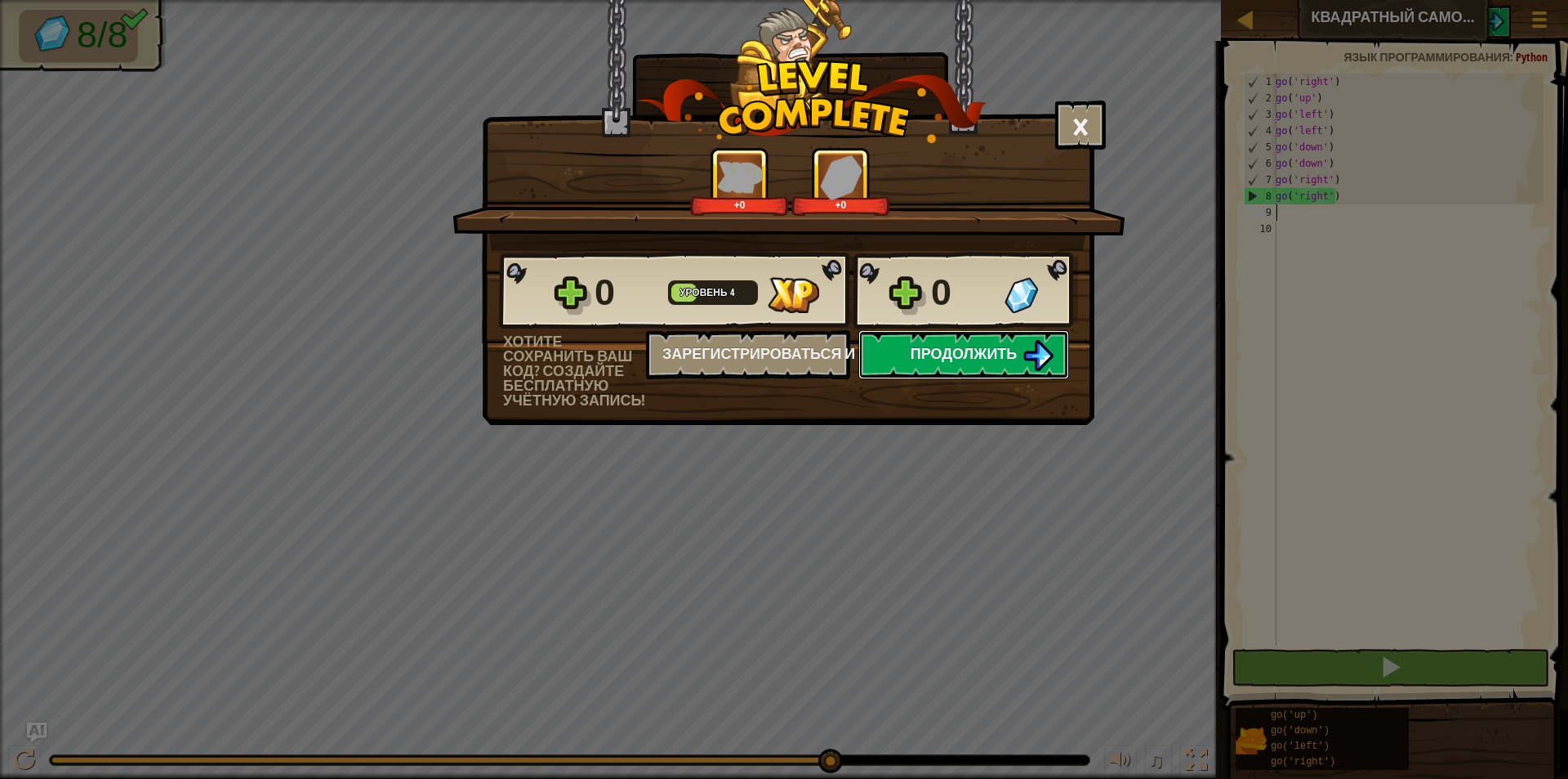
click at [1019, 348] on button "Продолжить" at bounding box center [964, 354] width 211 height 49
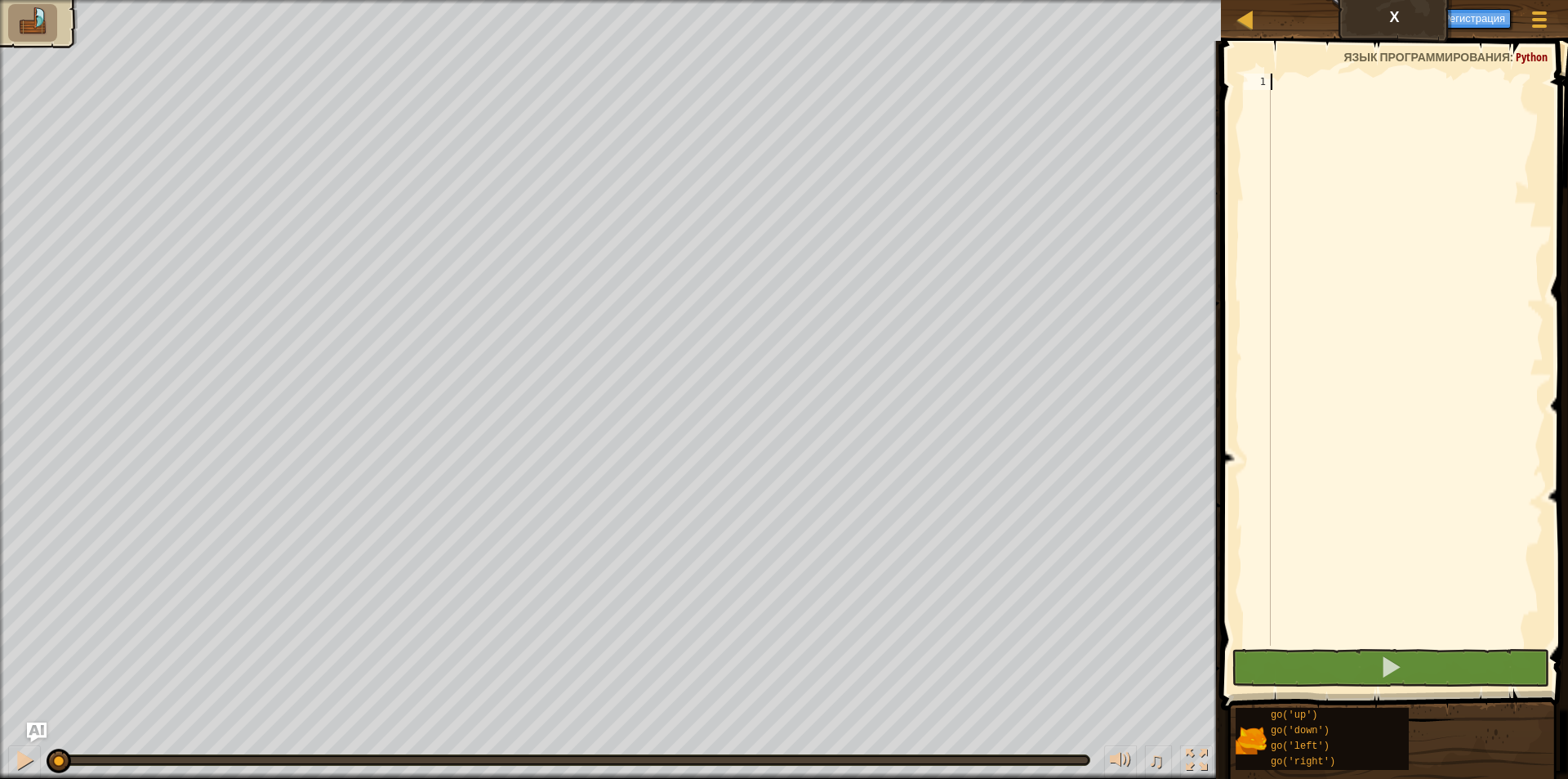
click at [1298, 135] on div at bounding box center [1406, 376] width 276 height 604
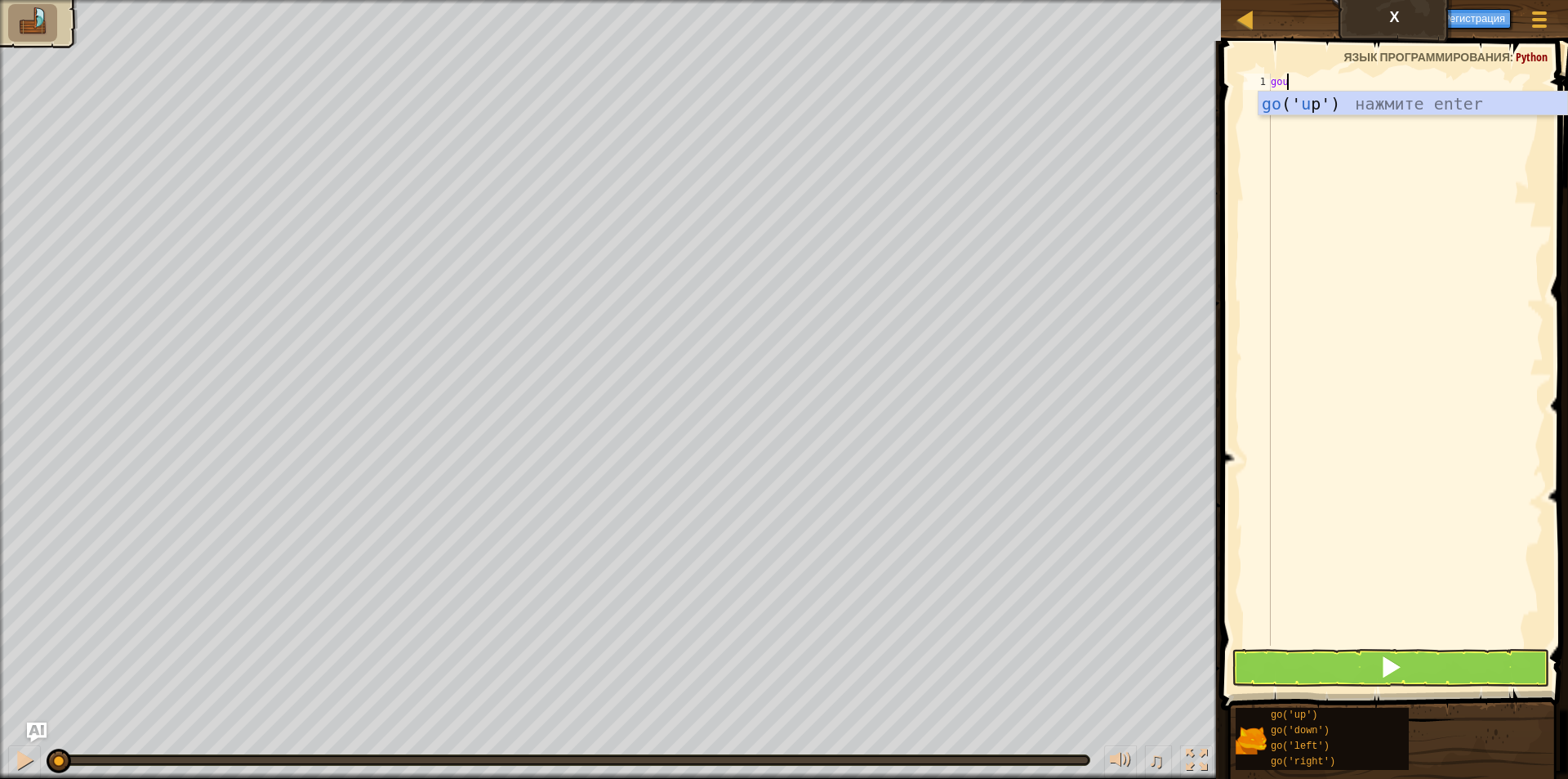
scroll to position [8, 1]
type textarea "goup"
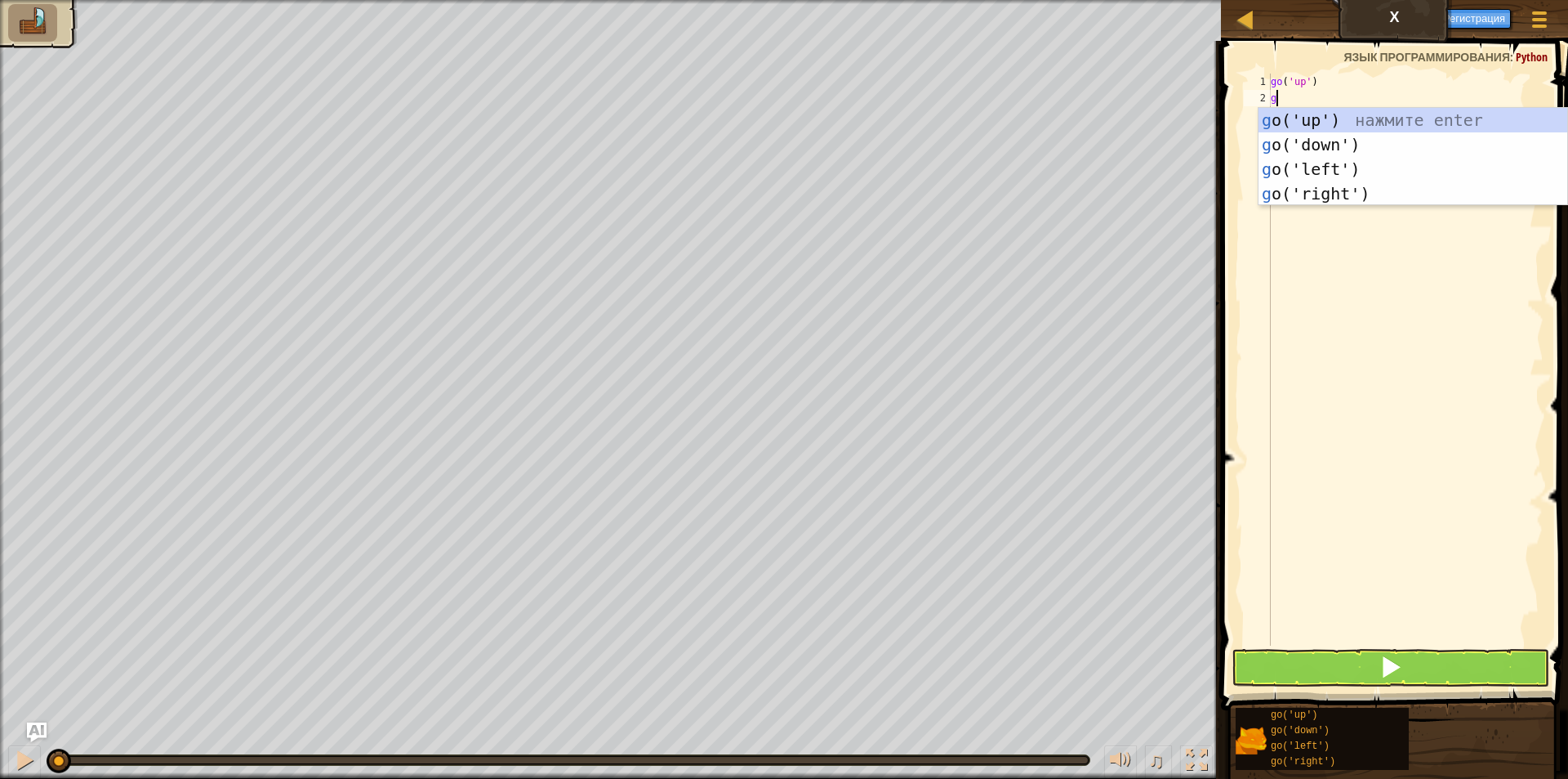
type textarea "go"
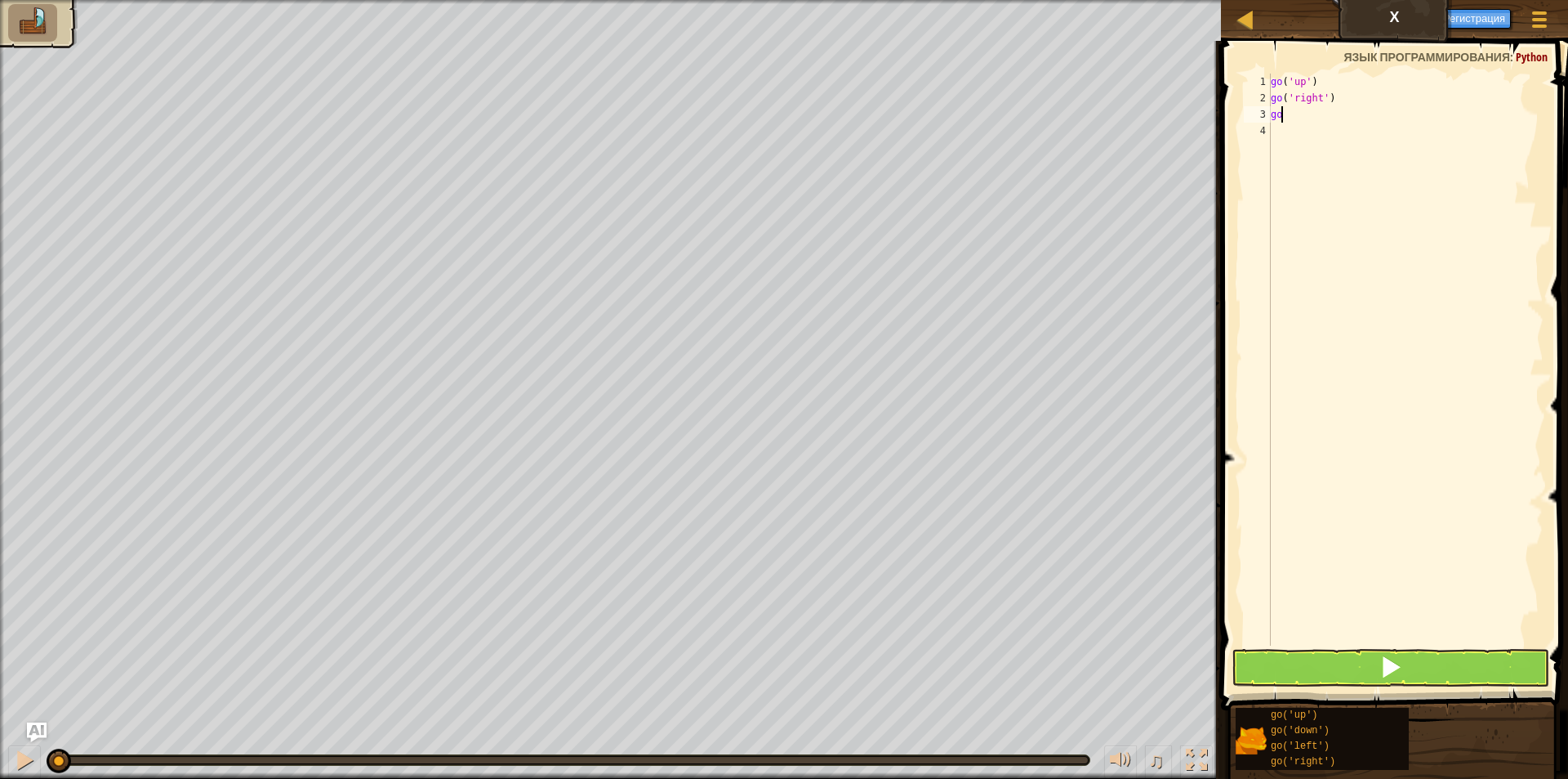
type textarea "gor"
click at [1414, 671] on button at bounding box center [1390, 667] width 317 height 37
